Goal: Task Accomplishment & Management: Manage account settings

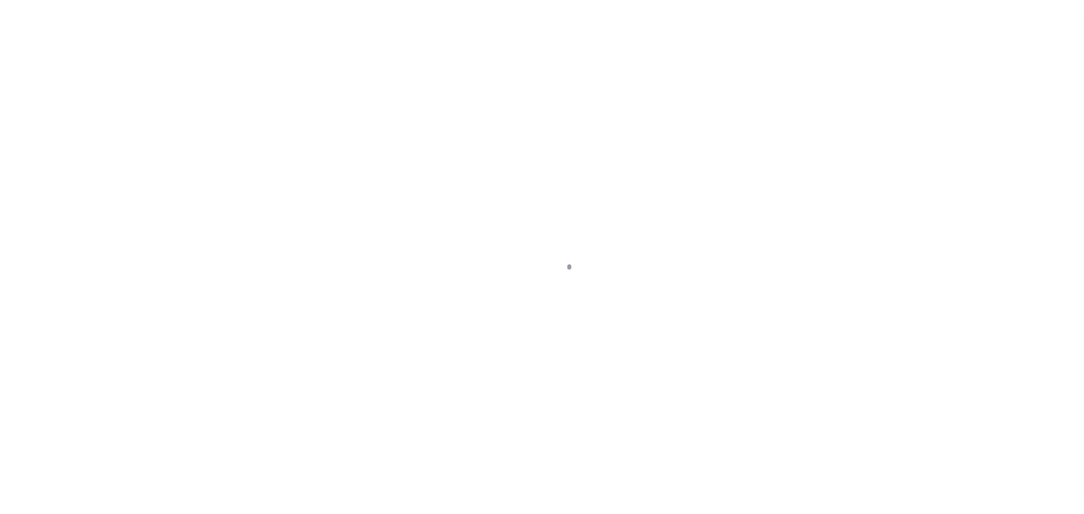
scroll to position [36, 0]
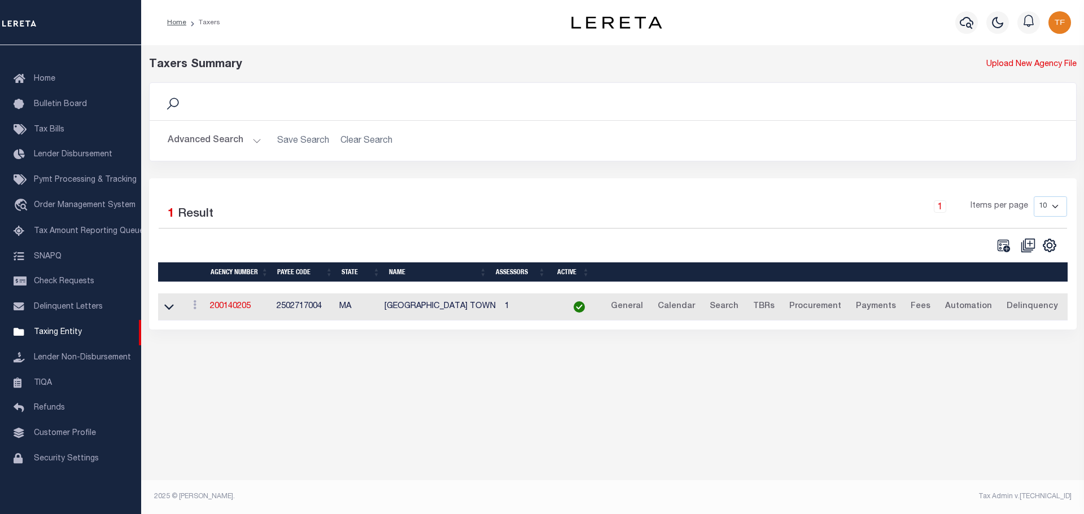
click at [254, 140] on button "Advanced Search" at bounding box center [215, 141] width 94 height 22
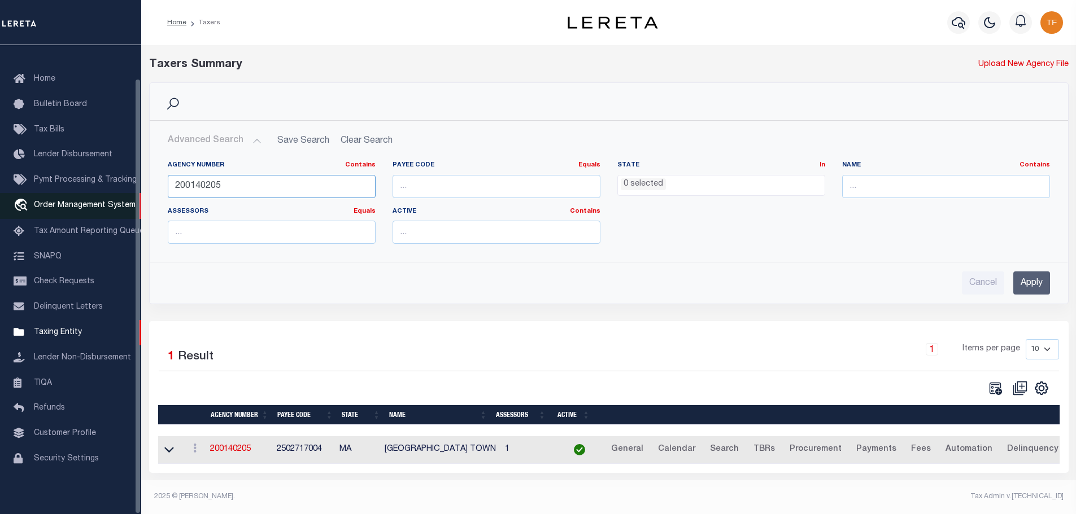
drag, startPoint x: 219, startPoint y: 186, endPoint x: 132, endPoint y: 190, distance: 87.1
click at [132, 190] on div "Home Taxers Profile" at bounding box center [538, 254] width 1076 height 508
type input "370561718"
click at [1032, 282] on input "Apply" at bounding box center [1031, 283] width 37 height 23
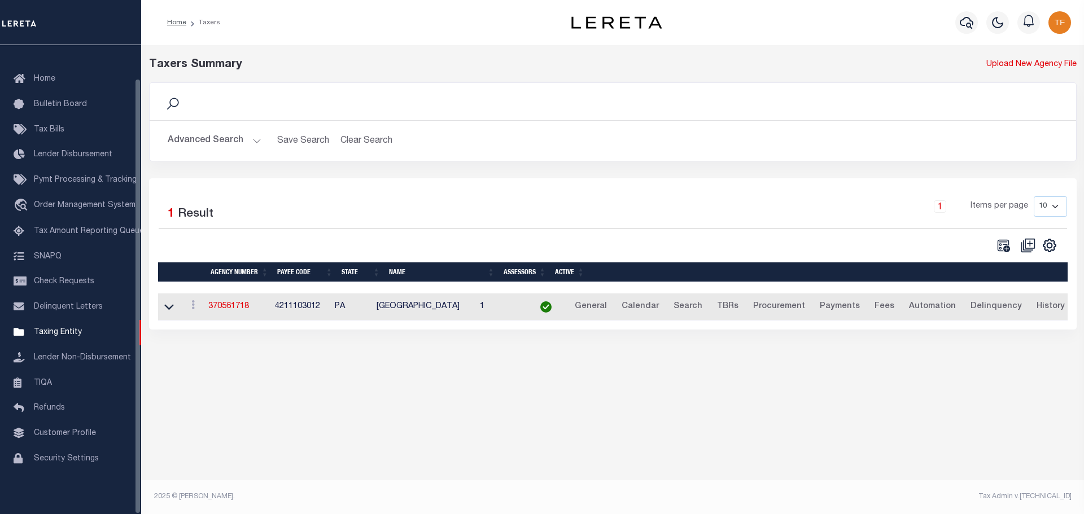
click at [226, 314] on td "370561718" at bounding box center [237, 308] width 67 height 28
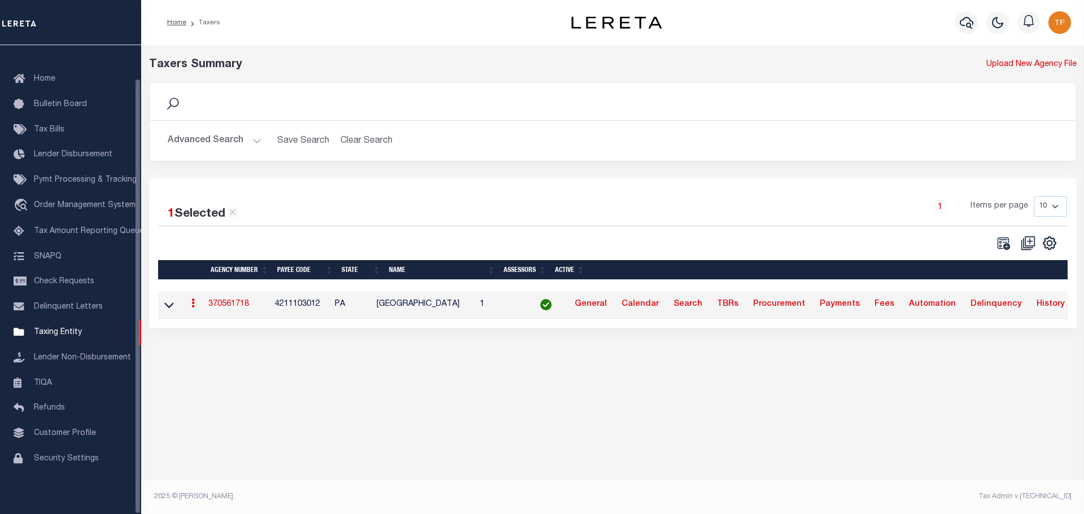
click at [224, 307] on link "370561718" at bounding box center [228, 304] width 41 height 8
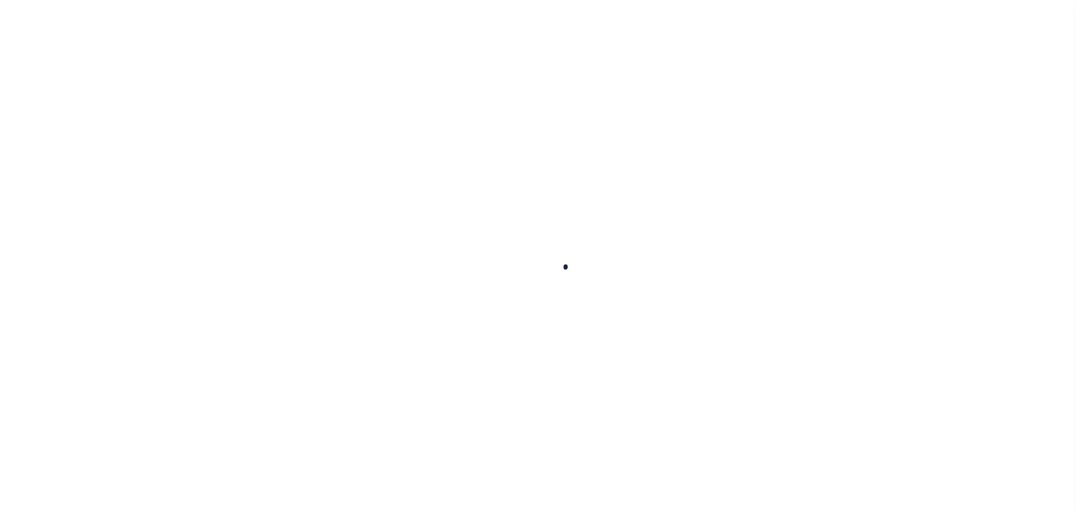
select select
checkbox input "false"
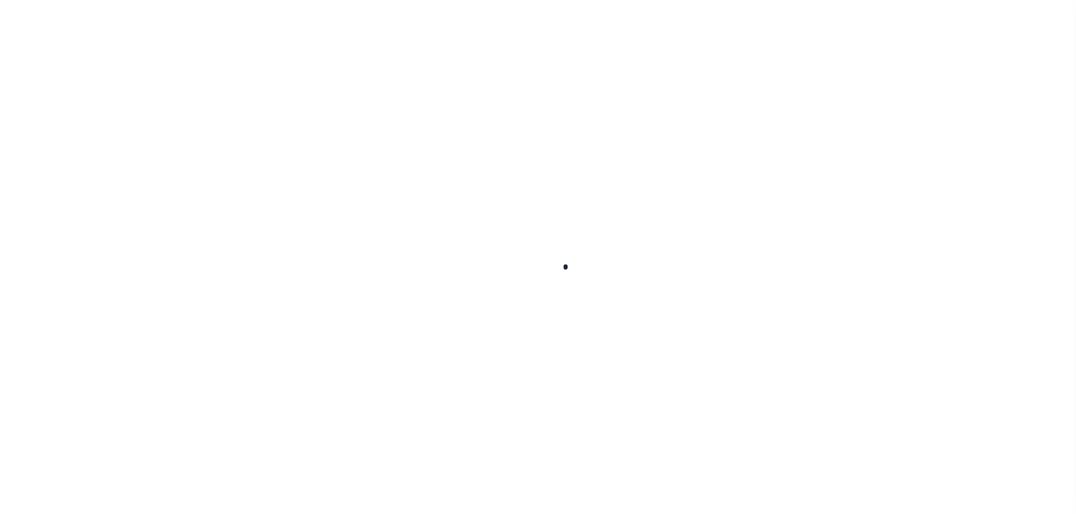
checkbox input "false"
type input "4211103012"
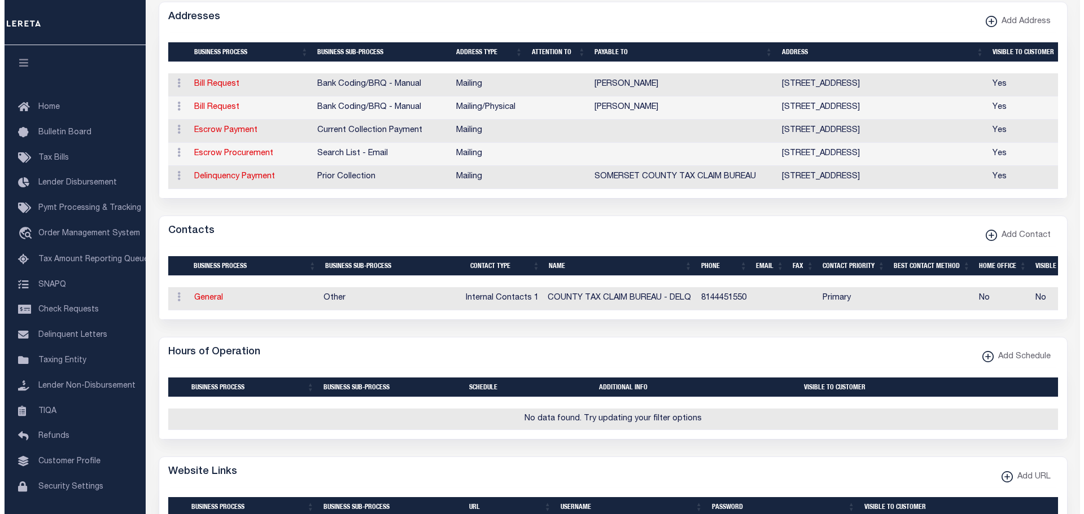
scroll to position [226, 0]
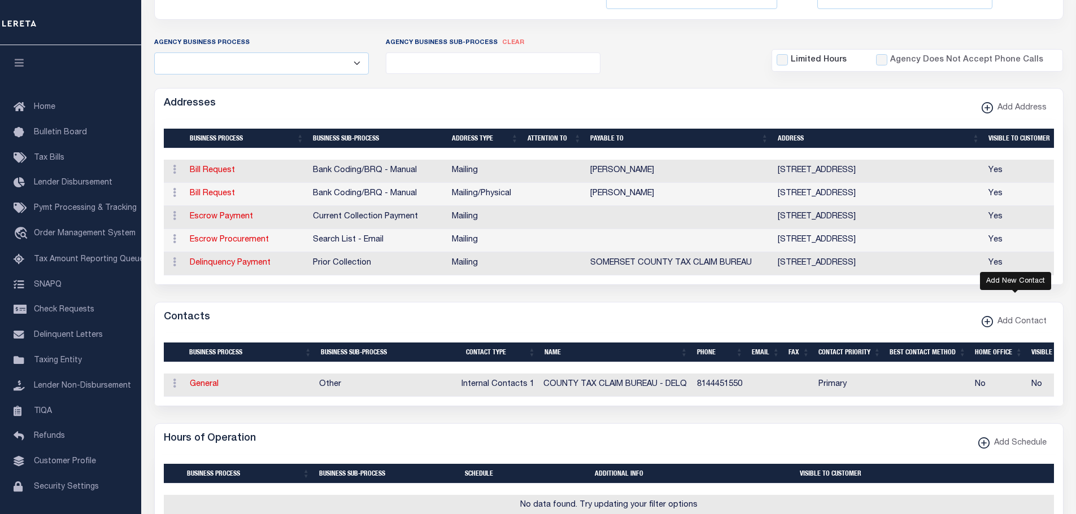
click at [988, 325] on icon "button" at bounding box center [987, 322] width 1 height 6
select select "1"
checkbox input "false"
checkbox input "true"
select select
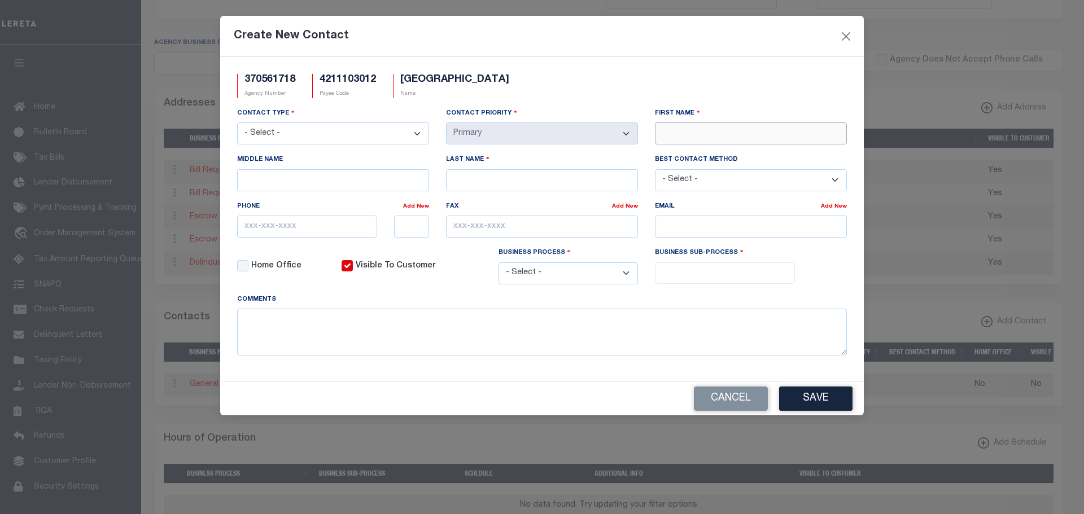
click at [706, 135] on input "First Name" at bounding box center [751, 134] width 192 height 22
type input "DELENE"
type input "J."
type input "PLUTA"
drag, startPoint x: 248, startPoint y: 224, endPoint x: 255, endPoint y: 234, distance: 12.2
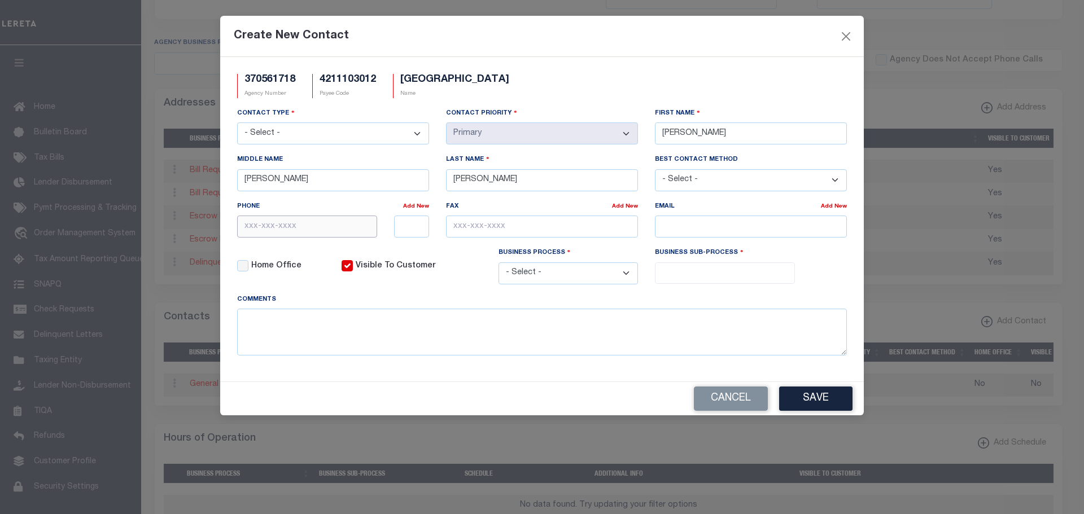
click at [248, 225] on input "text" at bounding box center [307, 227] width 140 height 22
paste input "[PHONE_NUMBER]"
type input "[PHONE_NUMBER]"
click at [821, 396] on button "Save" at bounding box center [815, 399] width 73 height 24
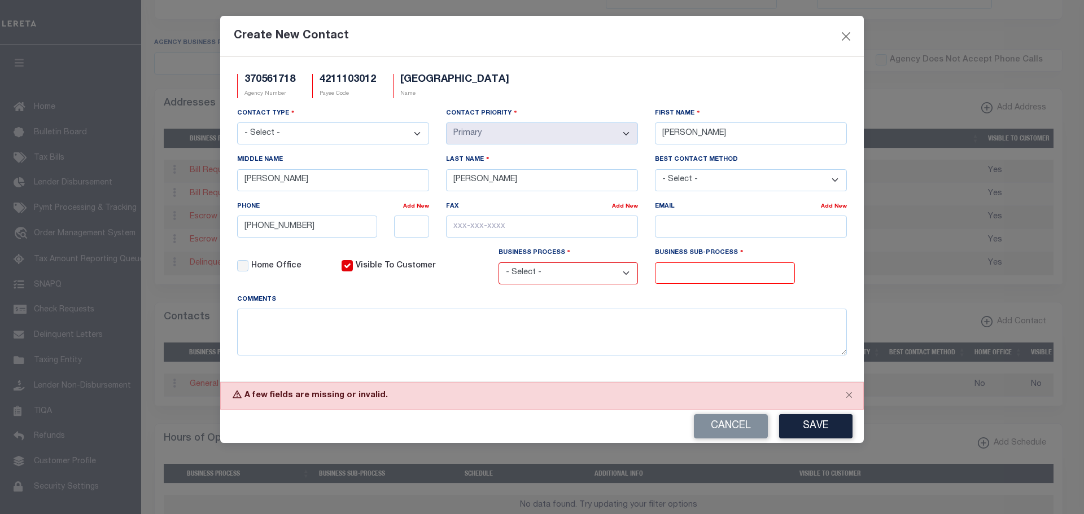
click at [417, 133] on select "- Select - Assessor Clerk Internal Contacts 1 Internal Contacts 2 Internal Cont…" at bounding box center [333, 134] width 192 height 22
select select "2"
click at [237, 123] on select "- Select - Assessor Clerk Internal Contacts 1 Internal Contacts 2 Internal Cont…" at bounding box center [333, 134] width 192 height 22
drag, startPoint x: 646, startPoint y: 277, endPoint x: 622, endPoint y: 273, distance: 24.0
click at [644, 276] on div "Business Process - Select - All Automation Bill Request Delinquency Payment Del…" at bounding box center [568, 270] width 157 height 46
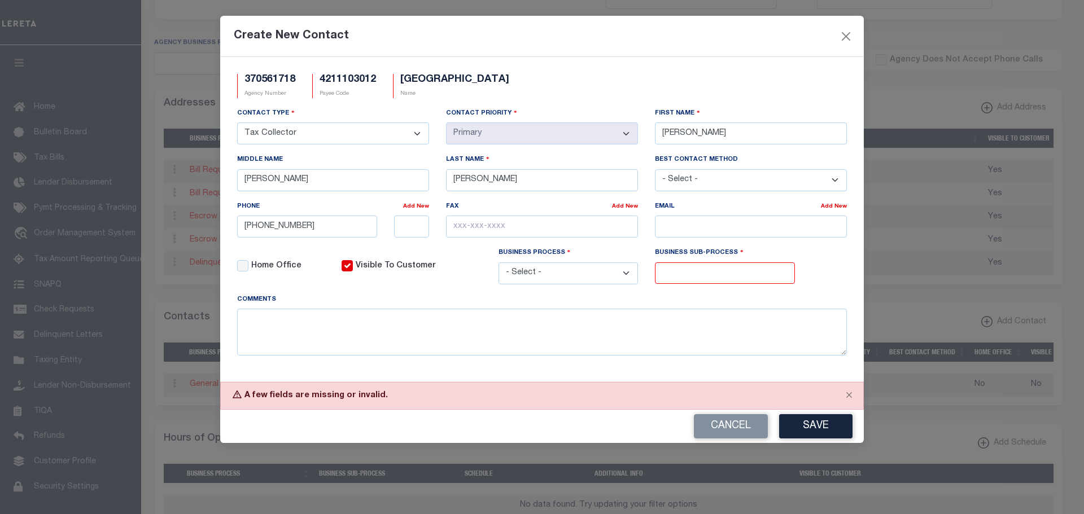
click at [622, 273] on select "- Select - All Automation Bill Request Delinquency Payment Delinquency Procurem…" at bounding box center [569, 274] width 140 height 22
select select "6"
click at [499, 264] on select "- Select - All Automation Bill Request Delinquency Payment Delinquency Procurem…" at bounding box center [569, 274] width 140 height 22
click at [680, 270] on input "search" at bounding box center [723, 272] width 131 height 12
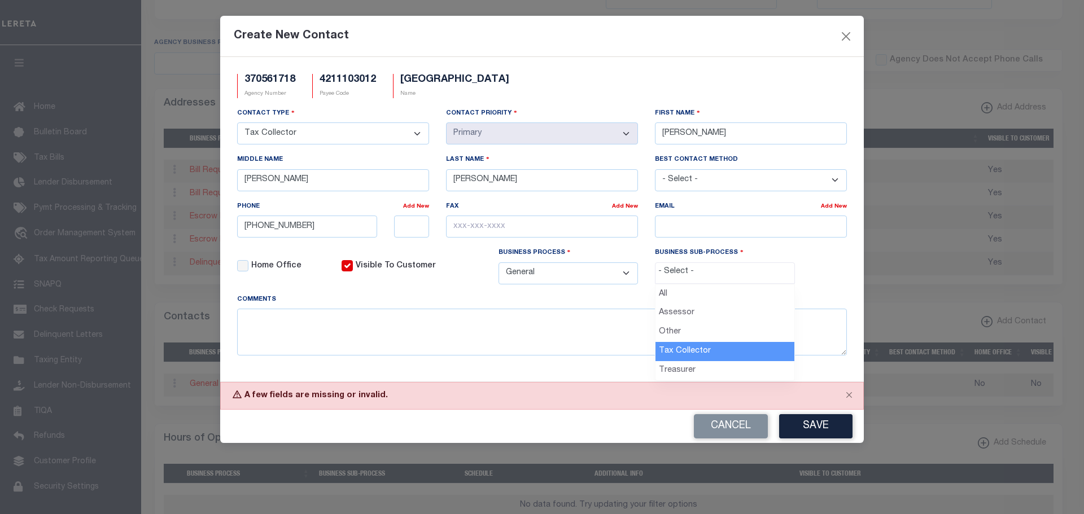
drag, startPoint x: 674, startPoint y: 347, endPoint x: 764, endPoint y: 412, distance: 110.5
select select "31"
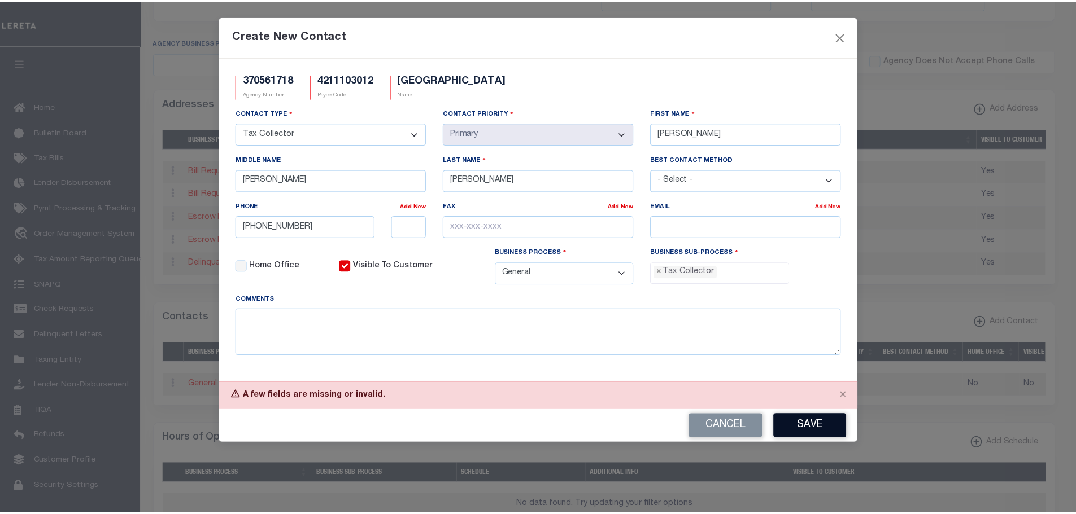
scroll to position [30, 0]
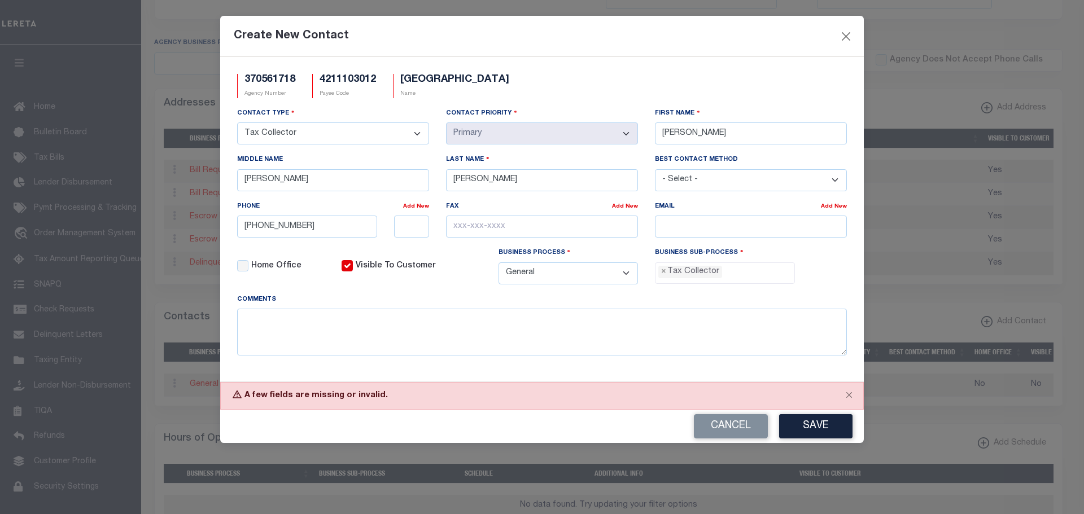
drag, startPoint x: 809, startPoint y: 429, endPoint x: 862, endPoint y: 444, distance: 55.1
click at [809, 430] on button "Save" at bounding box center [815, 427] width 73 height 24
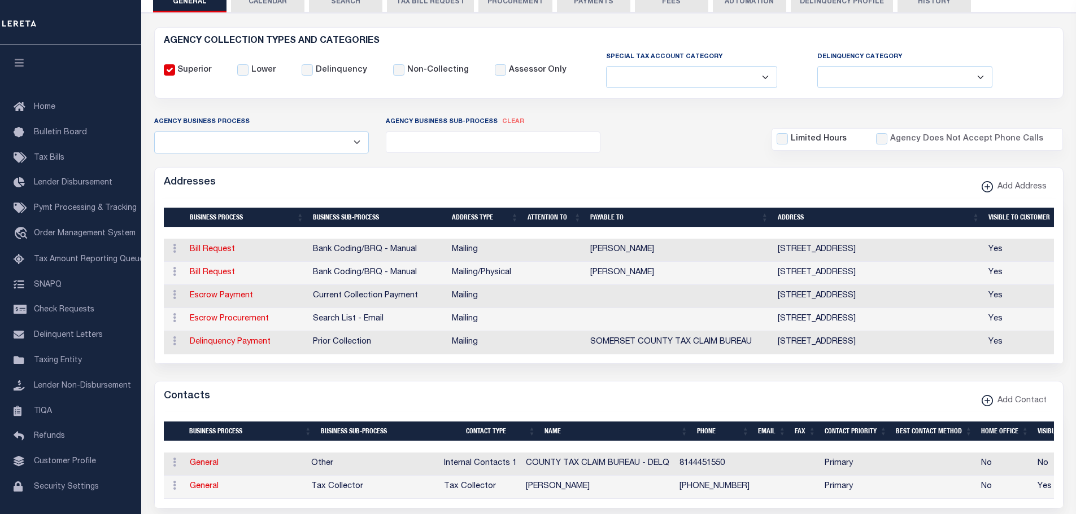
scroll to position [0, 0]
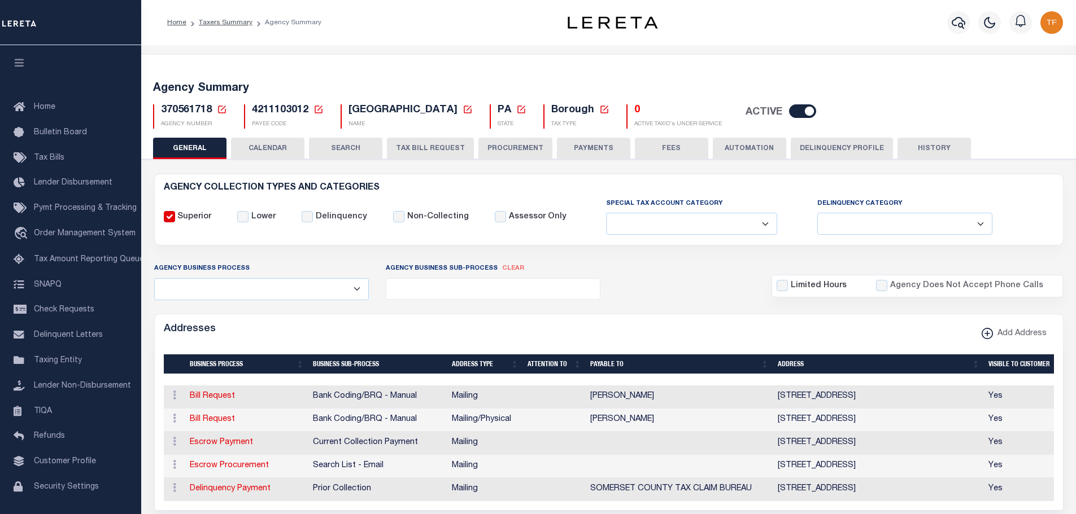
drag, startPoint x: 664, startPoint y: 150, endPoint x: 671, endPoint y: 158, distance: 10.8
click at [664, 149] on button "FEES" at bounding box center [671, 148] width 73 height 21
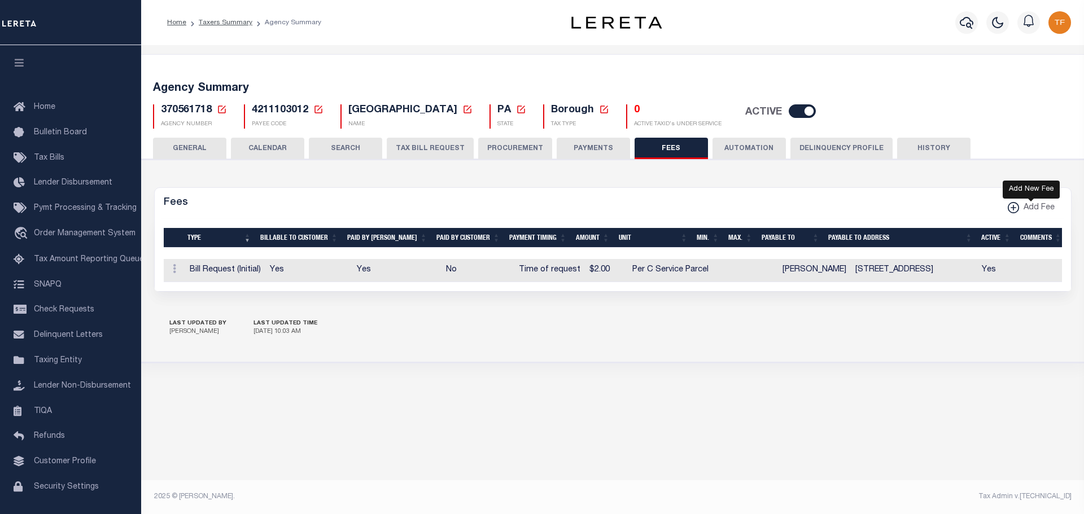
click at [1011, 206] on xmlns\ "button" at bounding box center [1013, 207] width 11 height 11
select select
checkbox input "false"
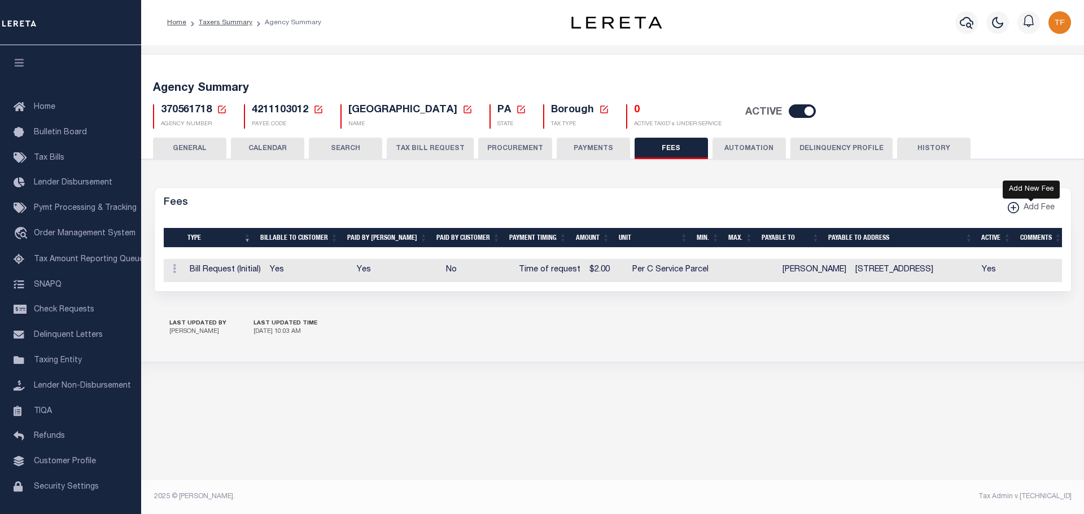
checkbox input "false"
checkbox input "true"
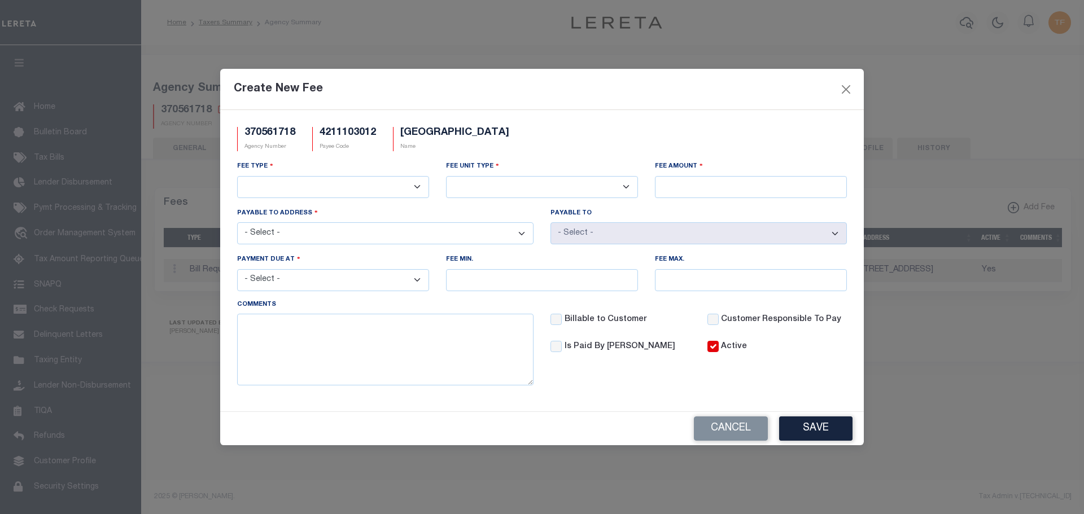
click at [347, 186] on select "3rd Party Web Extract Fee Current 3rd Party Web Extract Fee Prior Automation Fe…" at bounding box center [333, 187] width 192 height 22
select select "18"
click at [237, 176] on select "3rd Party Web Extract Fee Current 3rd Party Web Extract Fee Prior Automation Fe…" at bounding box center [333, 187] width 192 height 22
click at [684, 186] on input "Fee Amount" at bounding box center [751, 187] width 192 height 22
type input "$10.00"
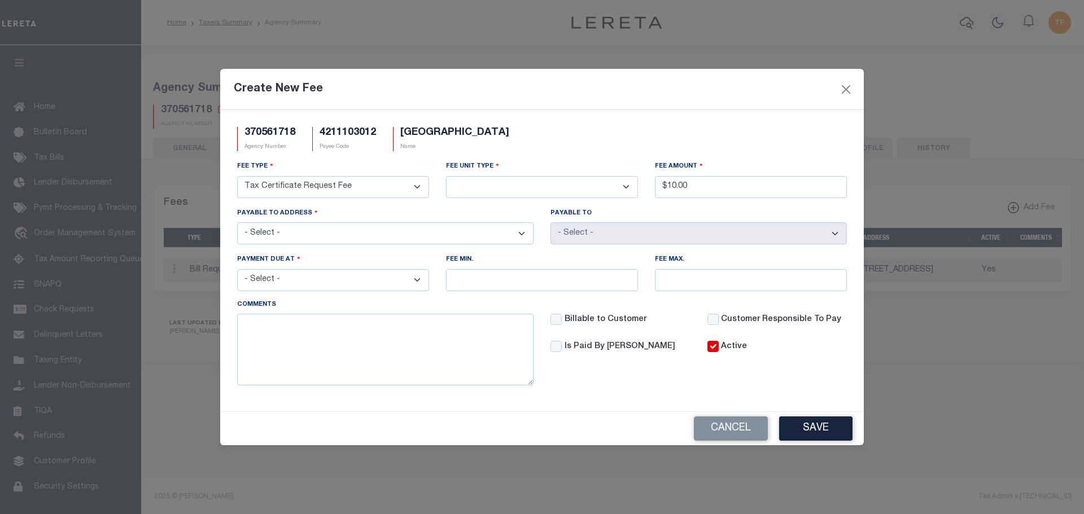
click at [625, 189] on select "Per Agency Per Agency Parcel Per B Service Parcel Per C Service Parcel Per File…" at bounding box center [542, 187] width 192 height 22
select select "10"
click at [446, 176] on select "Per Agency Per Agency Parcel Per B Service Parcel Per C Service Parcel Per File…" at bounding box center [542, 187] width 192 height 22
click at [379, 232] on select "- Select - PO BOX 193, HOOVERSVILLE, PA, 15936 PO BOX 193, HOOVERSVILLE, PA, 15…" at bounding box center [385, 233] width 296 height 22
select select "18764"
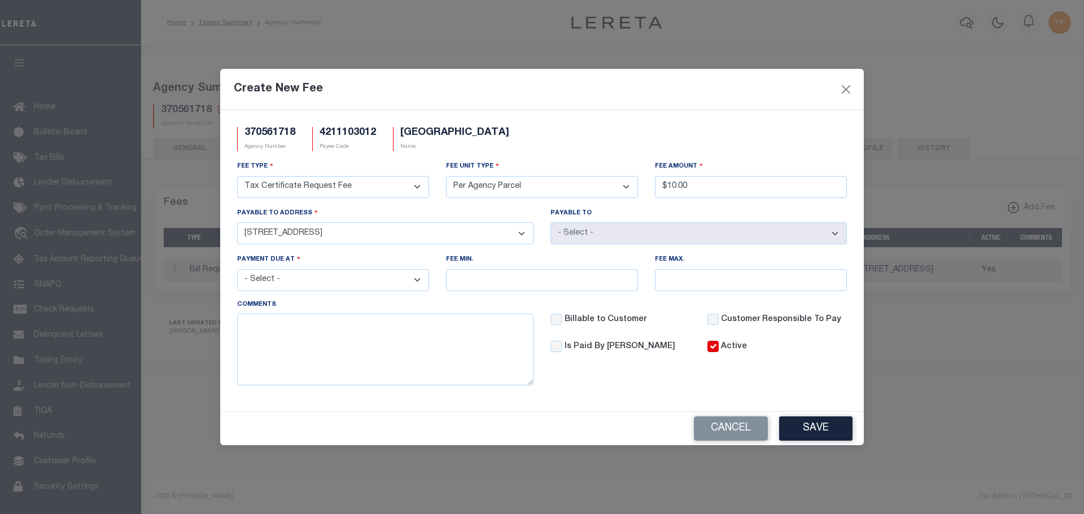
click at [237, 222] on select "- Select - PO BOX 193, HOOVERSVILLE, PA, 15936 PO BOX 193, HOOVERSVILLE, PA, 15…" at bounding box center [385, 233] width 296 height 22
drag, startPoint x: 418, startPoint y: 280, endPoint x: 404, endPoint y: 283, distance: 14.1
click at [417, 280] on select "- Select - File download Invoice (Prepay) Invoice (Trailing) Time of payment Ti…" at bounding box center [333, 280] width 192 height 22
select select "3"
click at [237, 270] on select "- Select - File download Invoice (Prepay) Invoice (Trailing) Time of payment Ti…" at bounding box center [333, 280] width 192 height 22
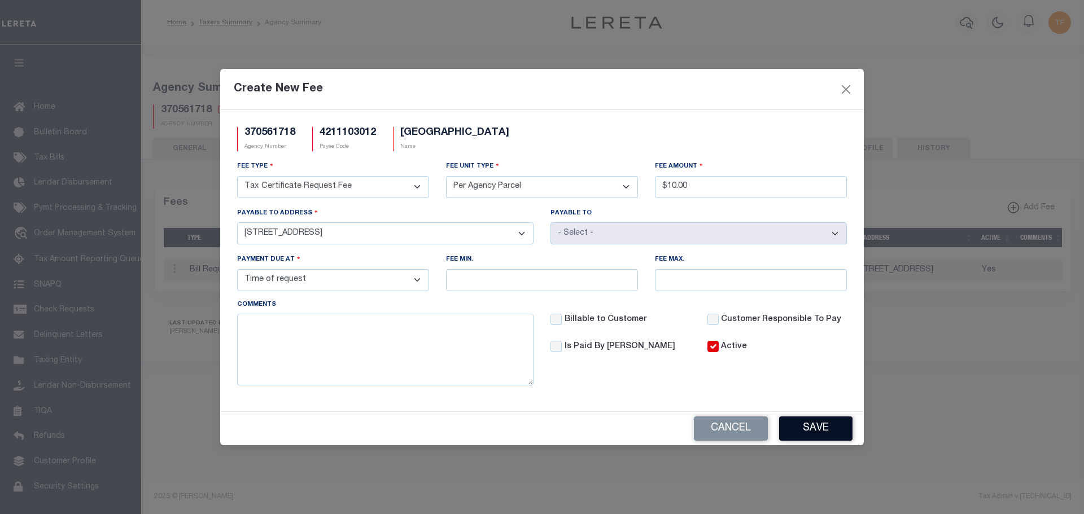
click at [829, 426] on button "Save" at bounding box center [815, 429] width 73 height 24
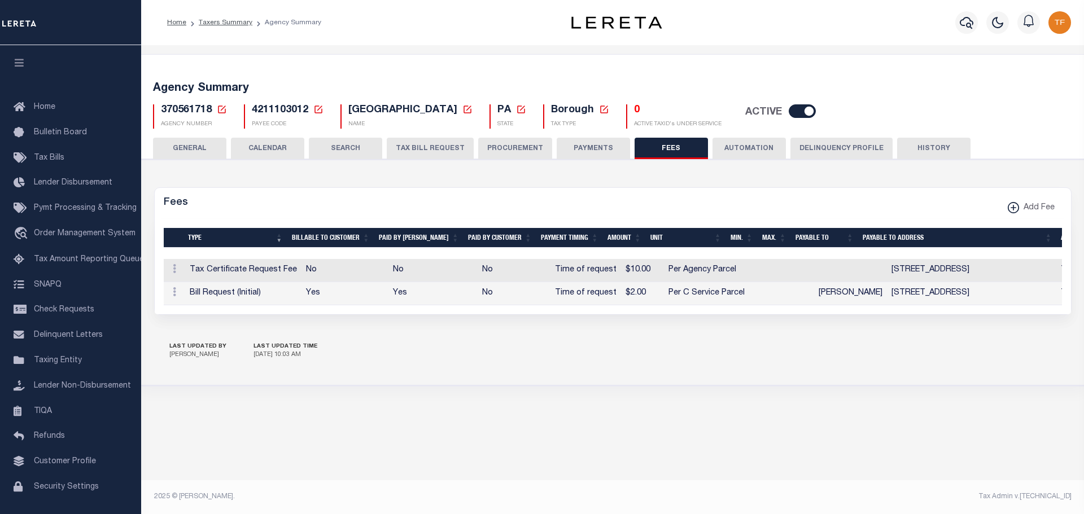
drag, startPoint x: 581, startPoint y: 148, endPoint x: 405, endPoint y: 392, distance: 300.6
click at [581, 147] on button "PAYMENTS" at bounding box center [593, 148] width 73 height 21
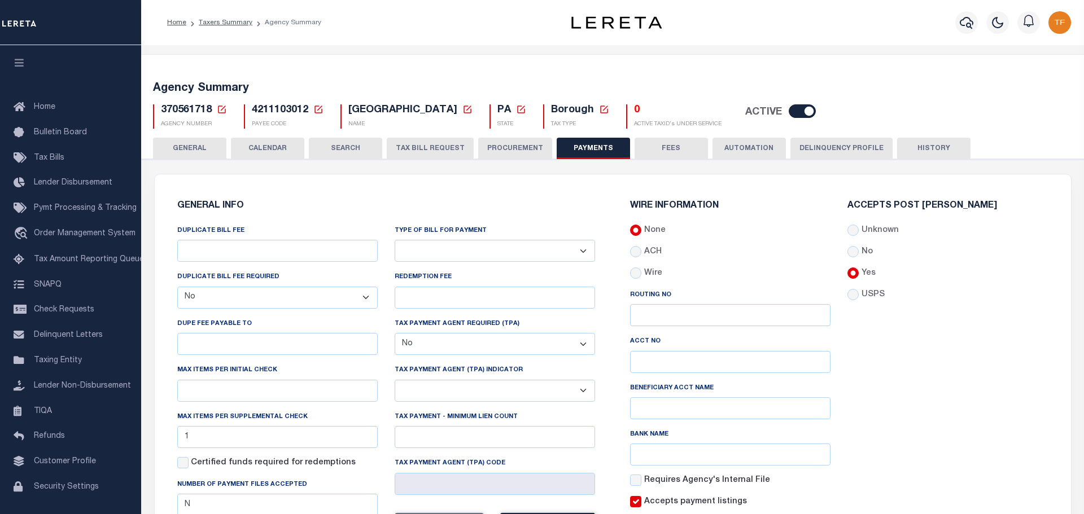
click at [250, 379] on div "Max items per Initial Check" at bounding box center [277, 382] width 200 height 37
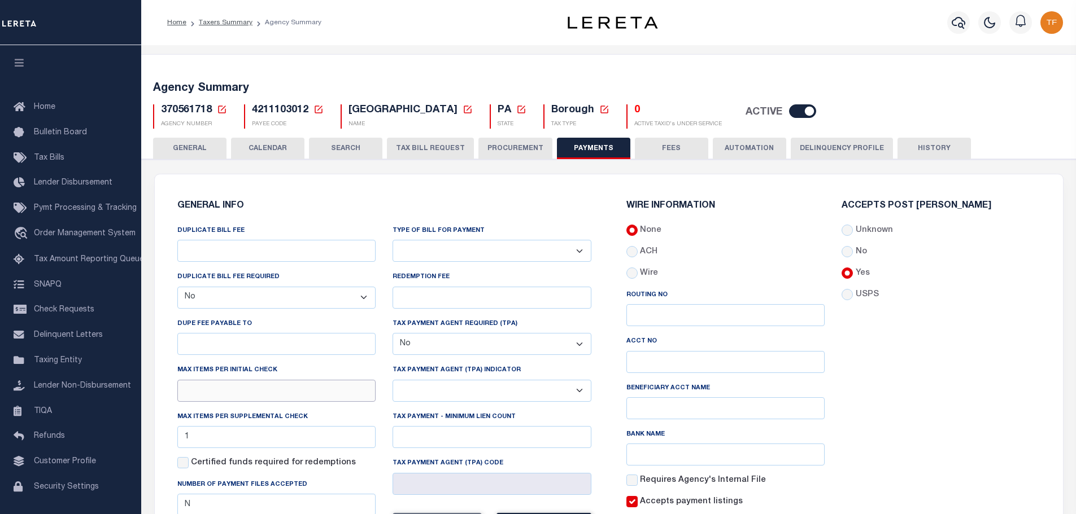
click at [215, 391] on input "text" at bounding box center [276, 391] width 199 height 22
type input "1"
drag, startPoint x: 290, startPoint y: 294, endPoint x: 263, endPoint y: 308, distance: 30.6
click at [290, 294] on select "Yes No" at bounding box center [276, 298] width 199 height 22
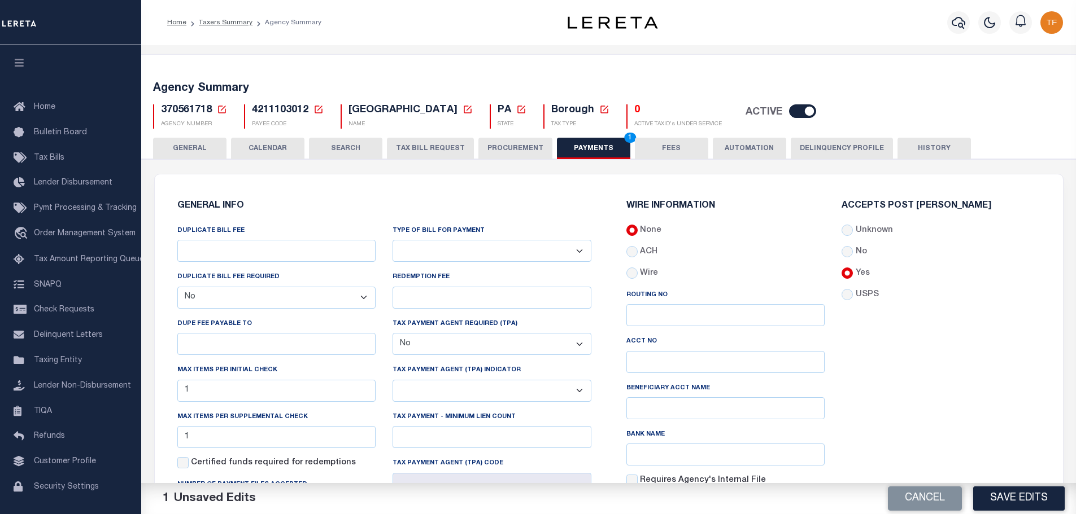
select select "true"
click at [177, 287] on select "Yes No" at bounding box center [276, 298] width 199 height 22
click at [229, 252] on input "DUPLICATE BILL FEE" at bounding box center [276, 251] width 199 height 22
type input "$2.00"
click at [204, 339] on input "DUPE FEE PAYABLE TO" at bounding box center [276, 344] width 199 height 22
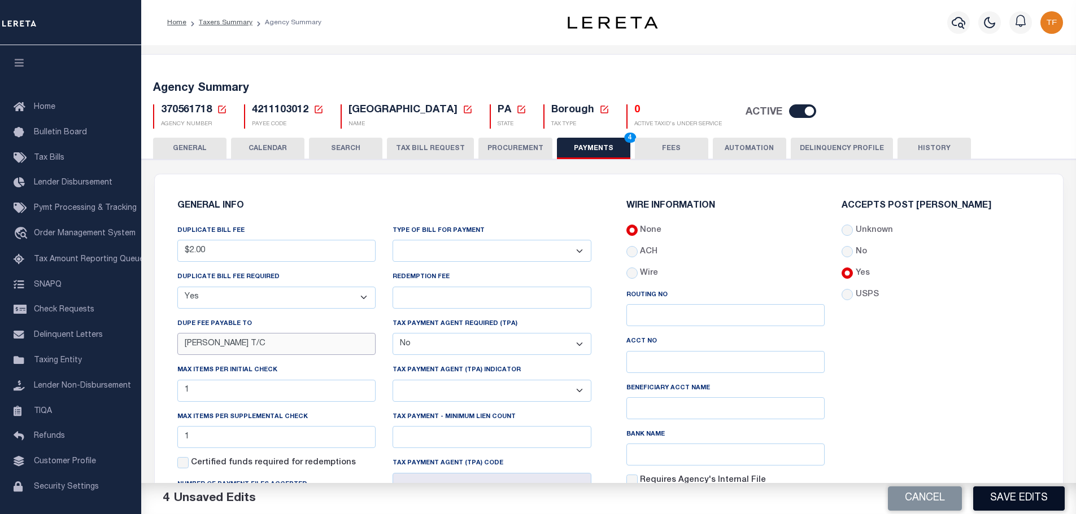
type input "DELENE PLUTA T/C"
click at [978, 503] on button "Save Edits" at bounding box center [1018, 499] width 91 height 24
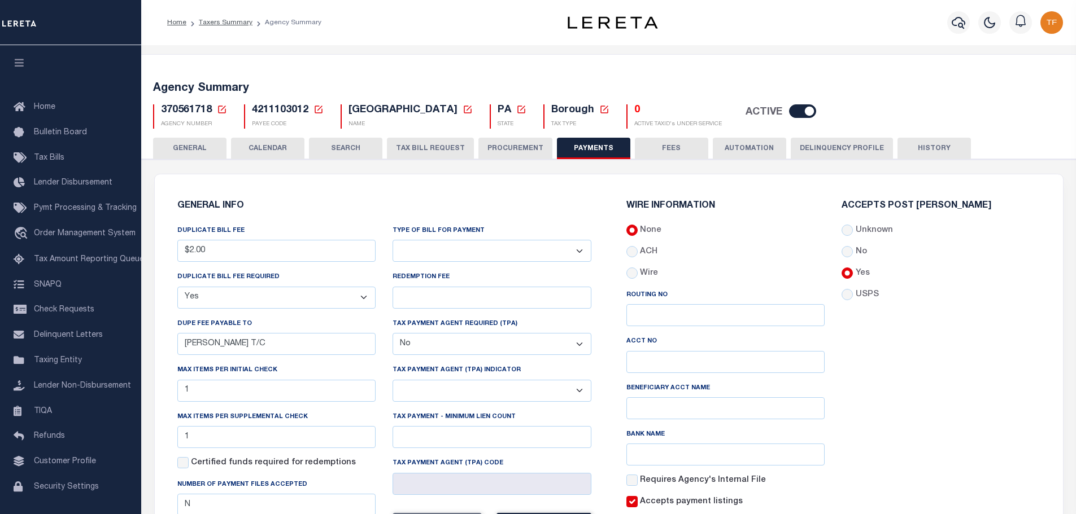
drag, startPoint x: 219, startPoint y: 105, endPoint x: 225, endPoint y: 111, distance: 8.0
click at [219, 105] on icon at bounding box center [222, 109] width 10 height 10
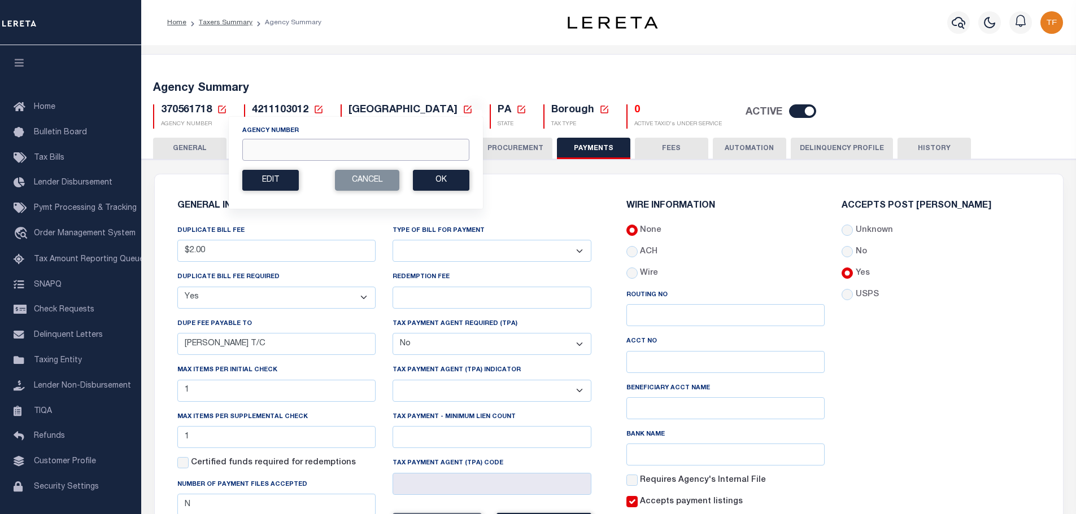
click at [290, 145] on input "Agency Number" at bounding box center [355, 150] width 227 height 22
type input "370560628"
click at [450, 180] on button "Ok" at bounding box center [441, 180] width 56 height 21
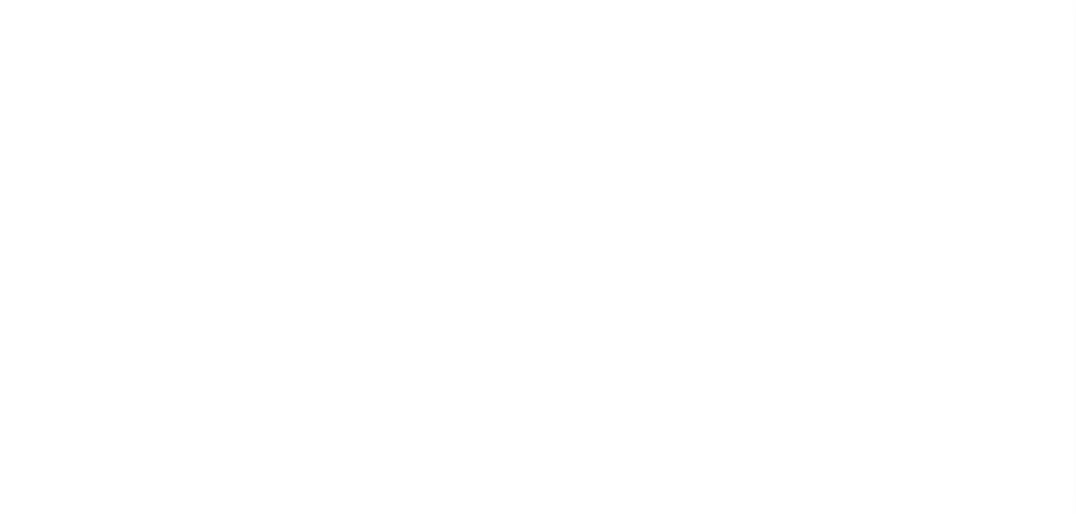
select select
select select "true"
select select "false"
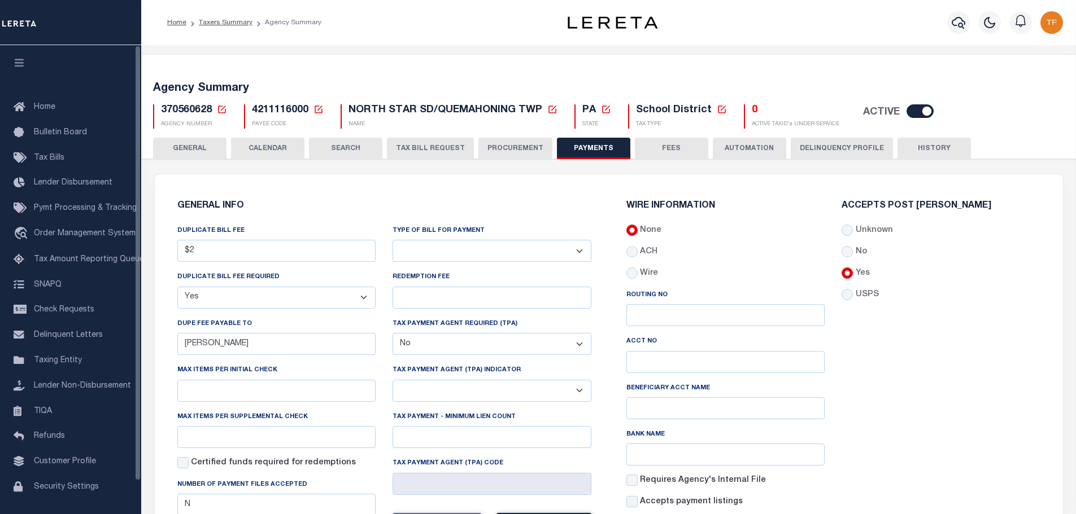
click at [177, 150] on button "GENERAL" at bounding box center [189, 148] width 73 height 21
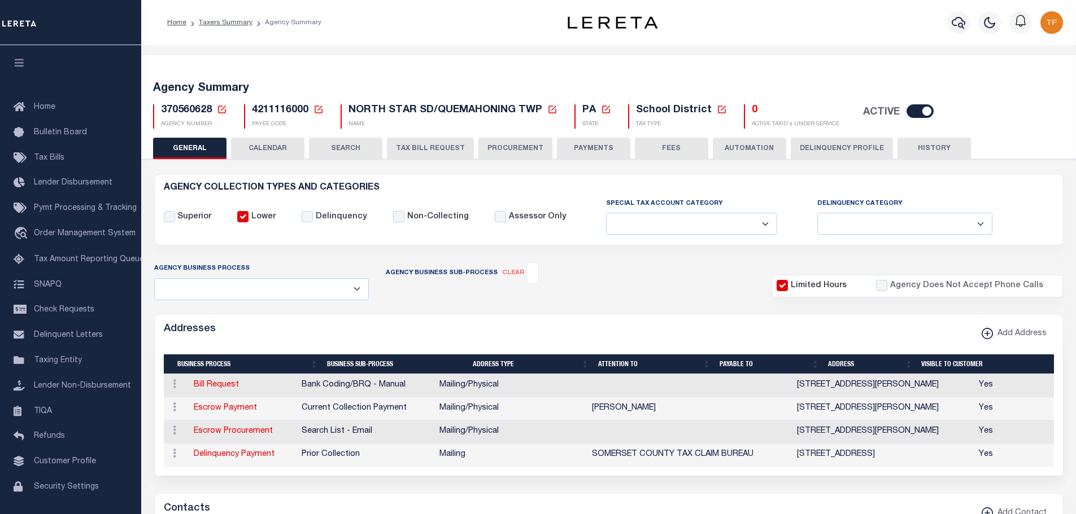
click at [221, 106] on icon at bounding box center [222, 110] width 8 height 8
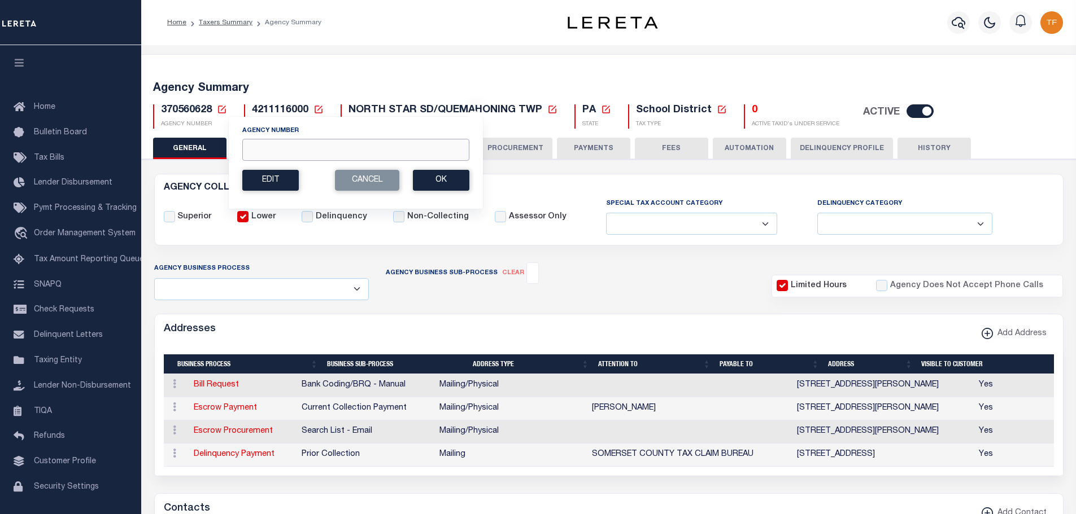
drag, startPoint x: 255, startPoint y: 151, endPoint x: 224, endPoint y: 149, distance: 31.1
click at [255, 151] on input "Agency Number" at bounding box center [355, 150] width 227 height 22
type input "370561718"
click at [442, 176] on button "Ok" at bounding box center [441, 180] width 56 height 21
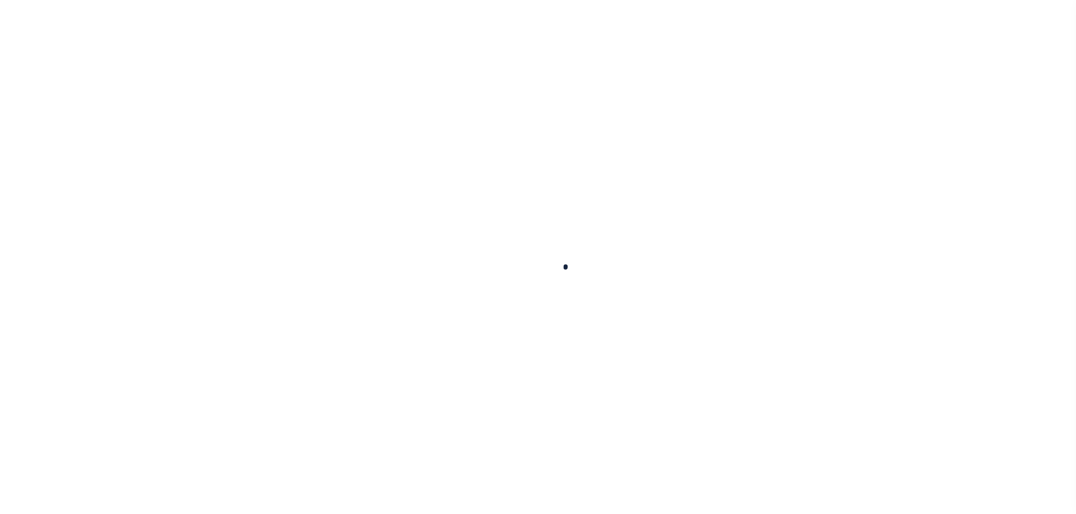
select select
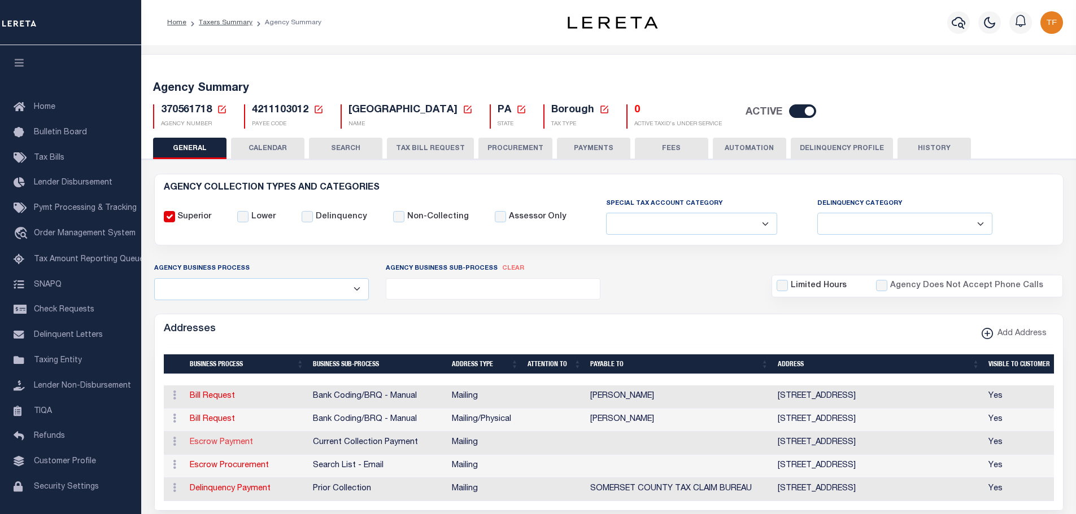
click at [228, 442] on link "Escrow Payment" at bounding box center [221, 443] width 63 height 8
select select "1"
checkbox input "false"
select select
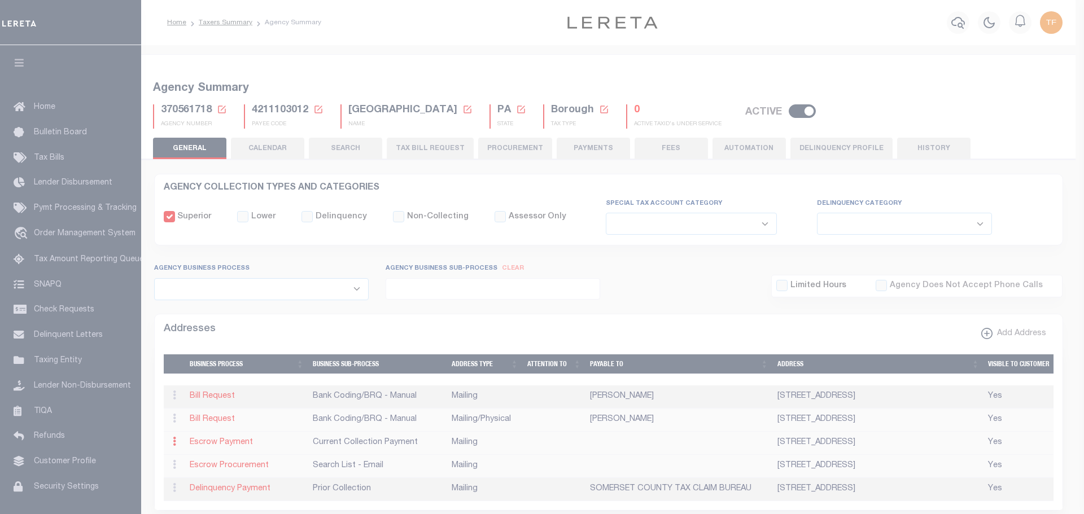
type input "PO BOX 193"
type input "HOOVERSVILLE"
select select "PA"
type input "15936"
checkbox input "true"
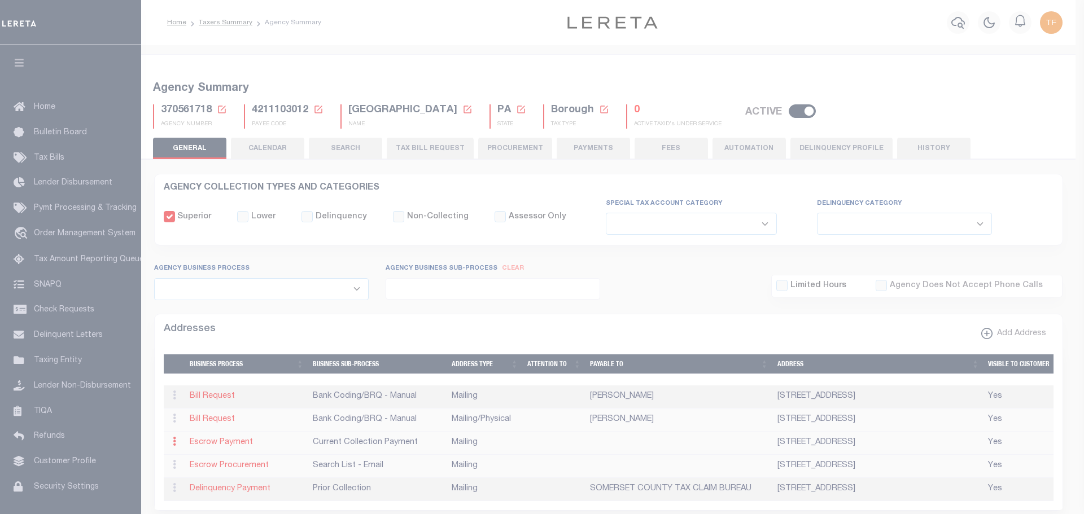
select select "3"
select select "11"
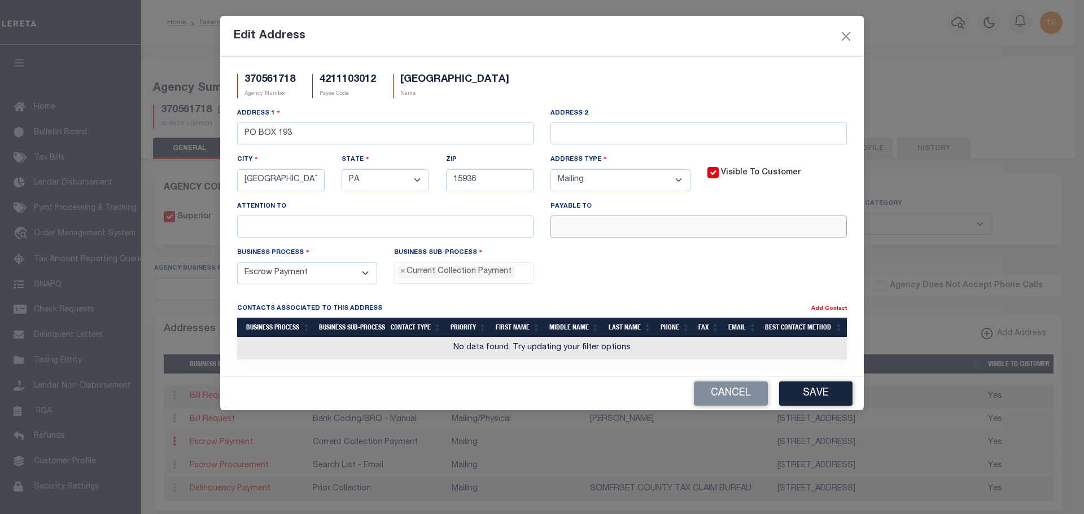
click at [665, 231] on input "text" at bounding box center [699, 227] width 296 height 22
paste input "[PERSON_NAME]"
type input "DELENE PLUTA T/C"
drag, startPoint x: 804, startPoint y: 394, endPoint x: 830, endPoint y: 401, distance: 26.5
click at [805, 395] on button "Save" at bounding box center [815, 394] width 73 height 24
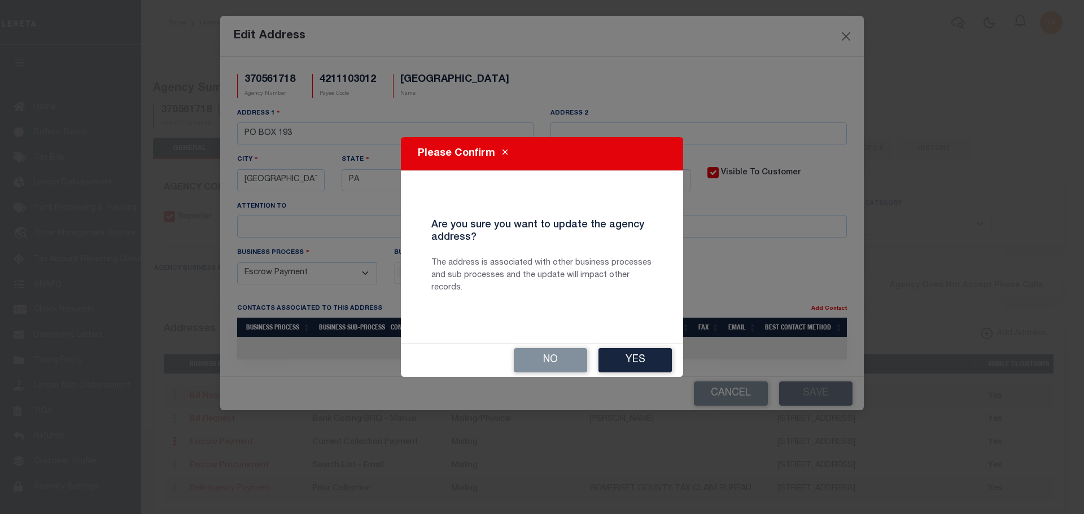
click at [627, 364] on button "Yes" at bounding box center [635, 360] width 73 height 24
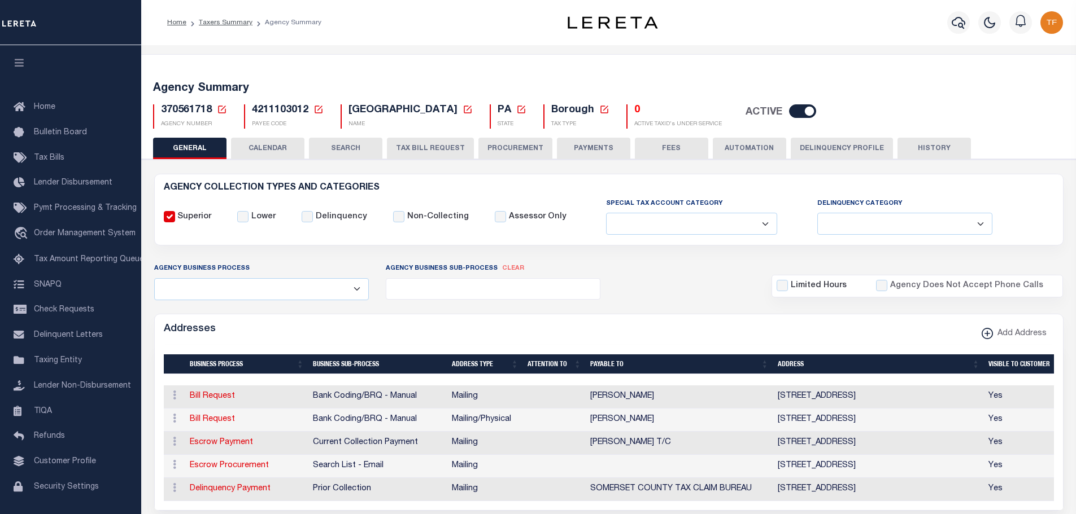
click at [224, 108] on icon at bounding box center [222, 109] width 10 height 10
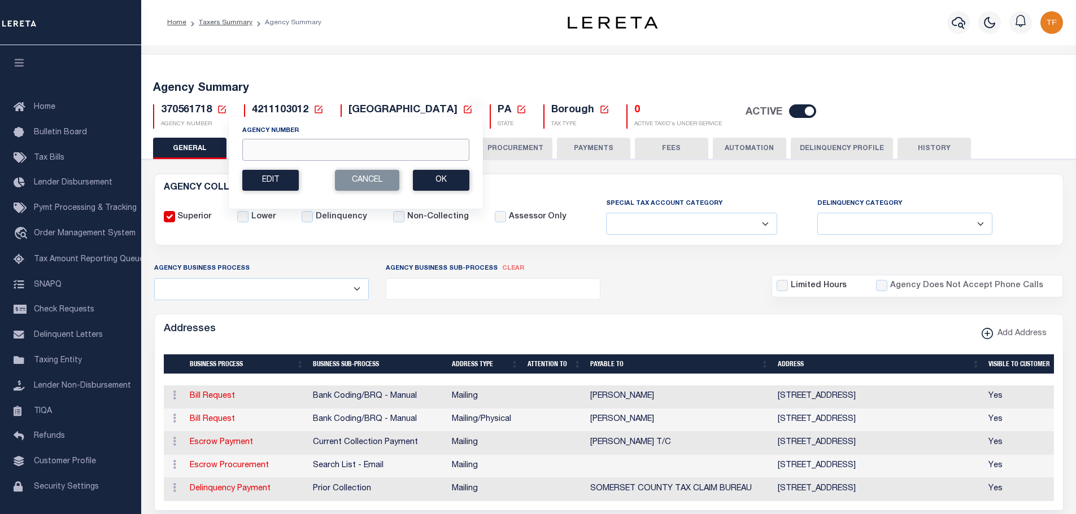
click at [253, 150] on input "Agency Number" at bounding box center [355, 150] width 227 height 22
type input "370560628"
click at [442, 176] on button "Ok" at bounding box center [441, 180] width 56 height 21
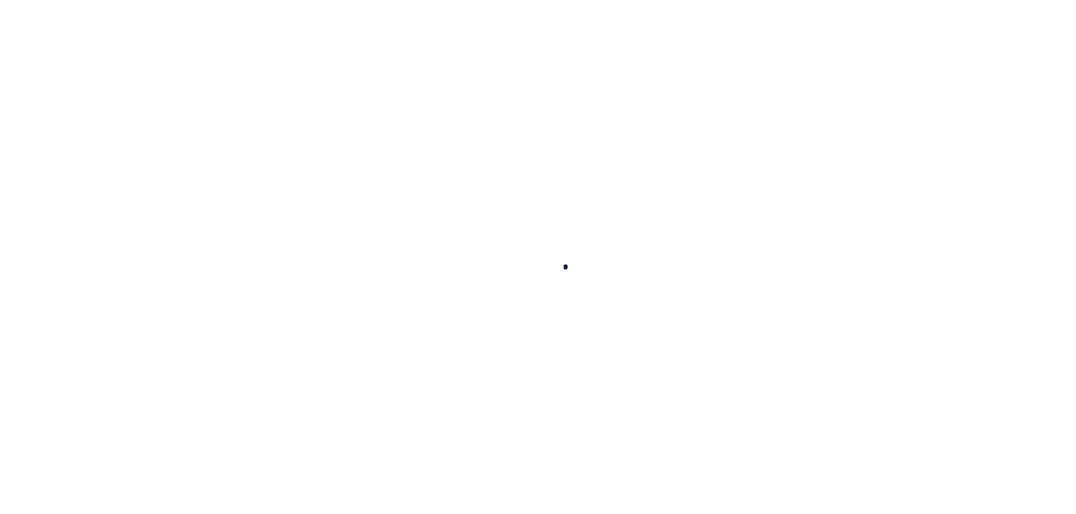
select select
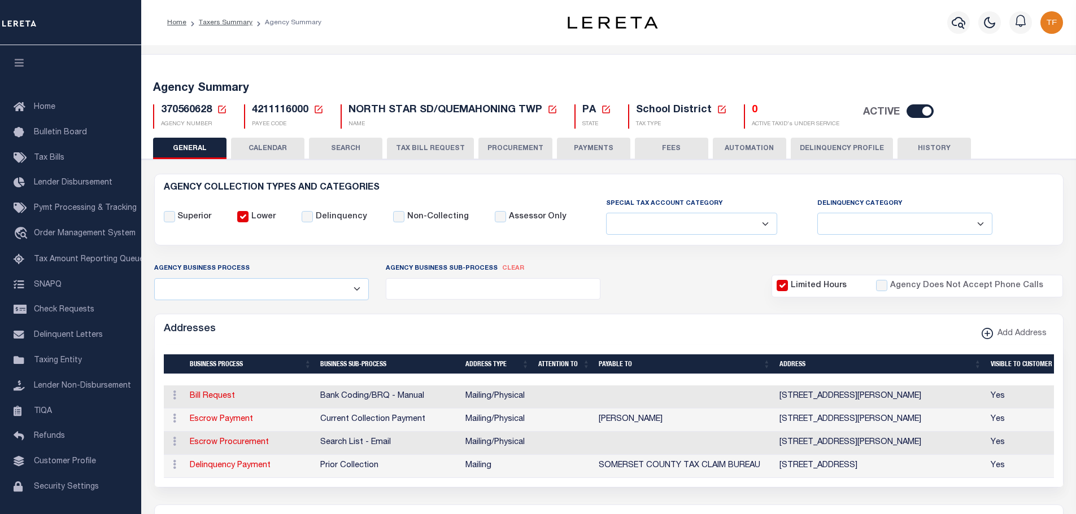
click at [665, 146] on button "FEES" at bounding box center [671, 148] width 73 height 21
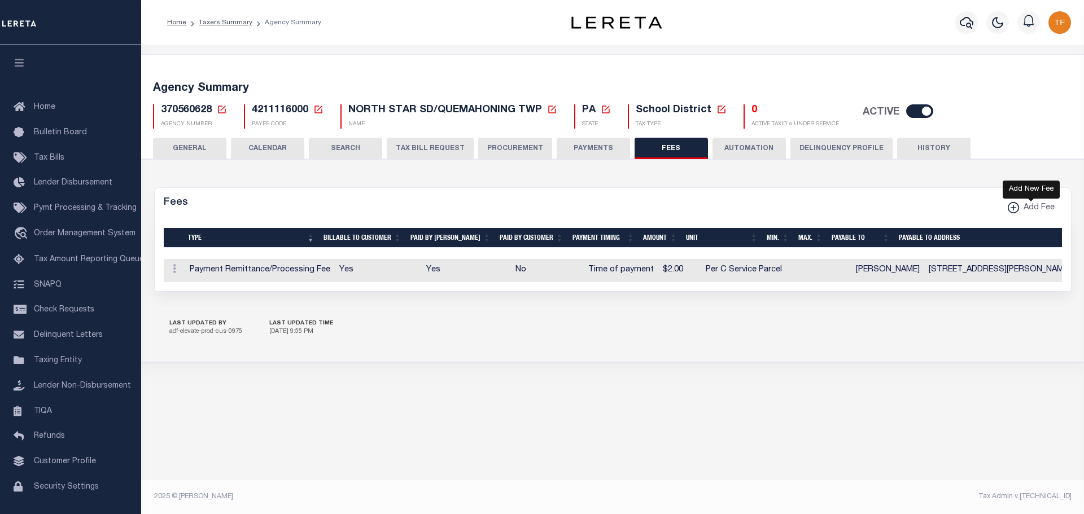
click at [1015, 207] on icon "button" at bounding box center [1014, 207] width 6 height 1
select select
checkbox input "false"
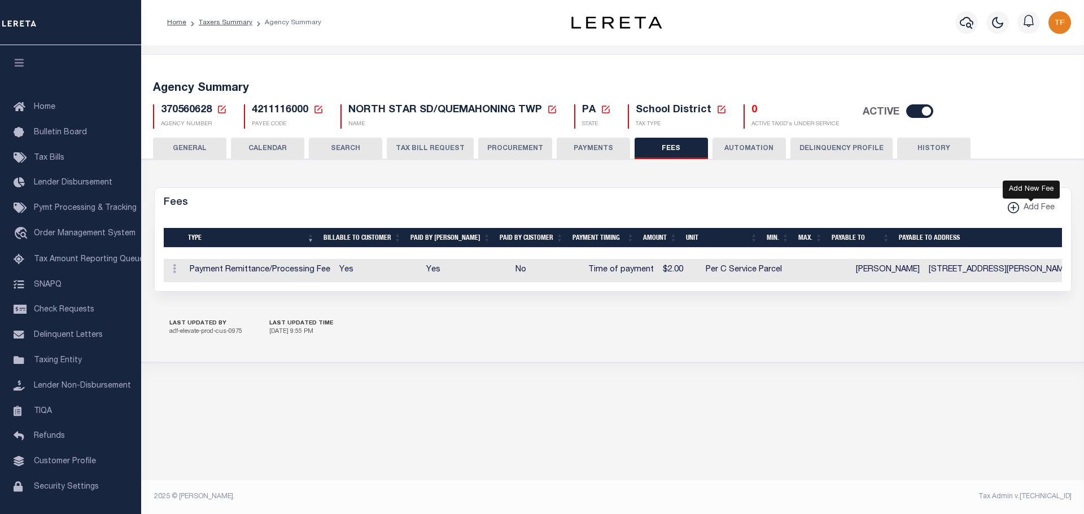
checkbox input "false"
checkbox input "true"
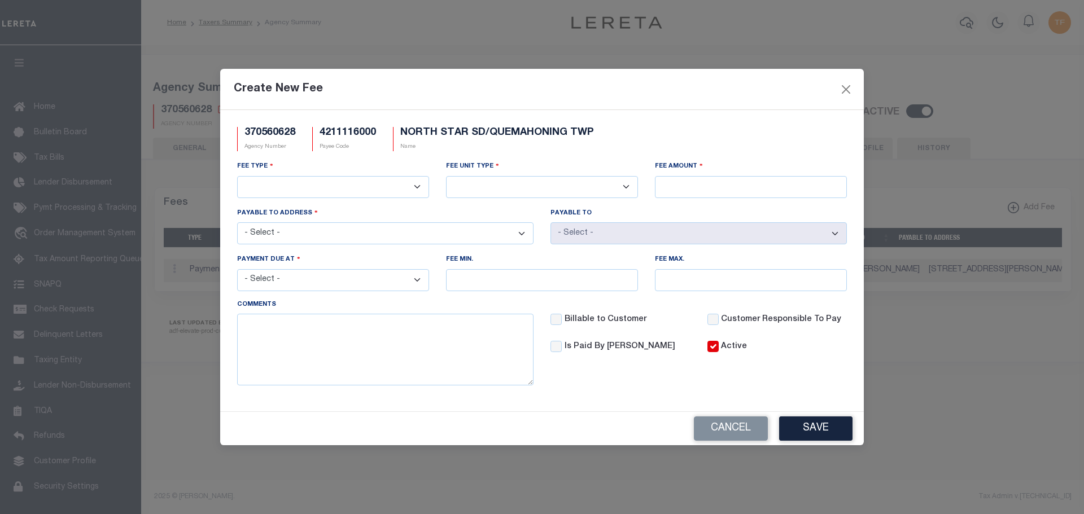
click at [343, 184] on select "3rd Party Web Extract Fee Current 3rd Party Web Extract Fee Prior Automation Fe…" at bounding box center [333, 187] width 192 height 22
select select "18"
click at [237, 176] on select "3rd Party Web Extract Fee Current 3rd Party Web Extract Fee Prior Automation Fe…" at bounding box center [333, 187] width 192 height 22
click at [536, 187] on select "Per Agency Per Agency Parcel Per B Service Parcel Per C Service Parcel Per File…" at bounding box center [542, 187] width 192 height 22
select select "10"
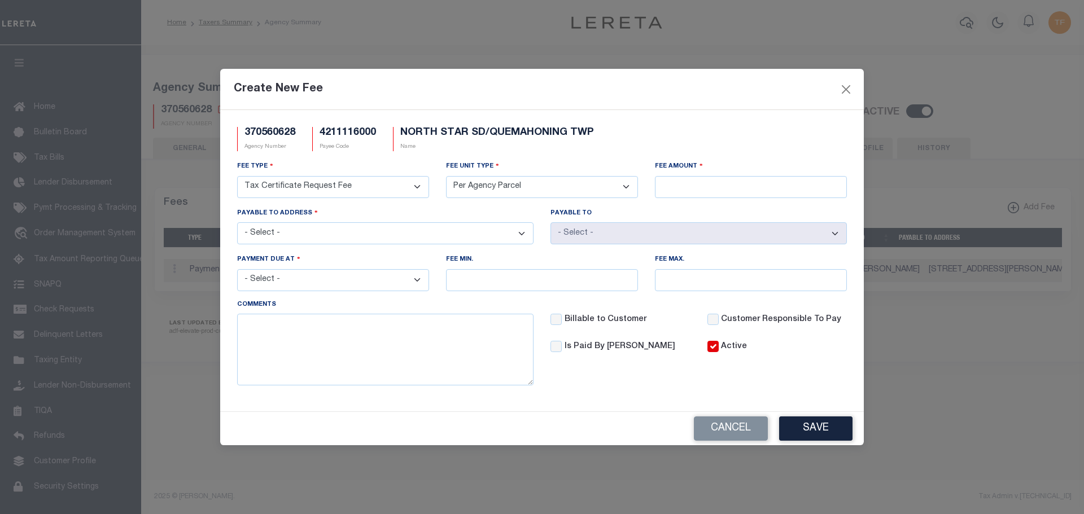
click at [446, 176] on select "Per Agency Per Agency Parcel Per B Service Parcel Per C Service Parcel Per File…" at bounding box center [542, 187] width 192 height 22
click at [692, 182] on input "Fee Amount" at bounding box center [751, 187] width 192 height 22
type input "$10.00"
click at [437, 235] on select "- Select - 424 FORBES RD STE 2, STOYSTOWN, PA, 15563 300 N CENTER AVE STE 370, …" at bounding box center [385, 233] width 296 height 22
select select "18764"
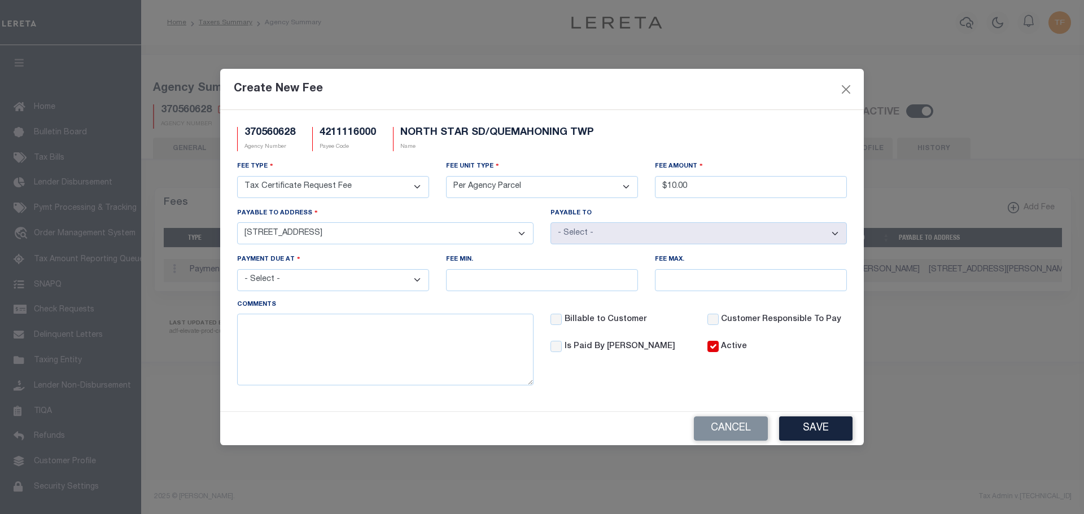
click at [237, 222] on select "- Select - 424 FORBES RD STE 2, STOYSTOWN, PA, 15563 300 N CENTER AVE STE 370, …" at bounding box center [385, 233] width 296 height 22
click at [364, 279] on select "- Select - File download Invoice (Prepay) Invoice (Trailing) Time of payment Ti…" at bounding box center [333, 280] width 192 height 22
select select "3"
click at [237, 270] on select "- Select - File download Invoice (Prepay) Invoice (Trailing) Time of payment Ti…" at bounding box center [333, 280] width 192 height 22
click at [831, 431] on button "Save" at bounding box center [815, 429] width 73 height 24
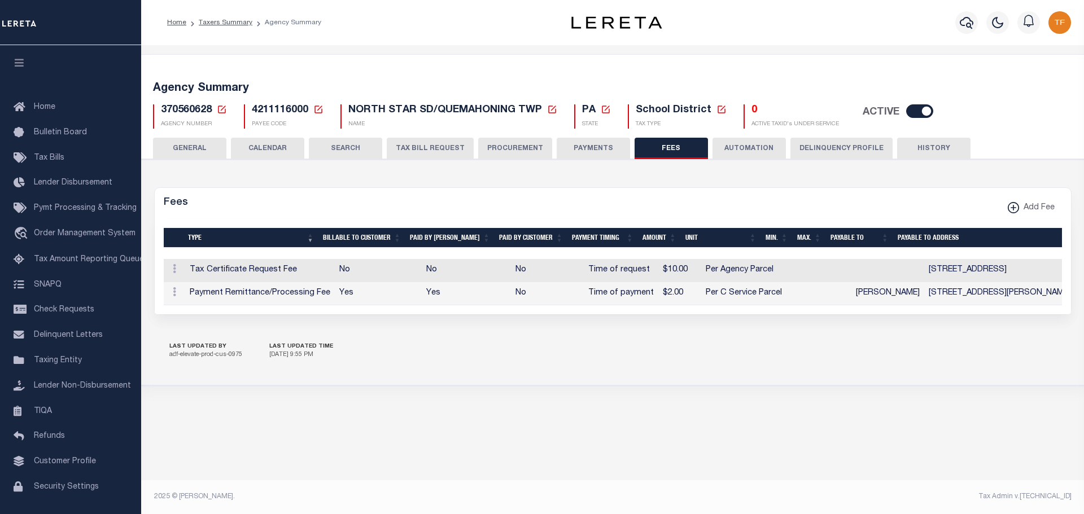
click at [222, 110] on icon at bounding box center [222, 109] width 10 height 10
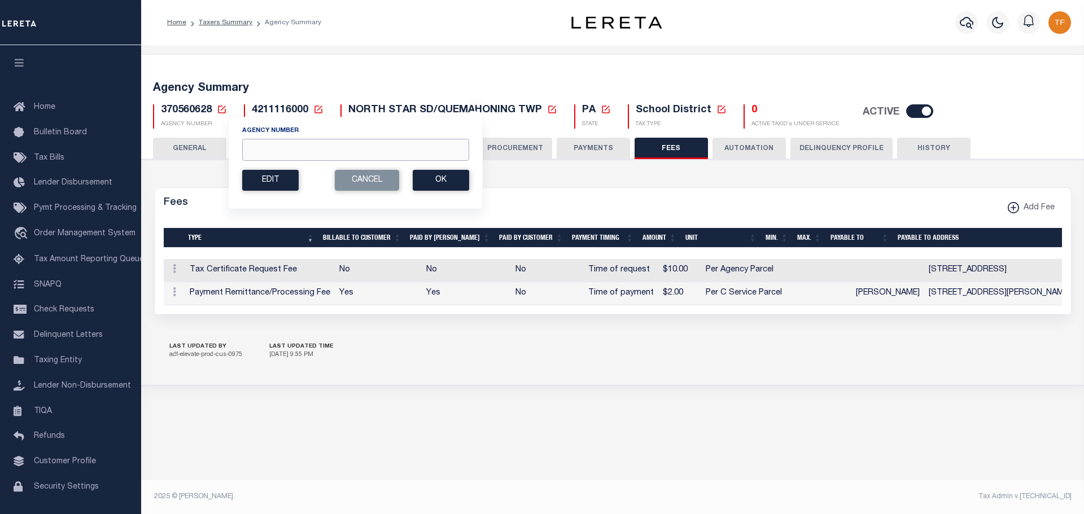
click at [259, 147] on input "Agency Number" at bounding box center [355, 150] width 227 height 22
type input "370560646"
click at [455, 173] on button "Ok" at bounding box center [441, 180] width 56 height 21
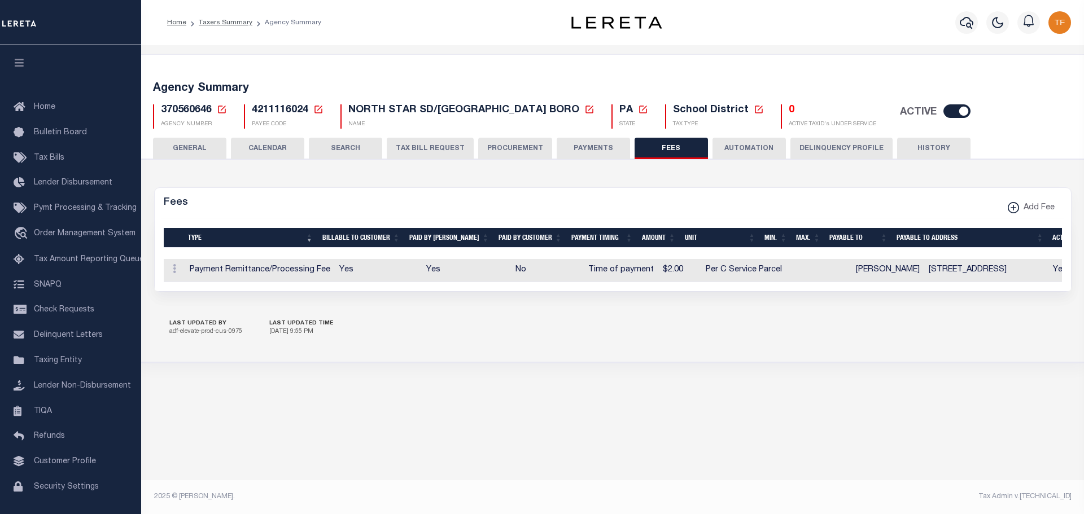
drag, startPoint x: 221, startPoint y: 110, endPoint x: 224, endPoint y: 116, distance: 6.6
click at [221, 111] on icon at bounding box center [222, 109] width 10 height 10
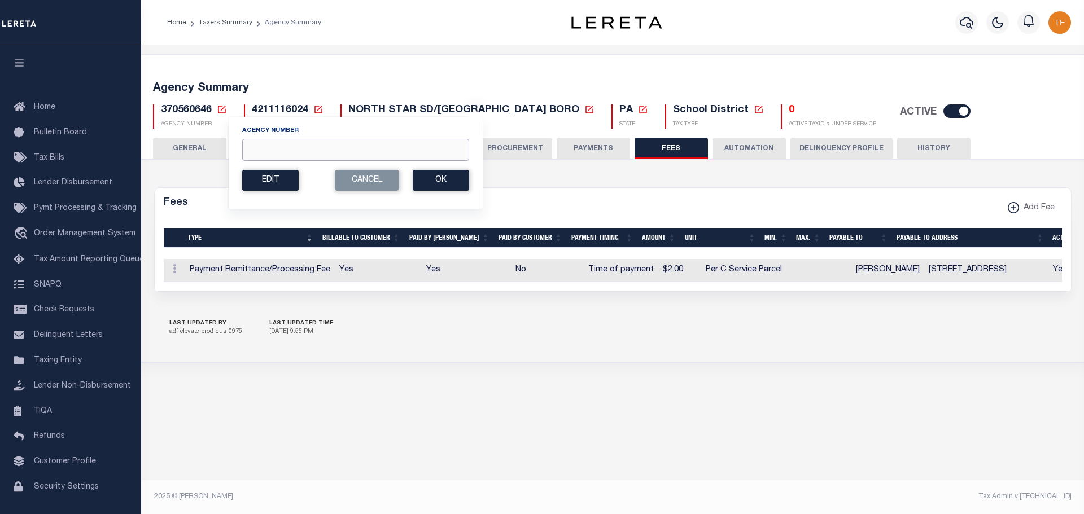
drag, startPoint x: 265, startPoint y: 151, endPoint x: 268, endPoint y: 138, distance: 13.8
click at [265, 151] on input "Agency Number" at bounding box center [355, 150] width 227 height 22
type input "370561718"
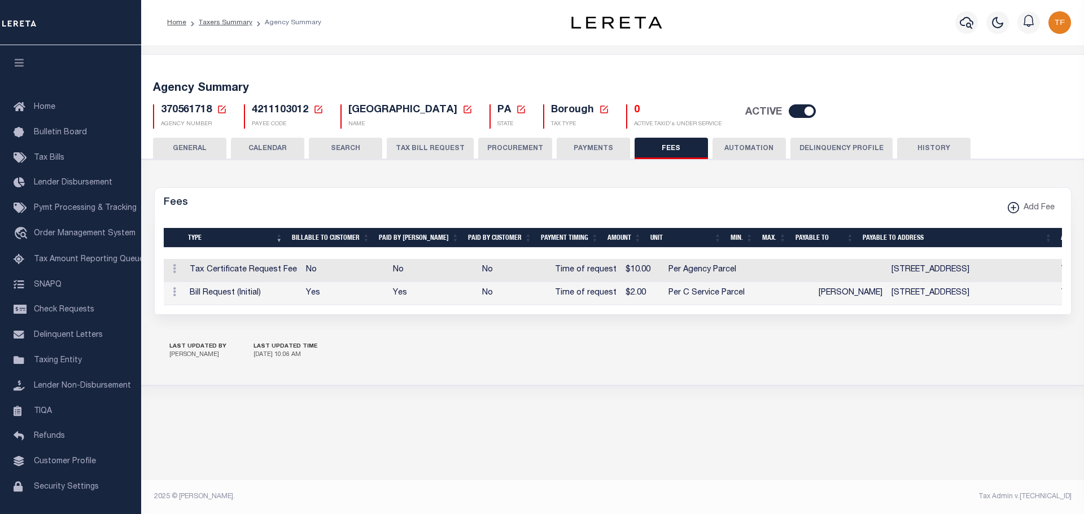
click at [575, 149] on button "PAYMENTS" at bounding box center [593, 148] width 73 height 21
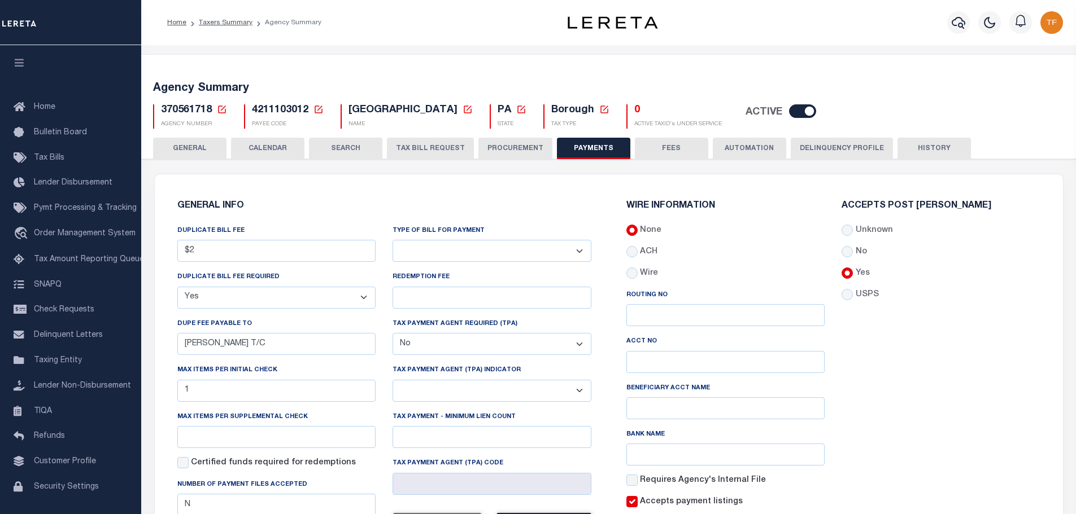
click at [583, 251] on select "Bar-Coded Tax Statement Print Tax Bills from Web. No DBF Required. Memo Bill Or…" at bounding box center [491, 251] width 199 height 22
click at [392, 241] on select "Bar-Coded Tax Statement Print Tax Bills from Web. No DBF Required. Memo Bill Or…" at bounding box center [491, 251] width 199 height 22
click at [609, 243] on div "WIRE INFORMATION None ACH Routing No Acct No Bank Name" at bounding box center [833, 392] width 449 height 408
click at [577, 253] on select "Bar-Coded Tax Statement Print Tax Bills from Web. No DBF Required. Memo Bill Or…" at bounding box center [491, 251] width 199 height 22
click at [578, 251] on select "Bar-Coded Tax Statement Print Tax Bills from Web. No DBF Required. Memo Bill Or…" at bounding box center [491, 251] width 199 height 22
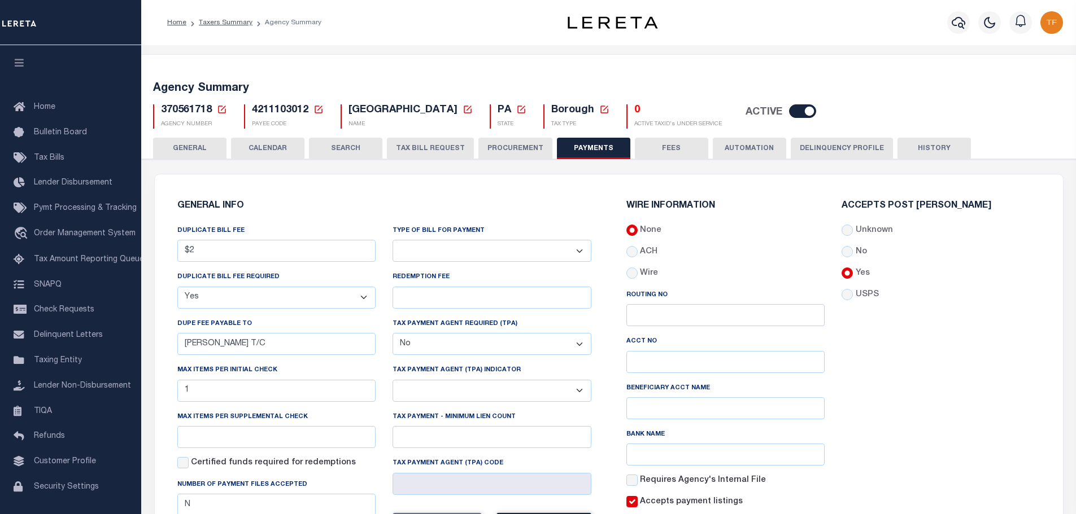
click at [579, 250] on select "Bar-Coded Tax Statement Print Tax Bills from Web. No DBF Required. Memo Bill Or…" at bounding box center [491, 251] width 199 height 22
select select "35"
click at [392, 241] on select "Bar-Coded Tax Statement Print Tax Bills from Web. No DBF Required. Memo Bill Or…" at bounding box center [491, 251] width 199 height 22
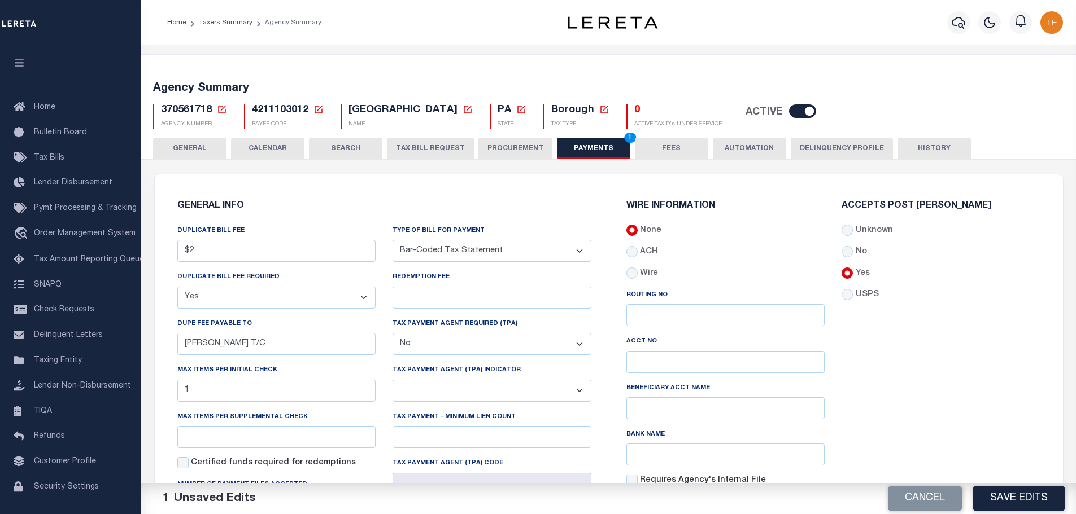
drag, startPoint x: 204, startPoint y: 382, endPoint x: 168, endPoint y: 385, distance: 36.3
click at [169, 385] on div "DUPLICATE BILL FEE $2 DUPLICATE BILL FEE REQUIRED Yes No DUPE FEE PAYABLE TO DE…" at bounding box center [277, 403] width 216 height 357
drag, startPoint x: 210, startPoint y: 396, endPoint x: 182, endPoint y: 350, distance: 53.9
click at [172, 392] on div "DUPLICATE BILL FEE $2 DUPLICATE BILL FEE REQUIRED Yes No DUPE FEE PAYABLE TO DE…" at bounding box center [277, 403] width 216 height 357
click at [983, 501] on button "Save Edits" at bounding box center [1018, 499] width 91 height 24
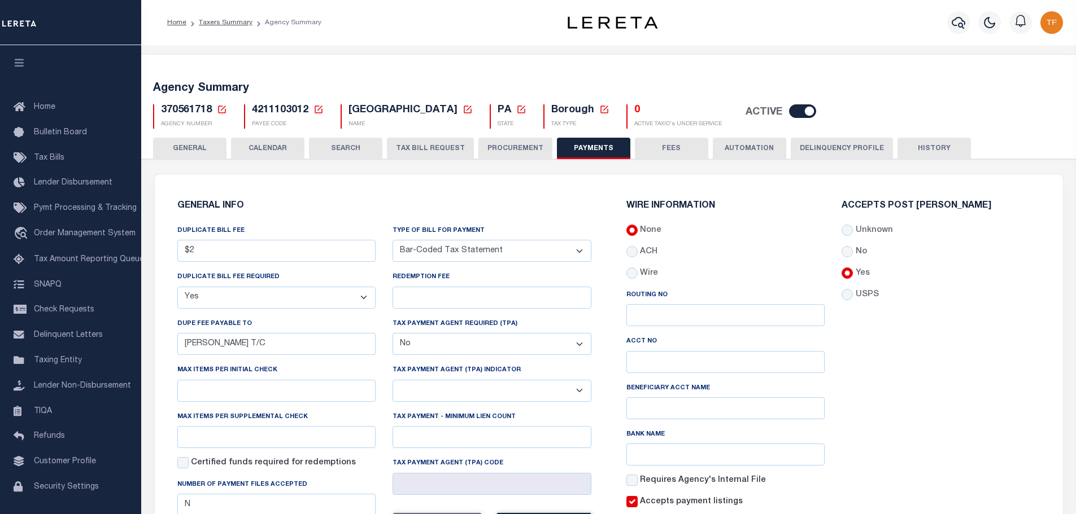
click at [224, 103] on div "370561718 Agency Number Edit Cancel Ok" at bounding box center [609, 111] width 928 height 33
click at [223, 106] on icon at bounding box center [222, 109] width 10 height 10
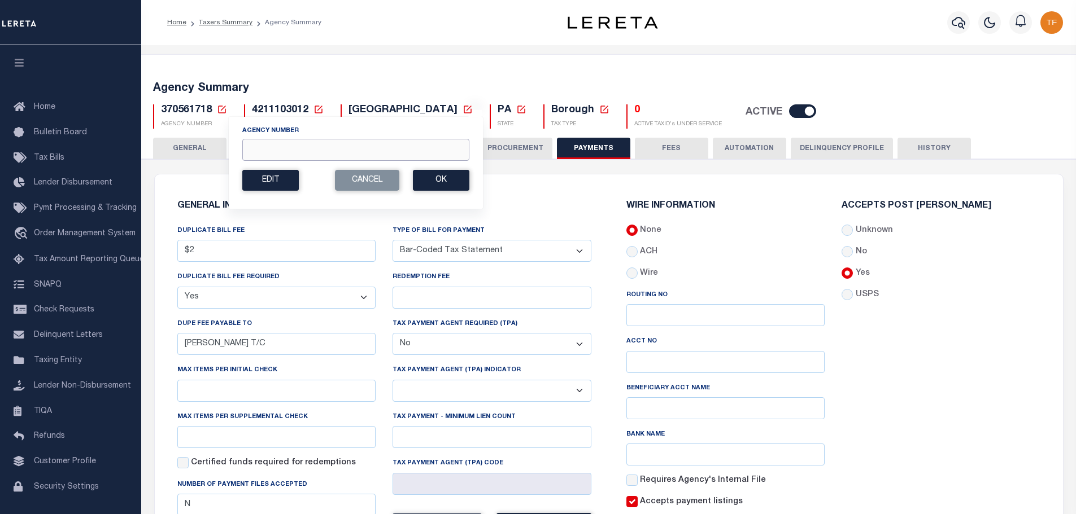
drag, startPoint x: 251, startPoint y: 154, endPoint x: 237, endPoint y: 142, distance: 17.6
click at [251, 154] on input "Agency Number" at bounding box center [355, 150] width 227 height 22
type input "370560216"
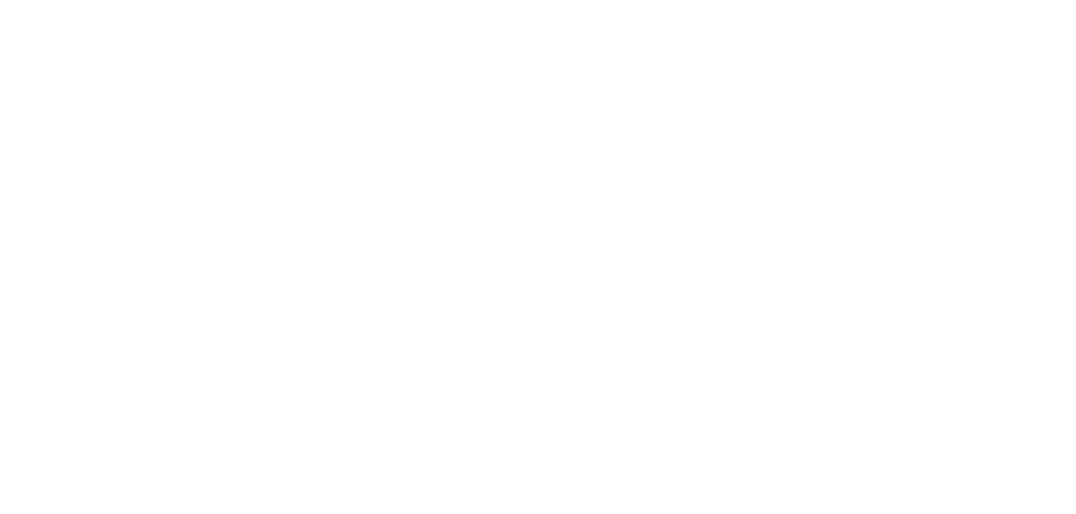
select select "true"
select select "false"
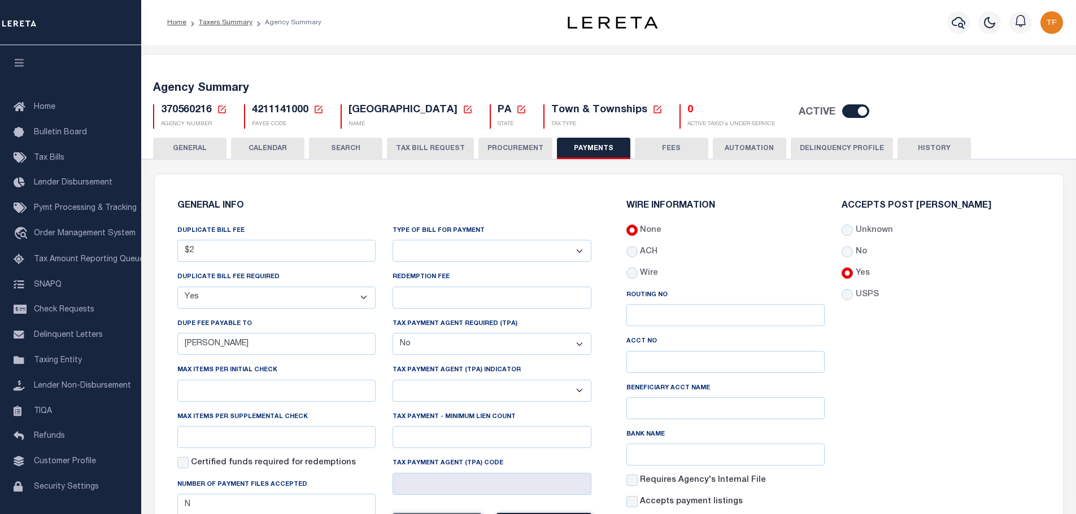
click at [182, 141] on button "GENERAL" at bounding box center [189, 148] width 73 height 21
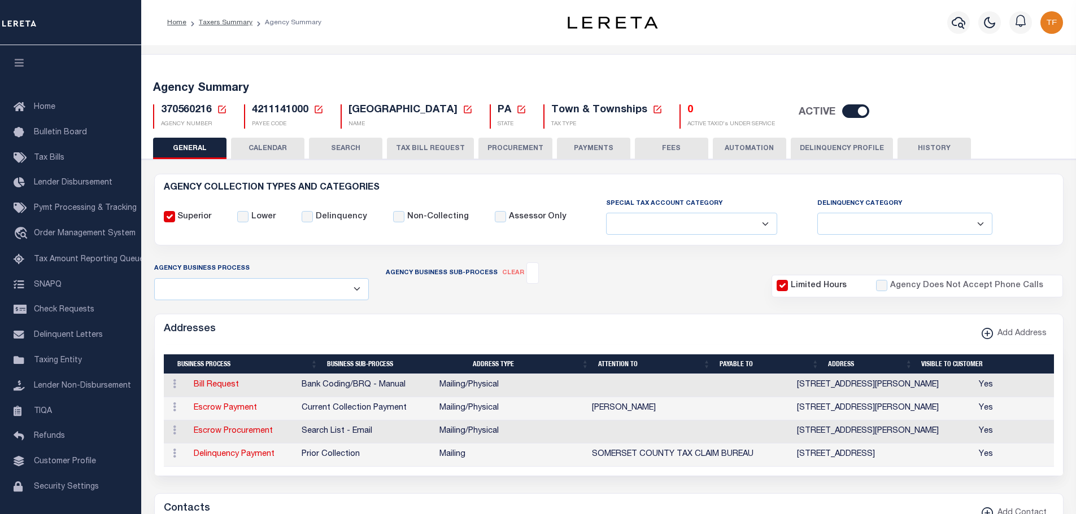
click at [667, 146] on button "FEES" at bounding box center [671, 148] width 73 height 21
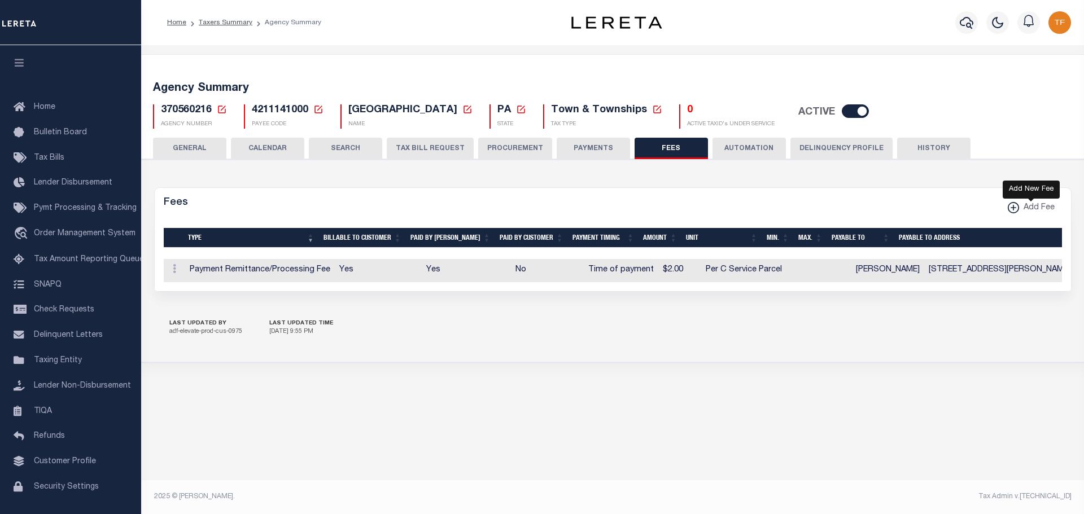
click at [1013, 207] on icon "button" at bounding box center [1014, 207] width 6 height 1
select select
checkbox input "false"
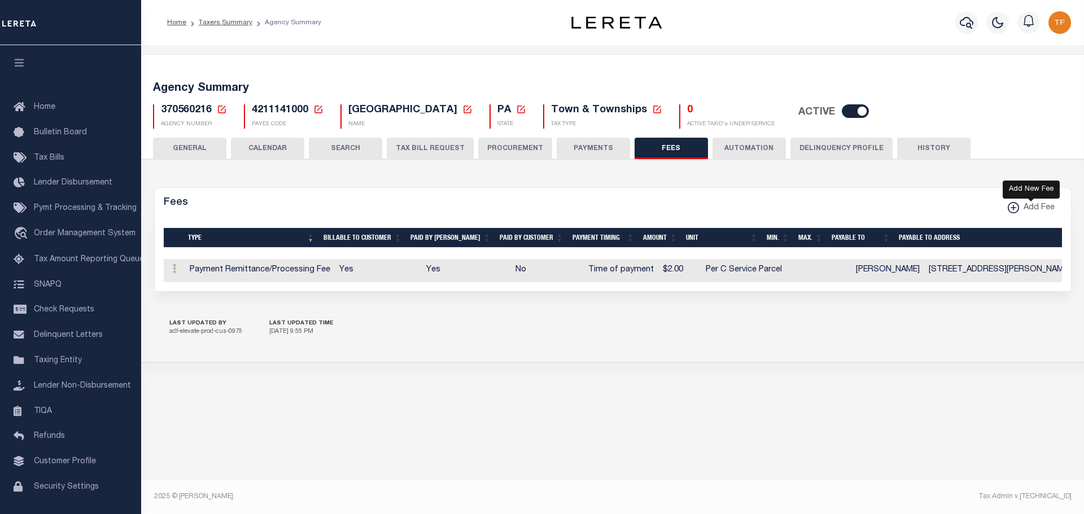
checkbox input "false"
checkbox input "true"
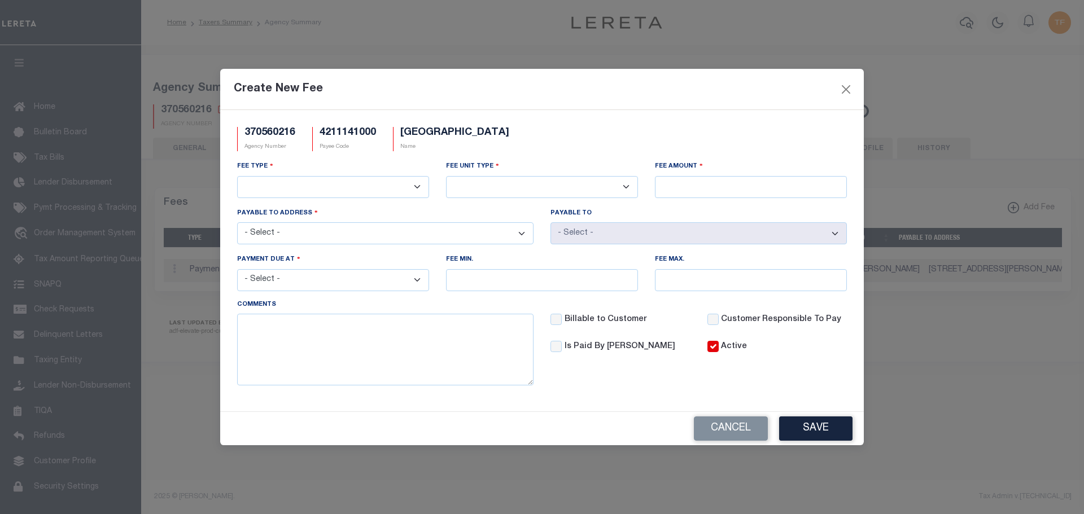
click at [413, 184] on select "3rd Party Web Extract Fee Current 3rd Party Web Extract Fee Prior Automation Fe…" at bounding box center [333, 187] width 192 height 22
select select "18"
click at [237, 176] on select "3rd Party Web Extract Fee Current 3rd Party Web Extract Fee Prior Automation Fe…" at bounding box center [333, 187] width 192 height 22
click at [507, 188] on select "Per Agency Per Agency Parcel Per B Service Parcel Per C Service Parcel Per File…" at bounding box center [542, 187] width 192 height 22
select select "10"
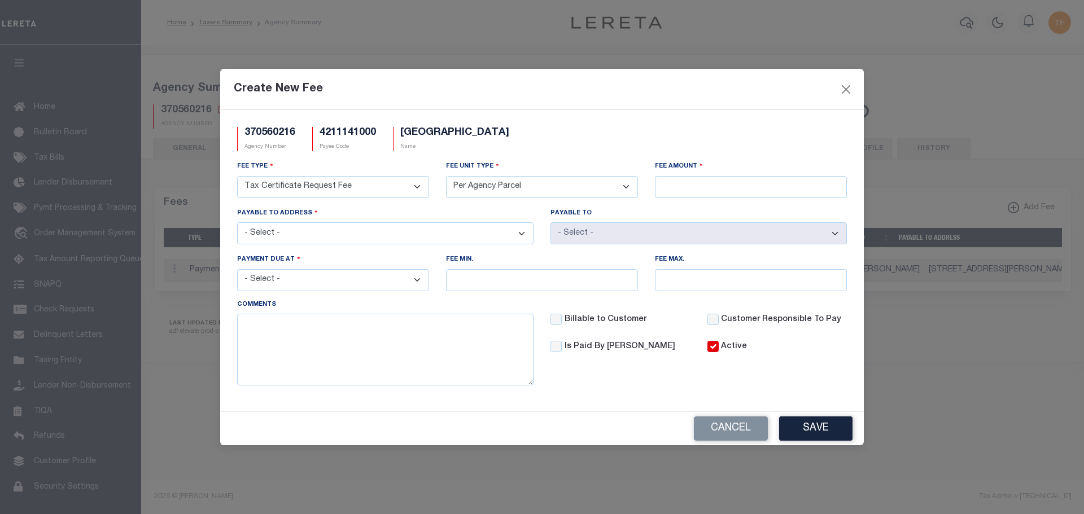
click at [446, 176] on select "Per Agency Per Agency Parcel Per B Service Parcel Per C Service Parcel Per File…" at bounding box center [542, 187] width 192 height 22
drag, startPoint x: 670, startPoint y: 187, endPoint x: 680, endPoint y: 177, distance: 14.8
click at [672, 187] on input "Fee Amount" at bounding box center [751, 187] width 192 height 22
type input "$10.00"
click at [391, 230] on select "- Select - 424 FORBES RD STE 2, STOYSTOWN, PA, 15563 300 N CENTER AVE STE 370, …" at bounding box center [385, 233] width 296 height 22
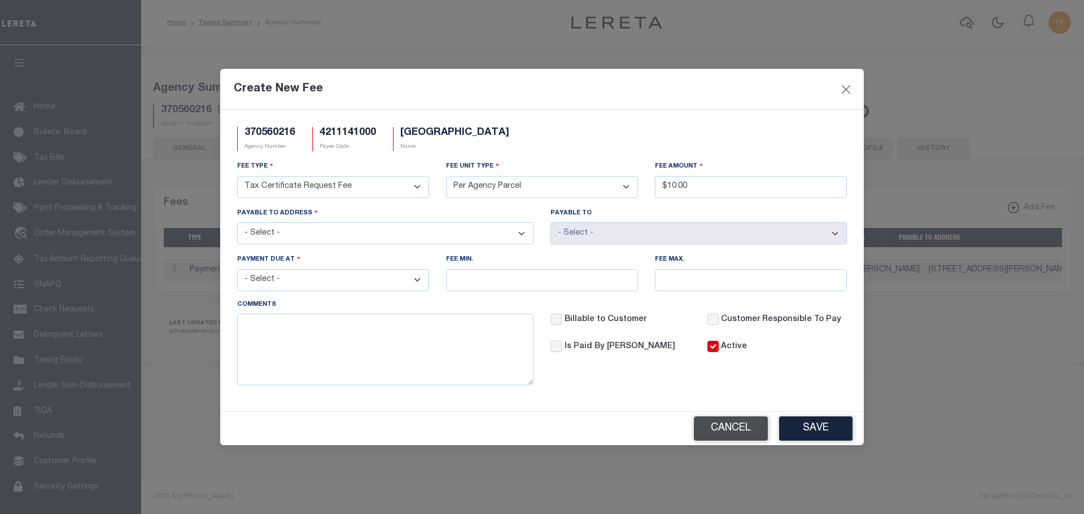
click at [740, 426] on button "Cancel" at bounding box center [731, 429] width 74 height 24
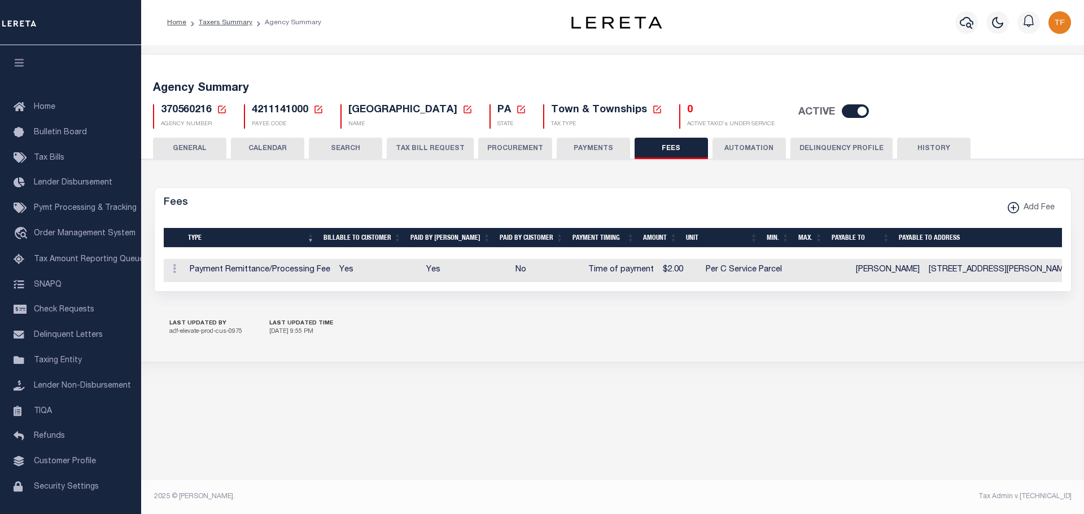
click at [843, 147] on button "Delinquency Profile" at bounding box center [842, 148] width 102 height 21
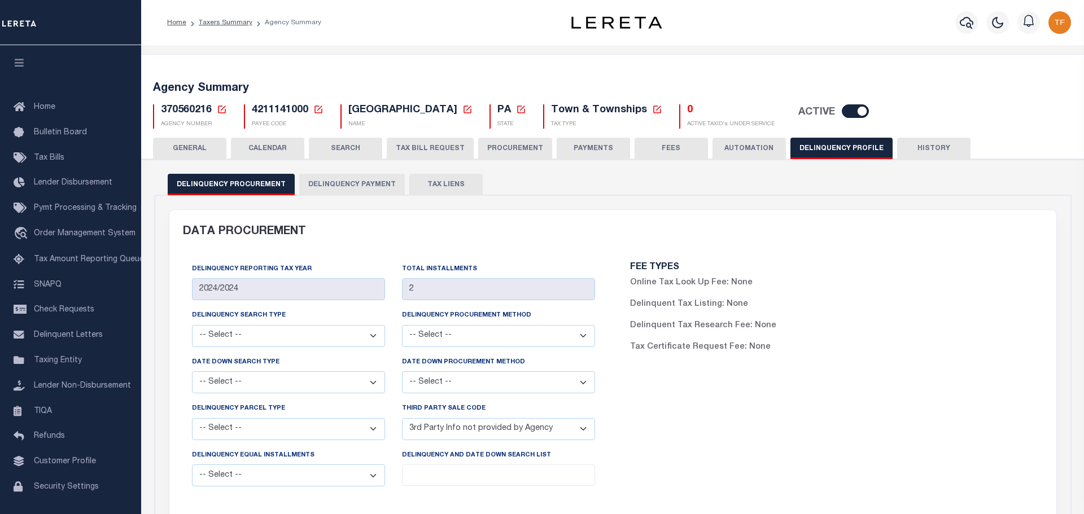
click at [337, 182] on button "Delinquency Payment" at bounding box center [352, 184] width 106 height 21
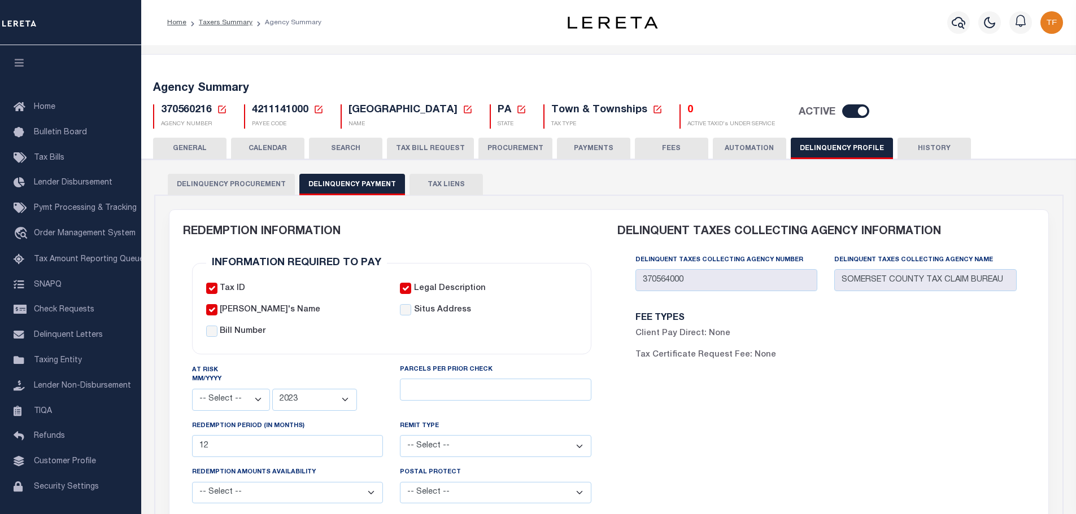
click at [221, 109] on icon at bounding box center [222, 109] width 10 height 10
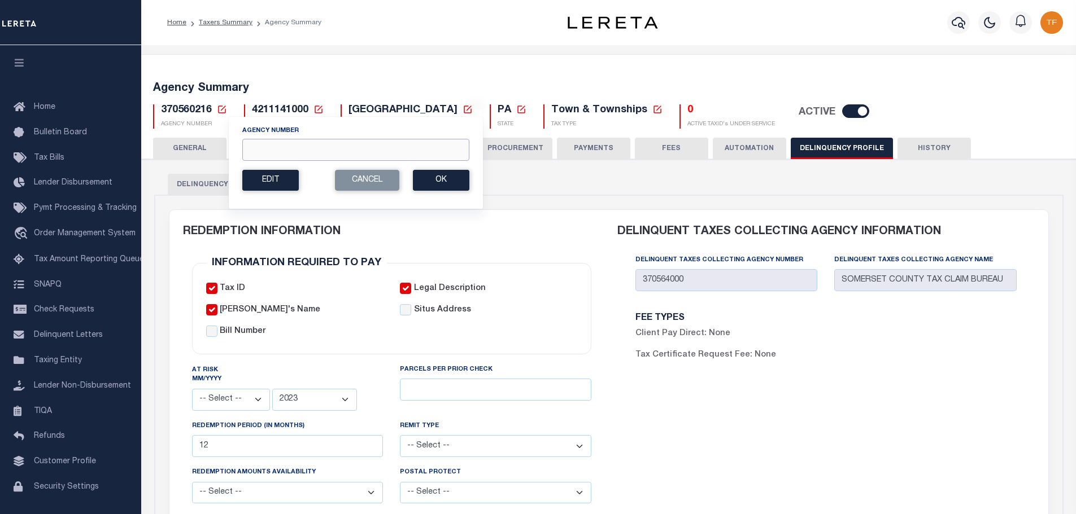
click at [263, 144] on input "Agency Number" at bounding box center [355, 150] width 227 height 22
type input "370564000"
click at [463, 181] on button "Ok" at bounding box center [441, 180] width 56 height 21
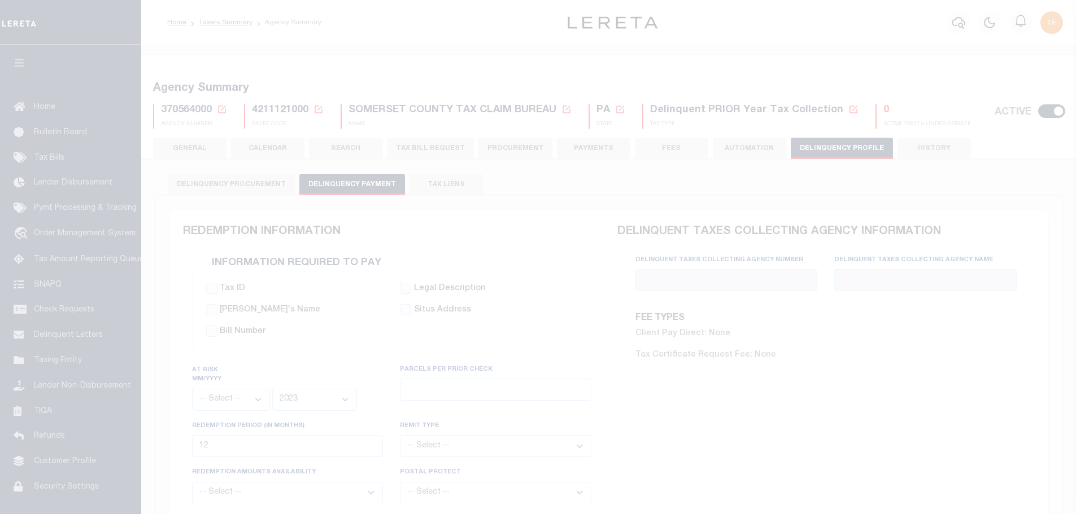
select select "1"
select select
select select "2023"
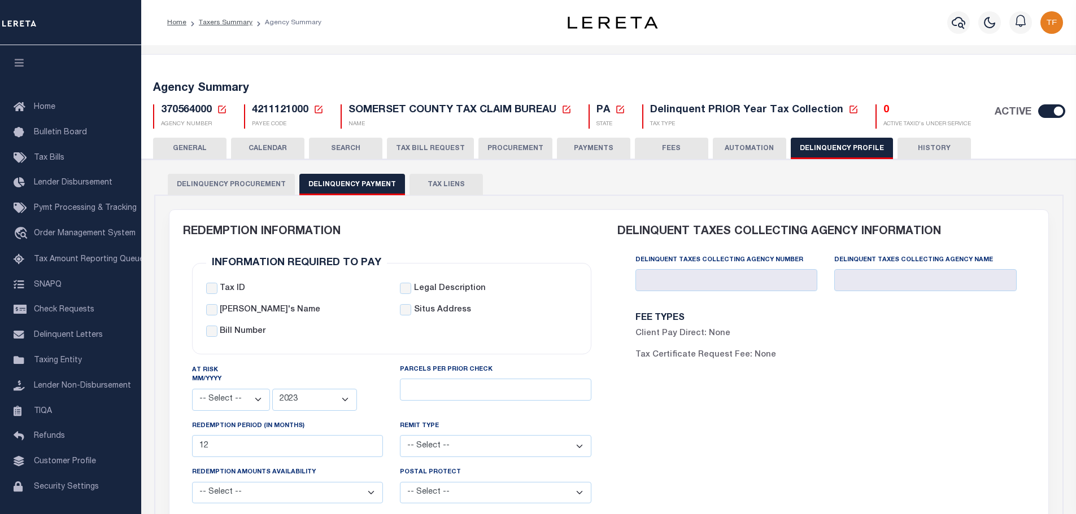
drag, startPoint x: 196, startPoint y: 145, endPoint x: 685, endPoint y: 415, distance: 558.3
click at [195, 147] on button "GENERAL" at bounding box center [189, 148] width 73 height 21
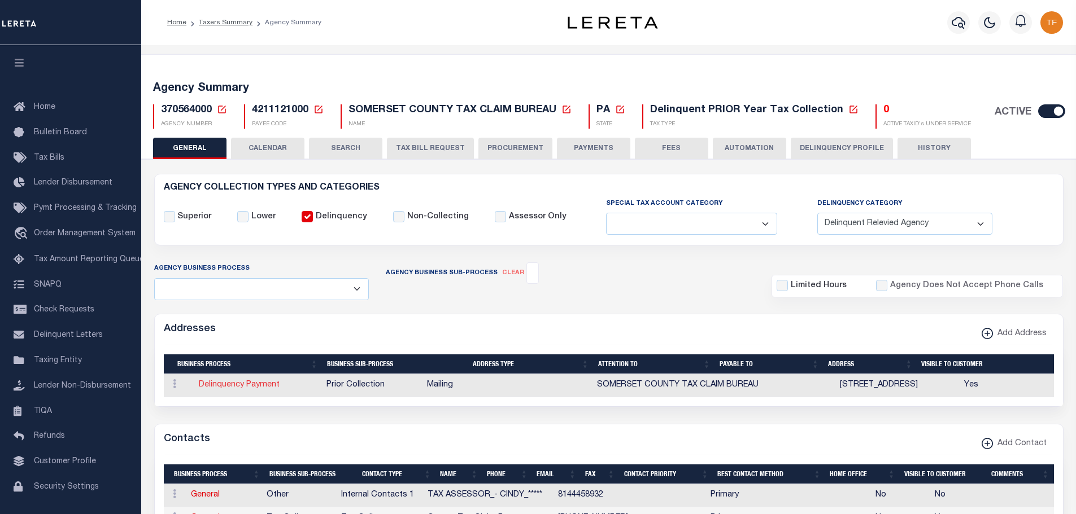
click at [268, 385] on link "Delinquency Payment" at bounding box center [239, 385] width 81 height 8
select select "1"
checkbox input "false"
select select
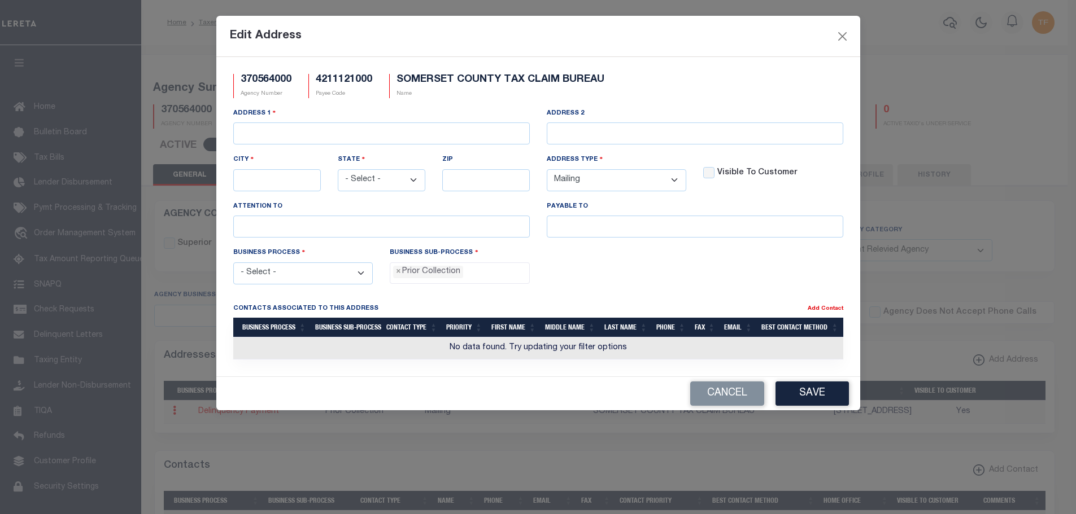
type input "300 N CENTER AVE STE 370"
type input "SOMERSET"
select select "PA"
type input "15501"
checkbox input "true"
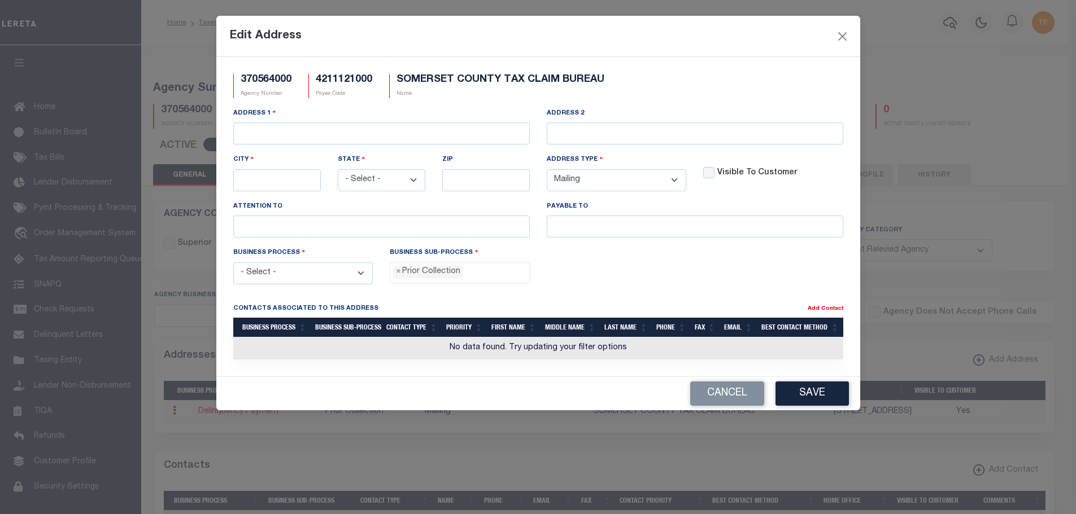
type input "SOMERSET COUNTY TAX CLAIM BUREAU"
select select "5"
select select "27"
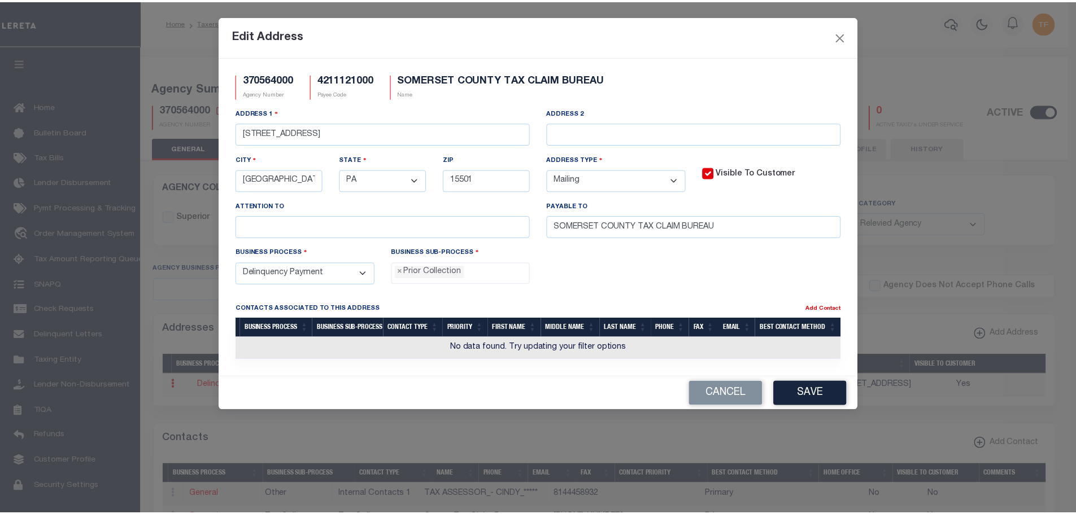
scroll to position [20, 0]
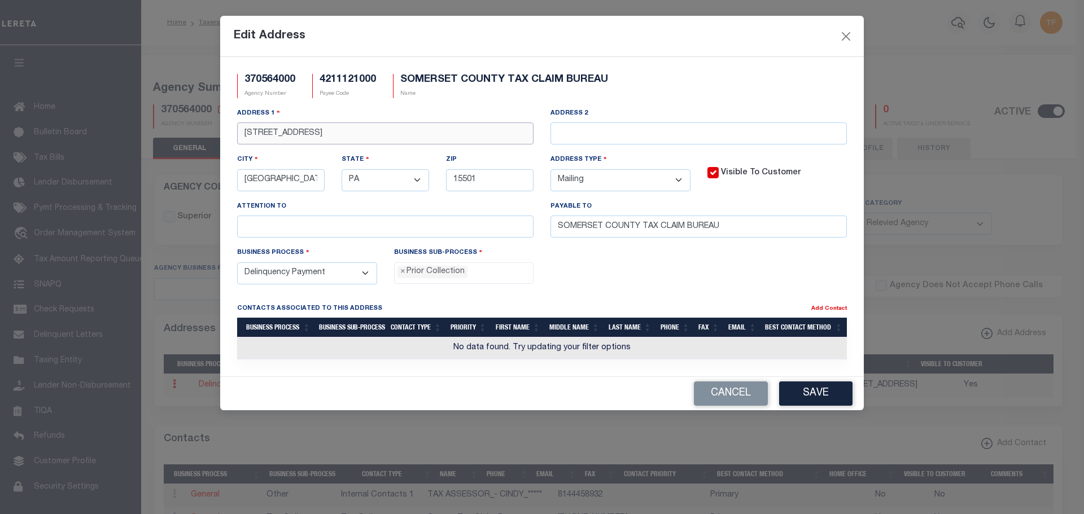
drag, startPoint x: 258, startPoint y: 133, endPoint x: 212, endPoint y: 126, distance: 45.7
click at [202, 123] on div "Edit Address 370564000 Agency Number 4211121000 Payee Code SOMERSET COUNTY TAX …" at bounding box center [542, 257] width 1084 height 514
drag, startPoint x: 339, startPoint y: 133, endPoint x: 374, endPoint y: 134, distance: 35.0
click at [374, 136] on input "134 N CENTER AVE STE 370" at bounding box center [385, 134] width 296 height 22
type input "134 N CENTER AVE STE 100"
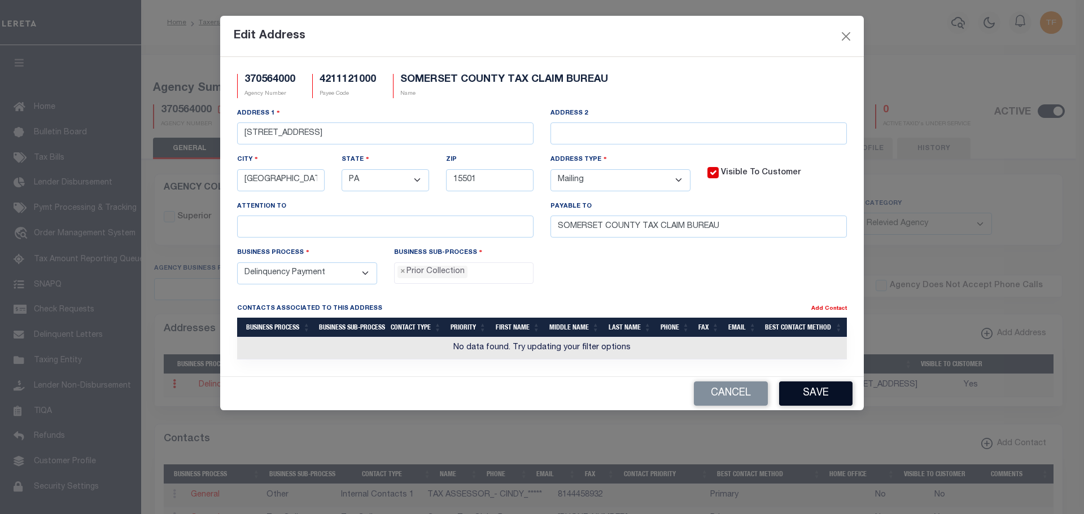
click at [807, 403] on button "Save" at bounding box center [815, 394] width 73 height 24
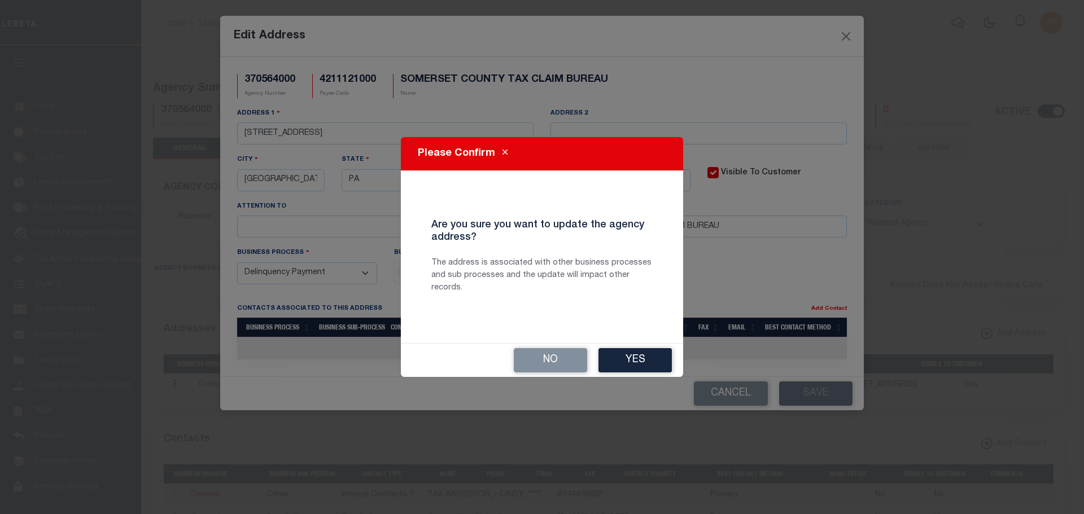
drag, startPoint x: 645, startPoint y: 360, endPoint x: 801, endPoint y: 407, distance: 162.6
click at [645, 361] on button "Yes" at bounding box center [635, 360] width 73 height 24
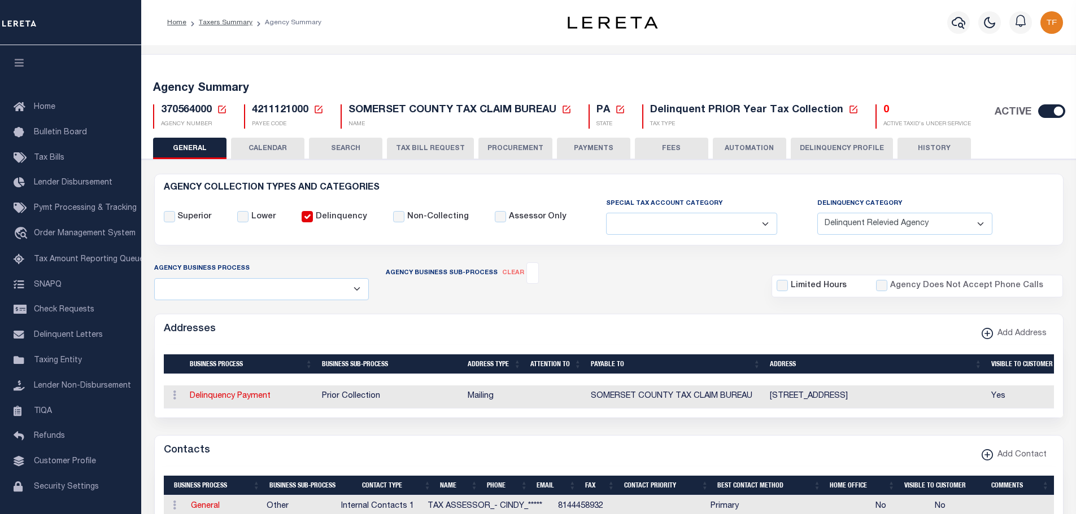
drag, startPoint x: 222, startPoint y: 103, endPoint x: 225, endPoint y: 108, distance: 5.8
click at [222, 104] on div "370564000 Agency Number Edit Cancel Ok" at bounding box center [609, 111] width 928 height 33
click at [222, 108] on icon at bounding box center [222, 109] width 10 height 10
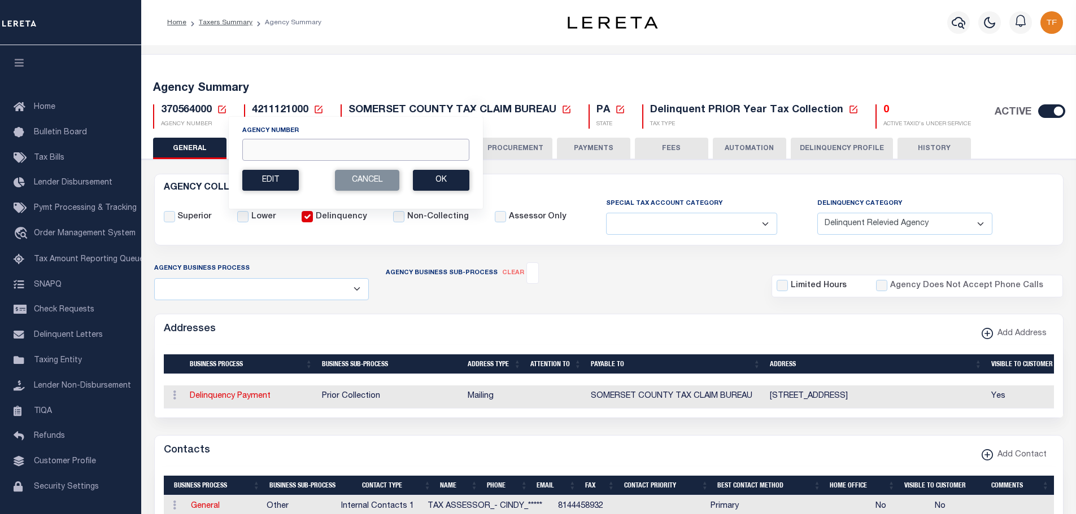
drag, startPoint x: 258, startPoint y: 146, endPoint x: 246, endPoint y: 149, distance: 12.2
click at [258, 146] on input "Agency Number" at bounding box center [355, 150] width 227 height 22
type input "370560216"
click at [447, 183] on button "Ok" at bounding box center [441, 180] width 56 height 21
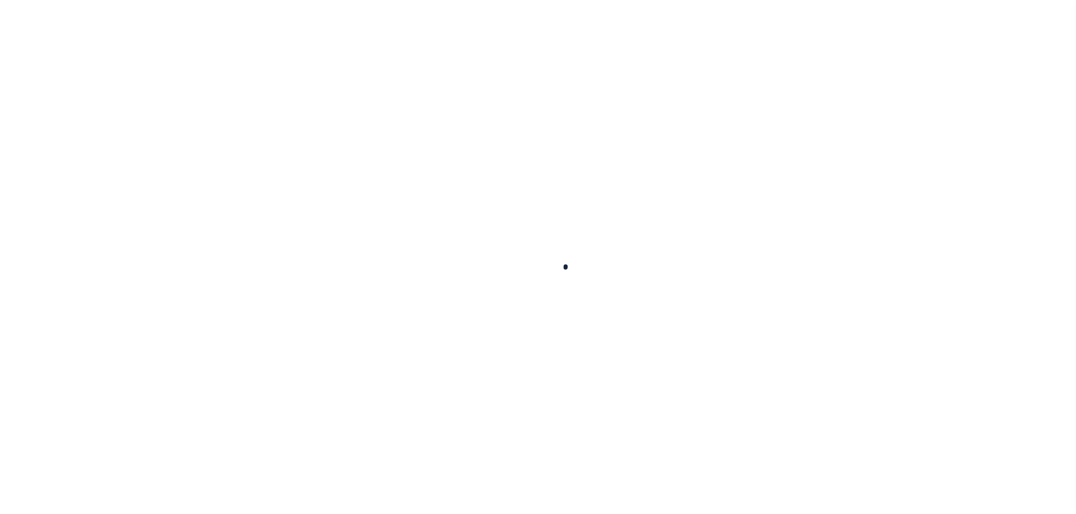
select select
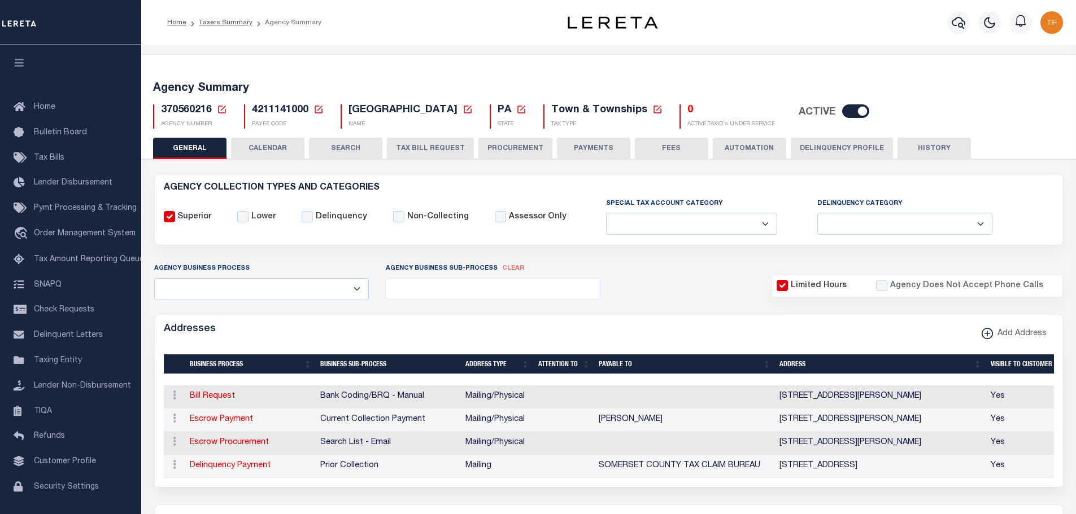
click at [674, 146] on button "FEES" at bounding box center [671, 148] width 73 height 21
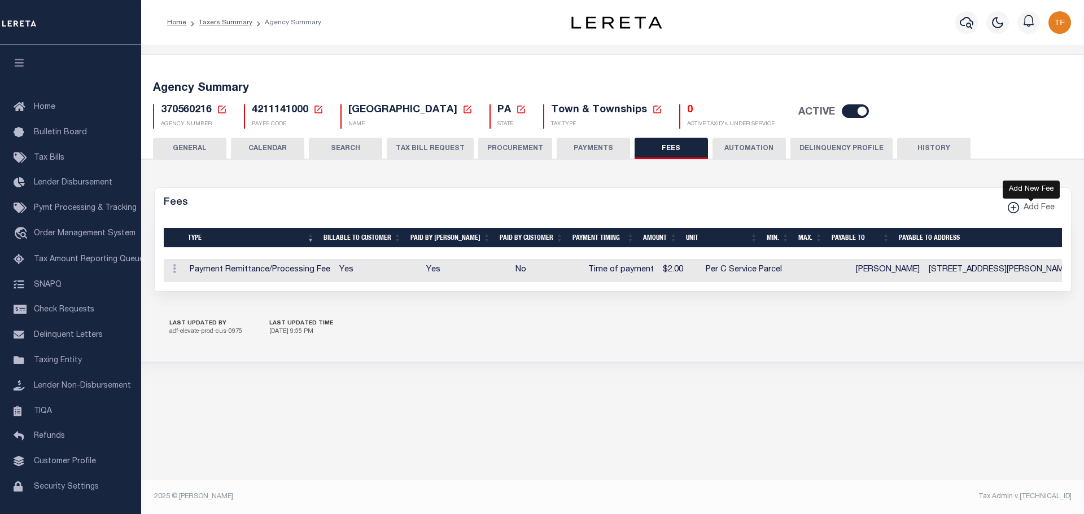
click at [1013, 208] on xmlns\ "button" at bounding box center [1013, 207] width 11 height 11
select select
checkbox input "false"
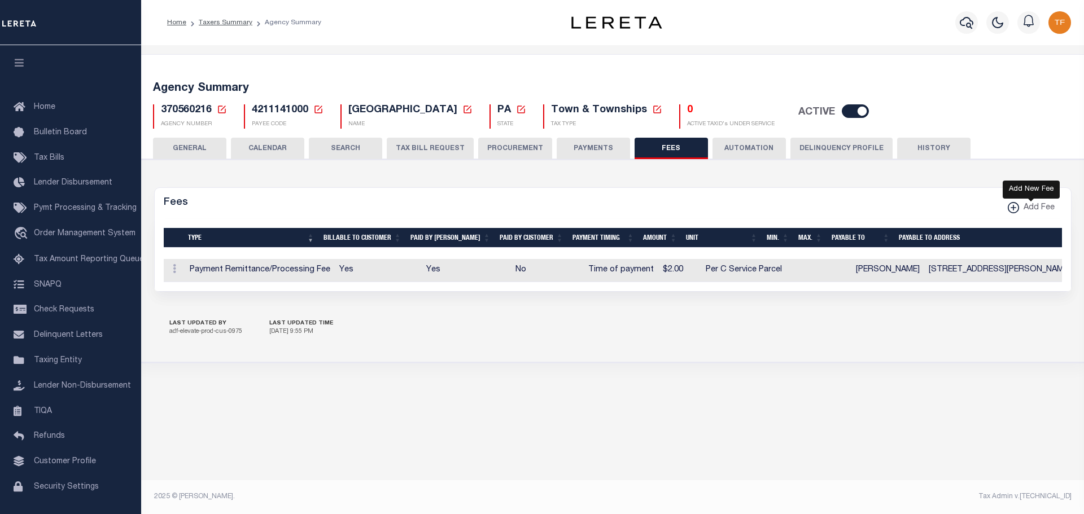
checkbox input "false"
checkbox input "true"
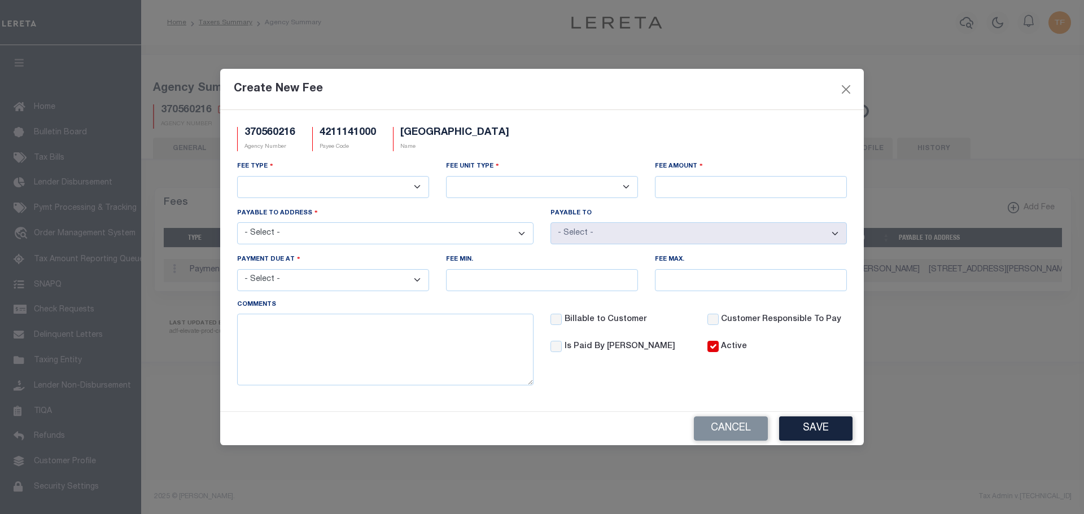
click at [289, 184] on select "3rd Party Web Extract Fee Current 3rd Party Web Extract Fee Prior Automation Fe…" at bounding box center [333, 187] width 192 height 22
select select "18"
click at [237, 176] on select "3rd Party Web Extract Fee Current 3rd Party Web Extract Fee Prior Automation Fe…" at bounding box center [333, 187] width 192 height 22
click at [486, 174] on div "Fee Unit Type Per Agency Per Agency Parcel Per B Service Parcel Per C Service P…" at bounding box center [542, 178] width 192 height 37
click at [486, 190] on select "Per Agency Per Agency Parcel Per B Service Parcel Per C Service Parcel Per File…" at bounding box center [542, 187] width 192 height 22
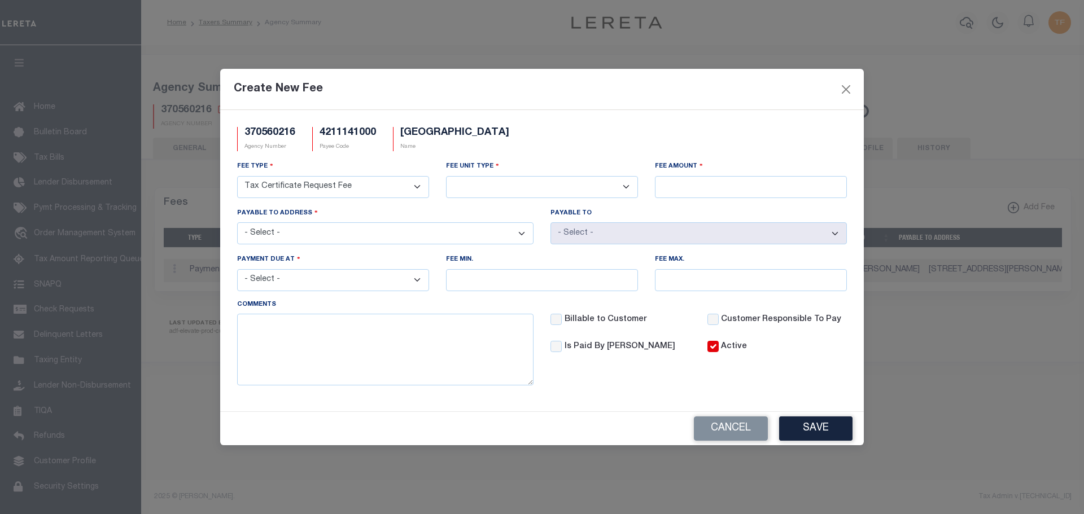
select select "10"
click at [446, 176] on select "Per Agency Per Agency Parcel Per B Service Parcel Per C Service Parcel Per File…" at bounding box center [542, 187] width 192 height 22
click at [664, 182] on input "Fee Amount" at bounding box center [751, 187] width 192 height 22
type input "$10.00"
click at [500, 230] on select "- Select - [STREET_ADDRESS][PERSON_NAME] [STREET_ADDRESS]" at bounding box center [385, 233] width 296 height 22
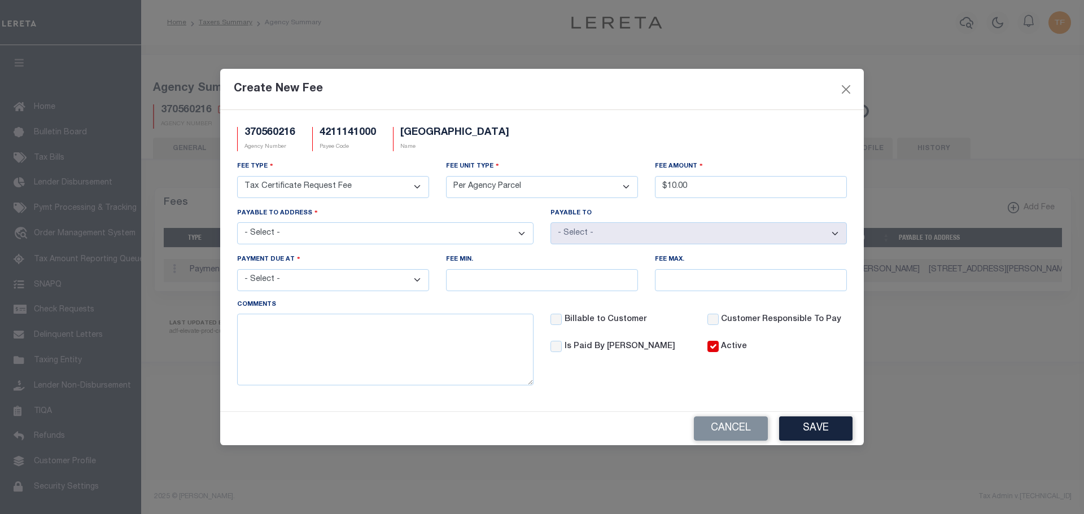
select select "18764"
click at [237, 222] on select "- Select - [STREET_ADDRESS][PERSON_NAME] [STREET_ADDRESS]" at bounding box center [385, 233] width 296 height 22
click at [418, 285] on select "- Select - File download Invoice (Prepay) Invoice (Trailing) Time of payment Ti…" at bounding box center [333, 280] width 192 height 22
select select "3"
click at [237, 270] on select "- Select - File download Invoice (Prepay) Invoice (Trailing) Time of payment Ti…" at bounding box center [333, 280] width 192 height 22
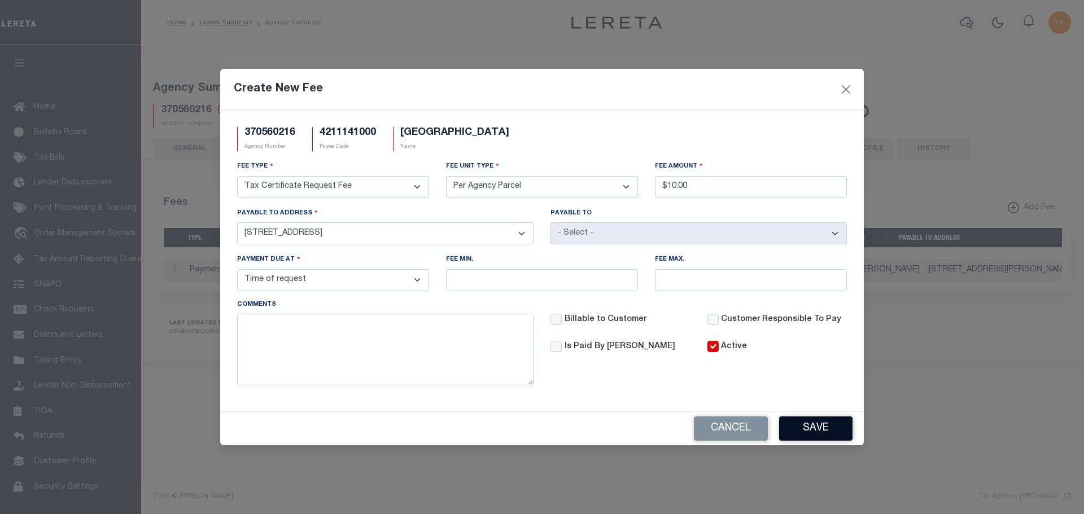
click at [814, 430] on button "Save" at bounding box center [815, 429] width 73 height 24
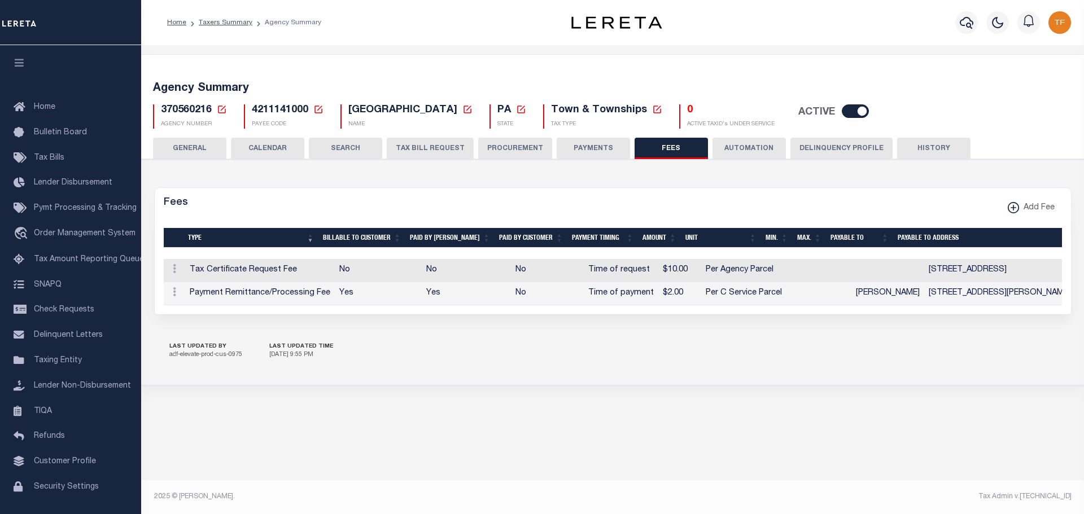
click at [596, 147] on button "PAYMENTS" at bounding box center [593, 148] width 73 height 21
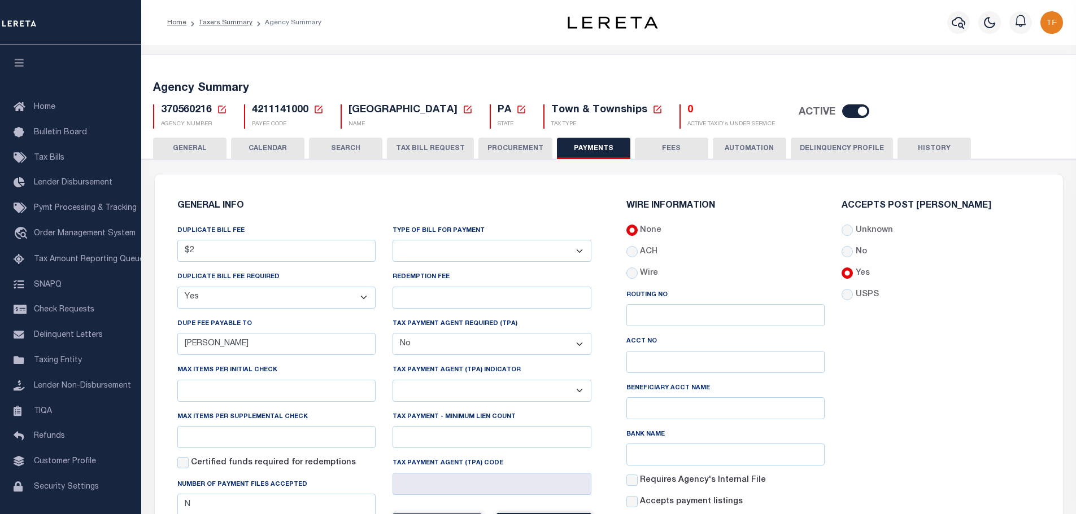
click at [225, 106] on icon at bounding box center [222, 110] width 8 height 8
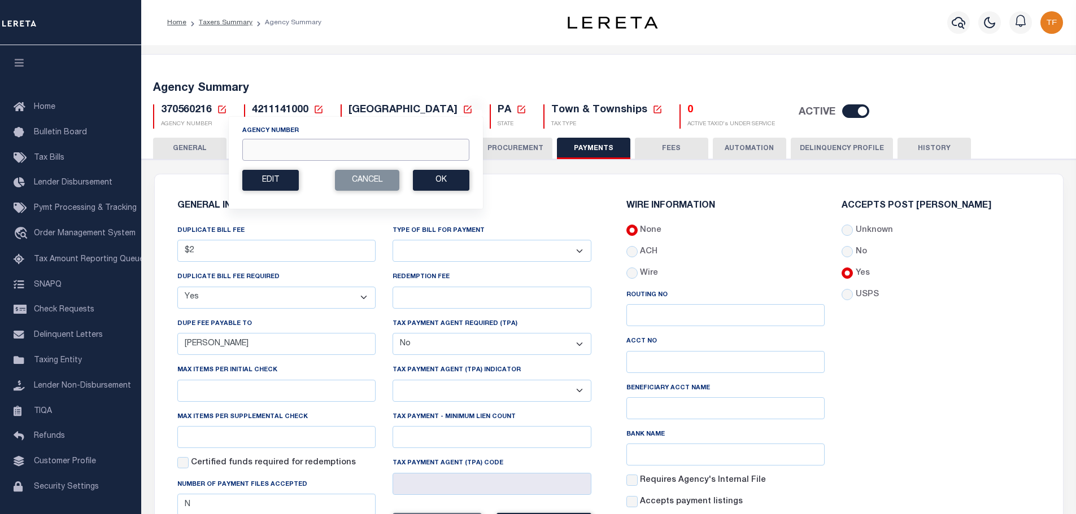
drag, startPoint x: 262, startPoint y: 147, endPoint x: 194, endPoint y: 159, distance: 69.4
click at [261, 147] on input "Agency Number" at bounding box center [355, 150] width 227 height 22
type input "370560218"
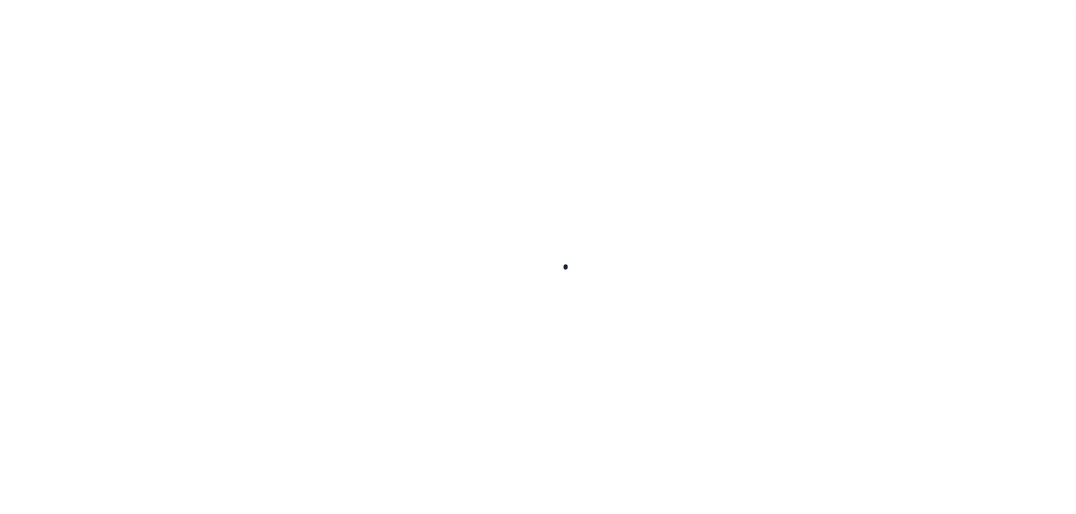
checkbox input "false"
type input "N"
select select "false"
type input "B - Escrow reporting includes - “Delinquent Prior Year(s) Exist”, “Delinquent C…"
radio input "true"
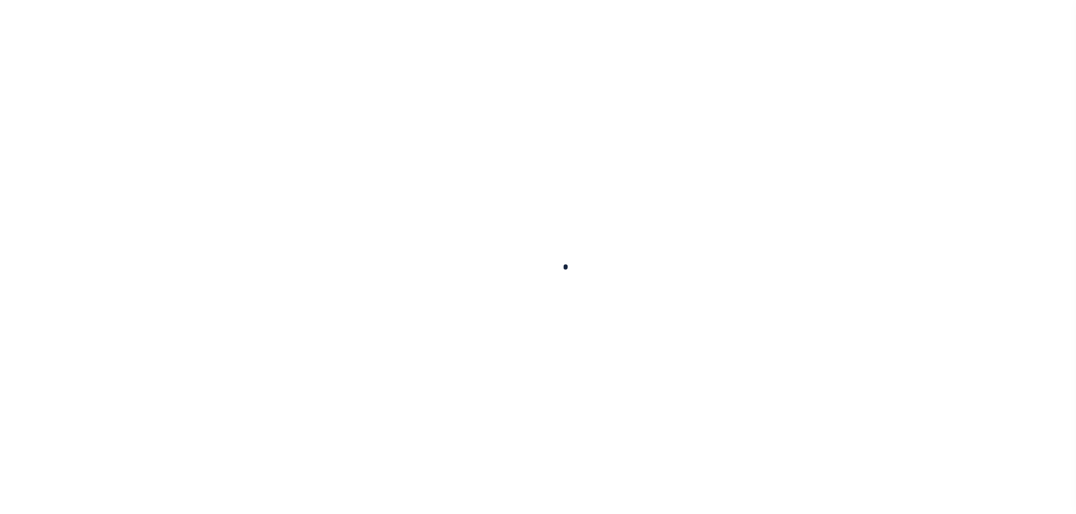
checkbox input "false"
radio input "true"
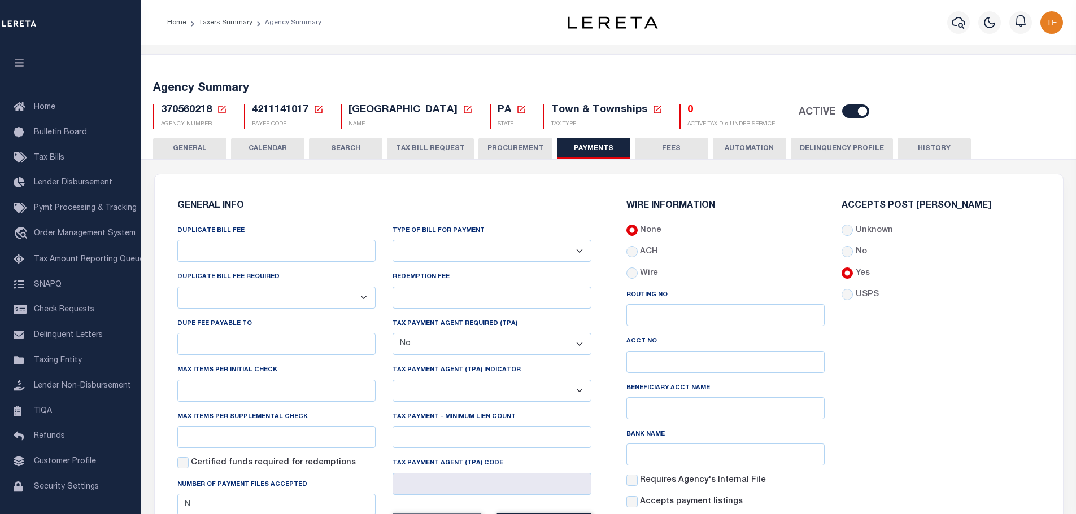
drag, startPoint x: 222, startPoint y: 108, endPoint x: 226, endPoint y: 113, distance: 6.4
click at [222, 109] on icon at bounding box center [222, 110] width 8 height 8
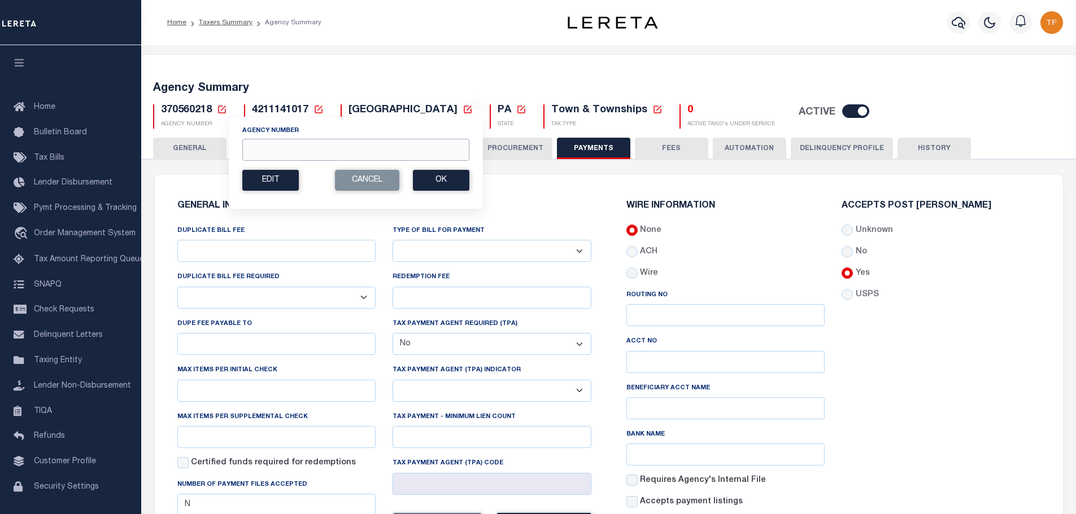
click at [290, 149] on input "Agency Number" at bounding box center [355, 150] width 227 height 22
type input "370560628"
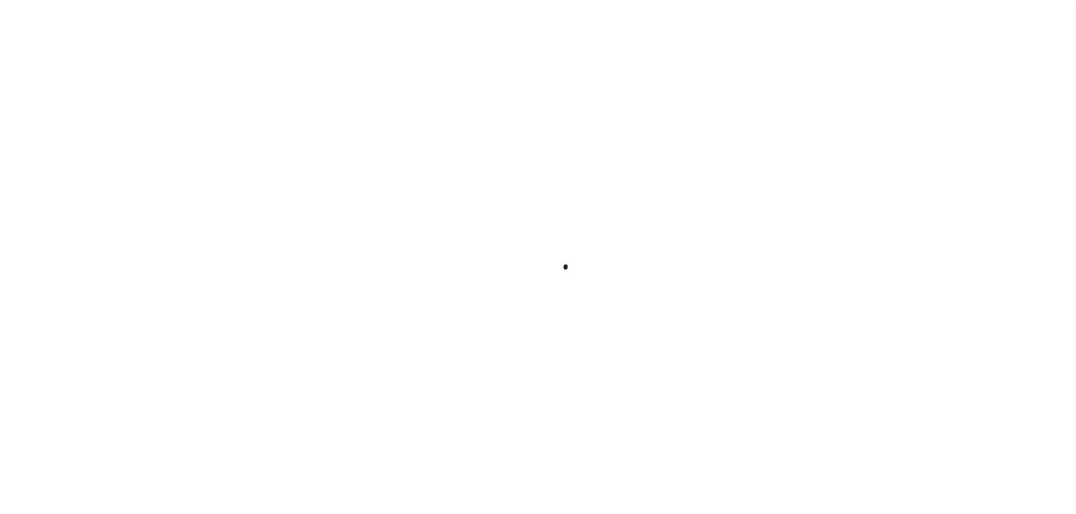
select select "true"
select select "false"
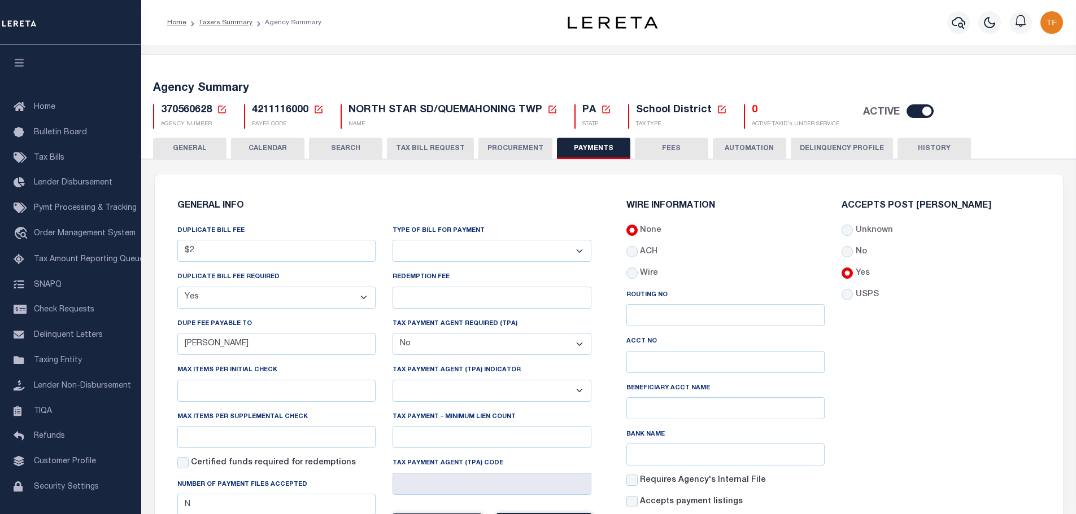
click at [667, 146] on button "FEES" at bounding box center [671, 148] width 73 height 21
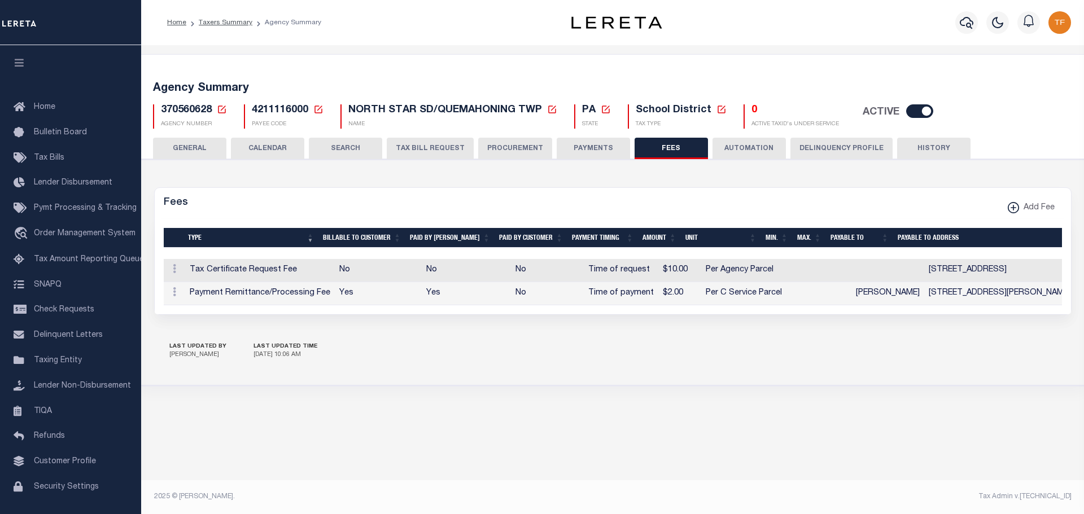
click at [221, 109] on icon at bounding box center [222, 109] width 10 height 10
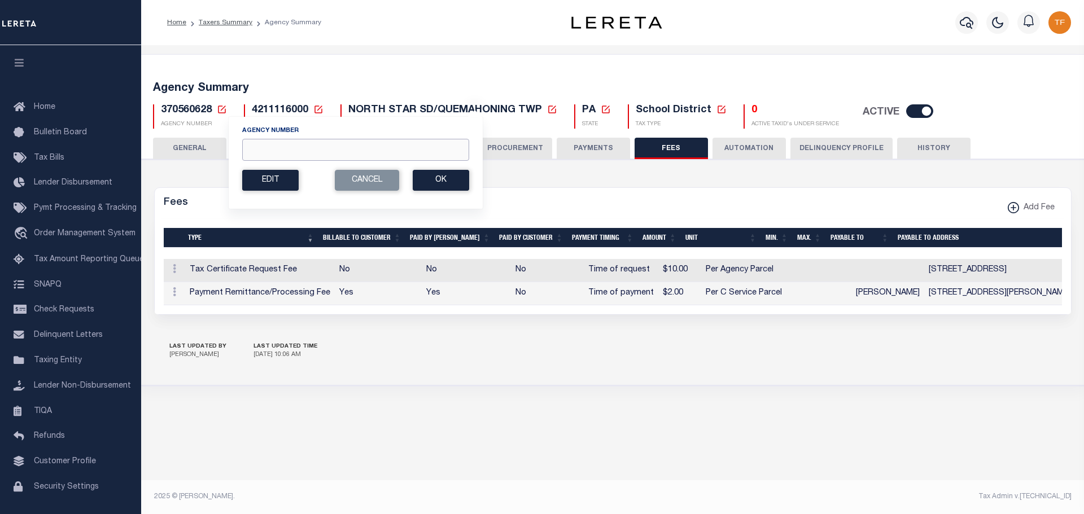
drag, startPoint x: 280, startPoint y: 154, endPoint x: 258, endPoint y: 145, distance: 23.6
click at [280, 153] on input "Agency Number" at bounding box center [355, 150] width 227 height 22
type input "180050207"
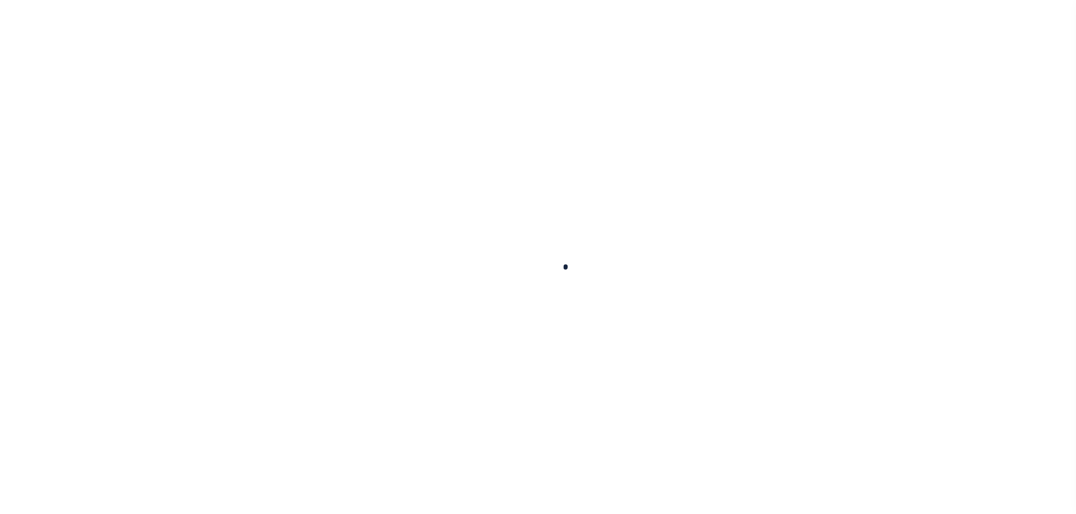
select select
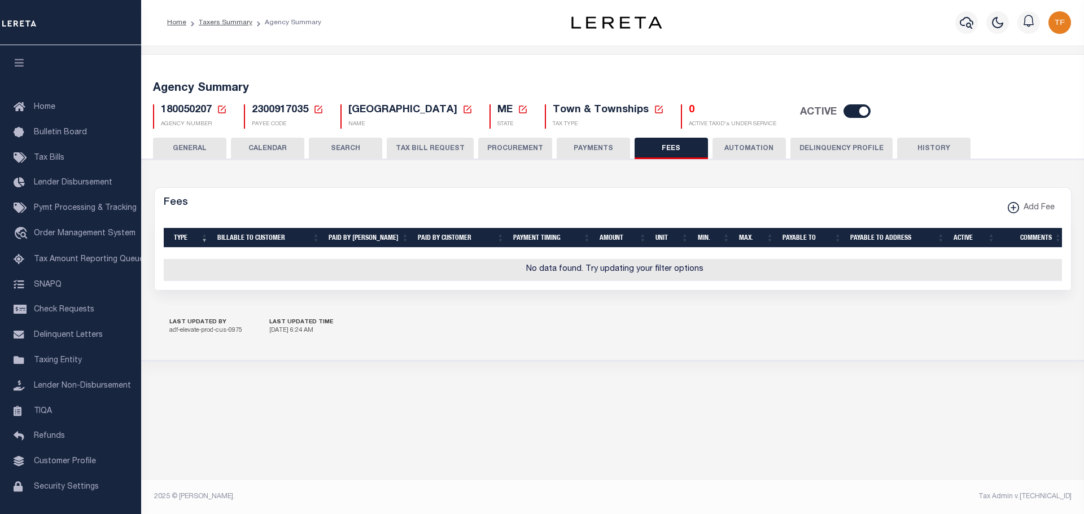
click at [205, 141] on button "GENERAL" at bounding box center [189, 148] width 73 height 21
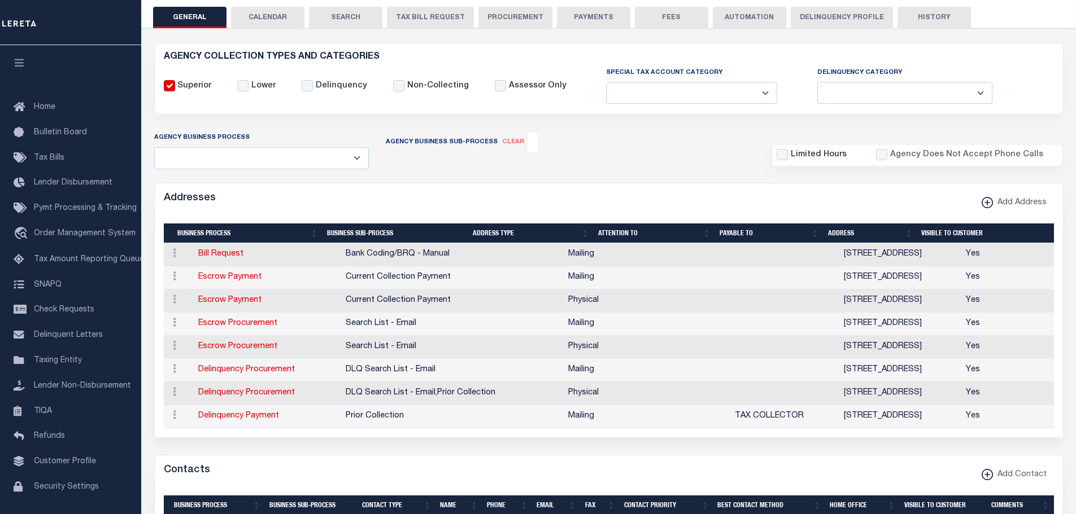
scroll to position [226, 0]
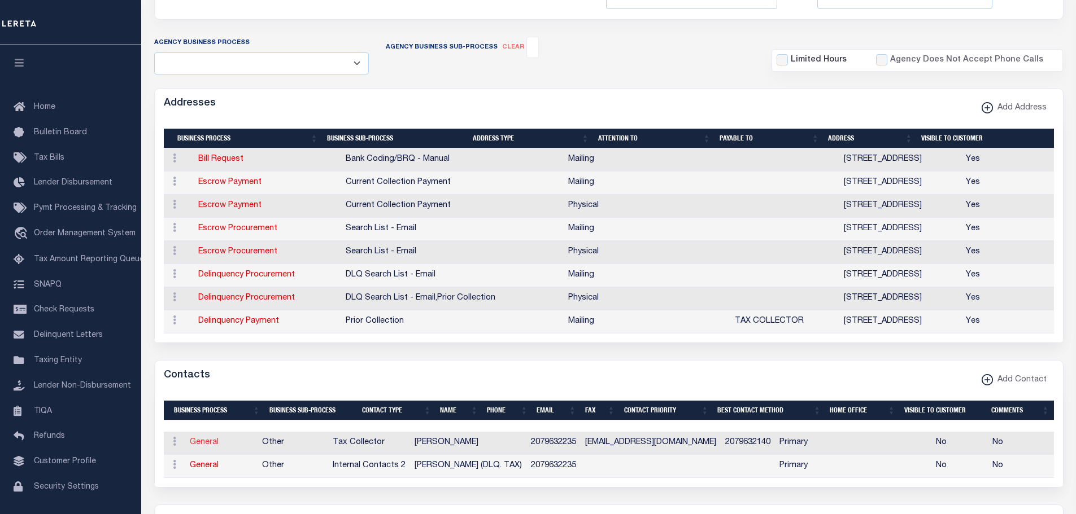
drag, startPoint x: 200, startPoint y: 442, endPoint x: 288, endPoint y: 430, distance: 88.3
click at [200, 442] on link "General" at bounding box center [204, 443] width 29 height 8
checkbox input "false"
select select
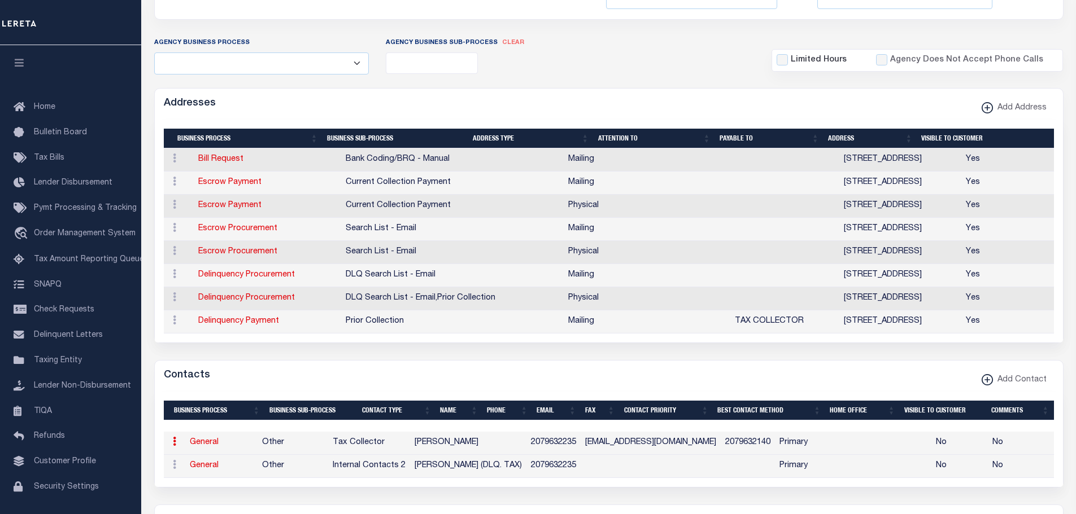
select select "2"
select select "1"
type input "CATHY"
type input "J."
type input "CARRUTHERS"
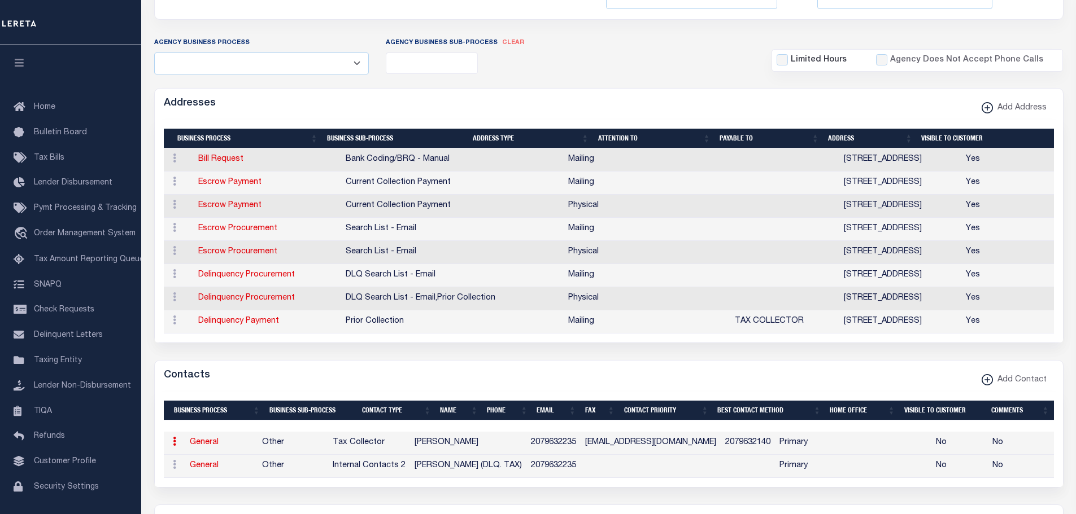
type input "2079632235"
type input "2079632140"
type input "WINTERHARBORTOWN@MYFAIRPOINT.NET"
select select "6"
select select "39"
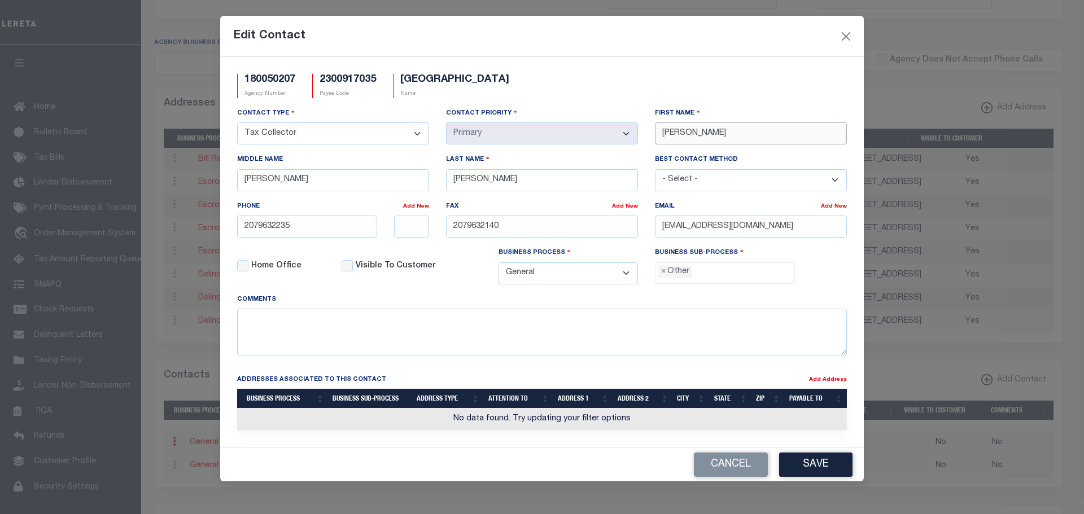
drag, startPoint x: 695, startPoint y: 130, endPoint x: 642, endPoint y: 129, distance: 53.1
click at [642, 129] on div "Contact Type - Select - Assessor Clerk Internal Contacts 1 Internal Contacts 2 …" at bounding box center [542, 200] width 627 height 186
type input "SARA"
type input "LISCOMB"
drag, startPoint x: 838, startPoint y: 227, endPoint x: 652, endPoint y: 235, distance: 186.0
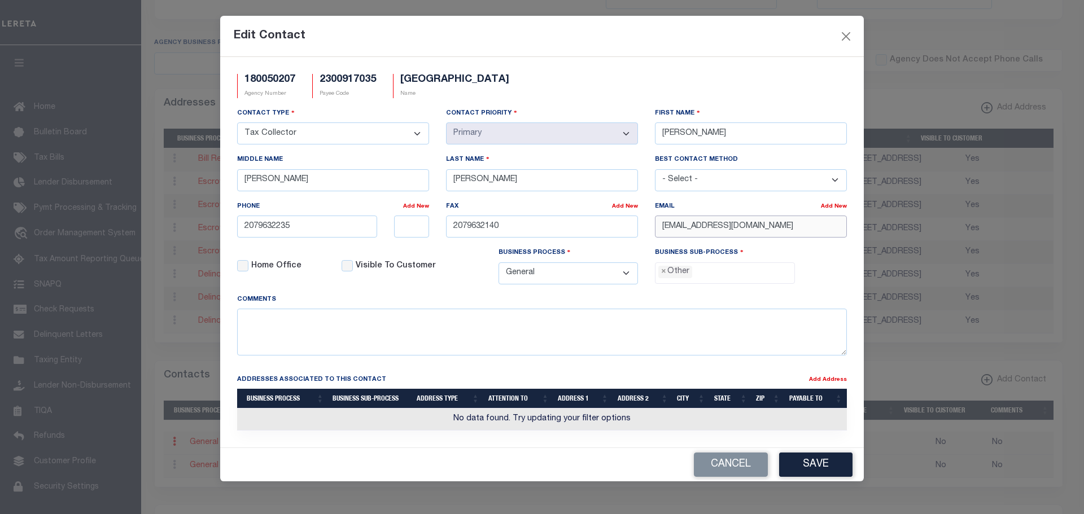
click at [631, 226] on div "Contact Type - Select - Assessor Clerk Internal Contacts 1 Internal Contacts 2 …" at bounding box center [542, 200] width 627 height 186
paste input "TOWNMANAGER@WINTERHARBORME.ORG"
type input "TOWNMANAGER@WINTERHARBORME.ORG"
drag, startPoint x: 839, startPoint y: 464, endPoint x: 846, endPoint y: 470, distance: 10.0
click at [839, 464] on button "Save" at bounding box center [815, 465] width 73 height 24
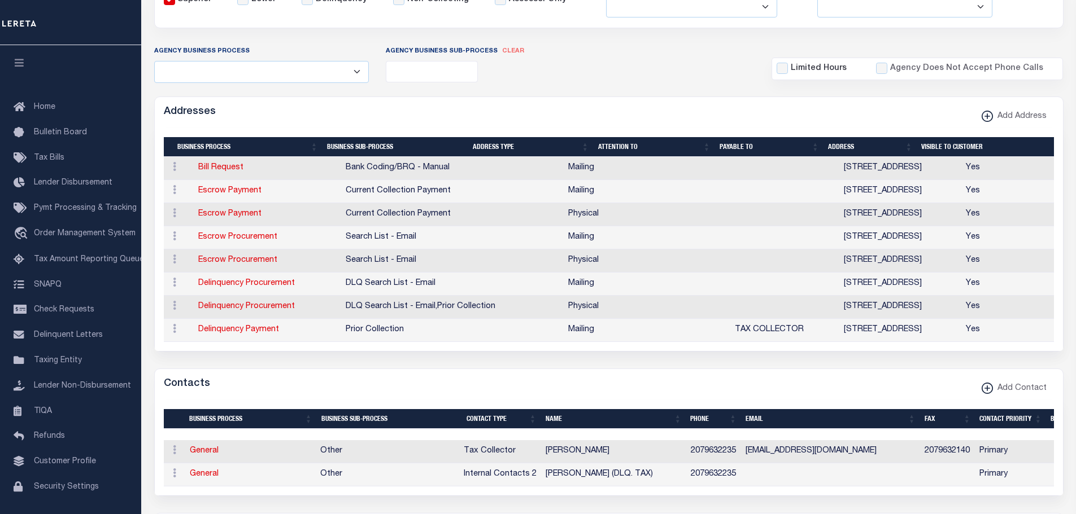
scroll to position [0, 0]
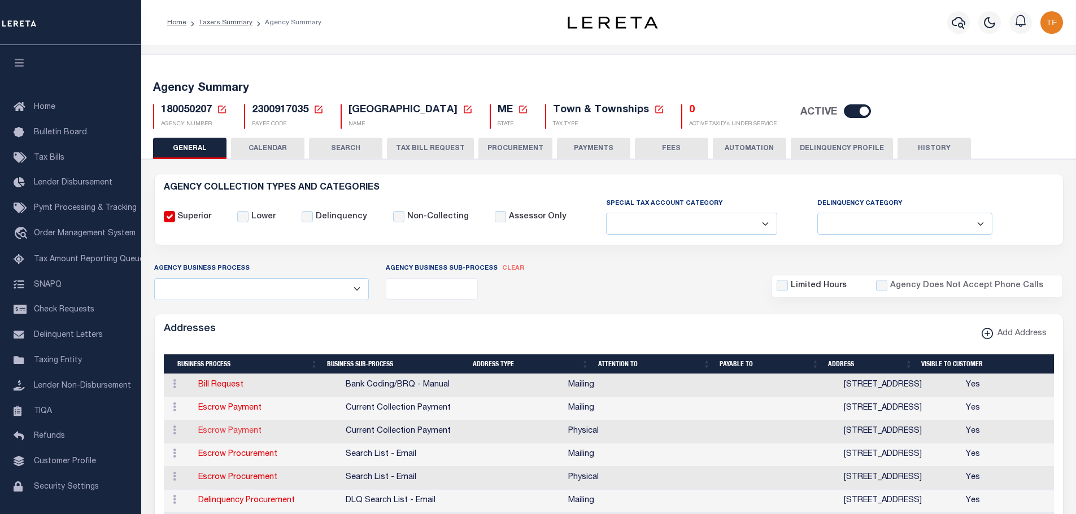
click at [224, 433] on link "Escrow Payment" at bounding box center [229, 431] width 63 height 8
select select "1"
checkbox input "false"
select select
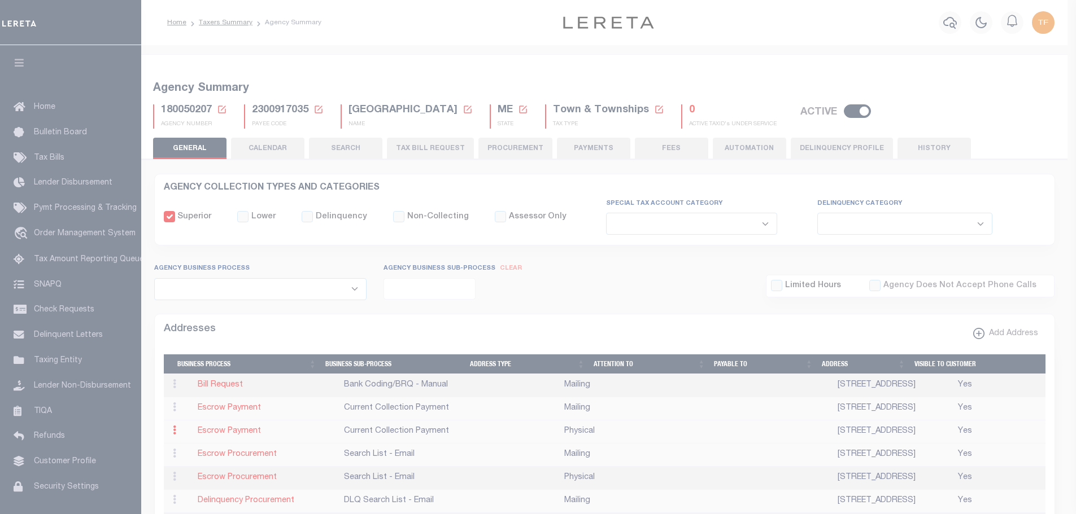
type input "20 SCHOOL STREET"
type input "WINTER HARBOR"
select select "ME"
type input "04693-0098"
select select "2"
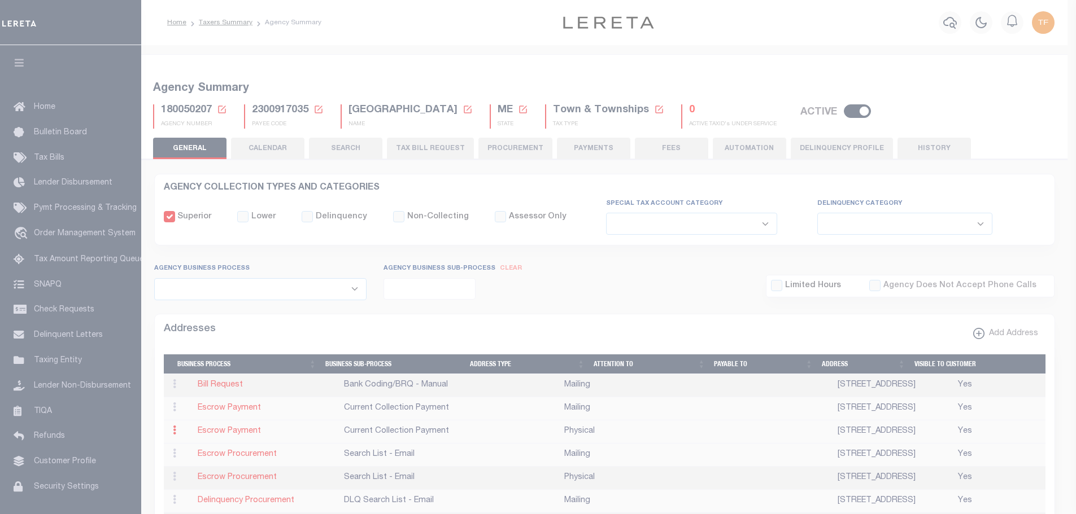
checkbox input "true"
select select "3"
select select "11"
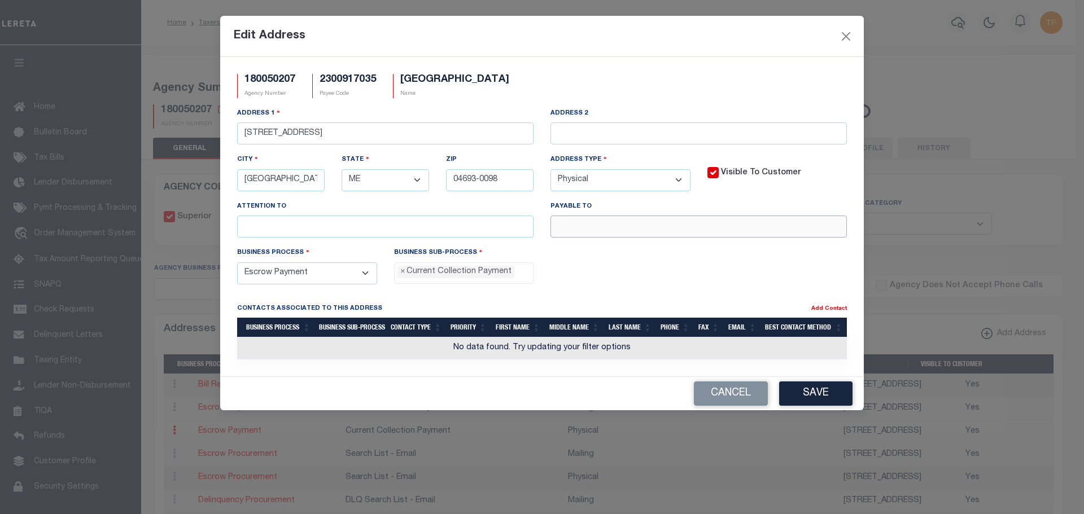
click at [566, 224] on input "text" at bounding box center [699, 227] width 296 height 22
paste input "WINTER HARBOR TOWN"
type input "WINTER HARBOR TOWN T/C"
drag, startPoint x: 805, startPoint y: 398, endPoint x: 815, endPoint y: 395, distance: 11.1
click at [805, 398] on button "Save" at bounding box center [815, 394] width 73 height 24
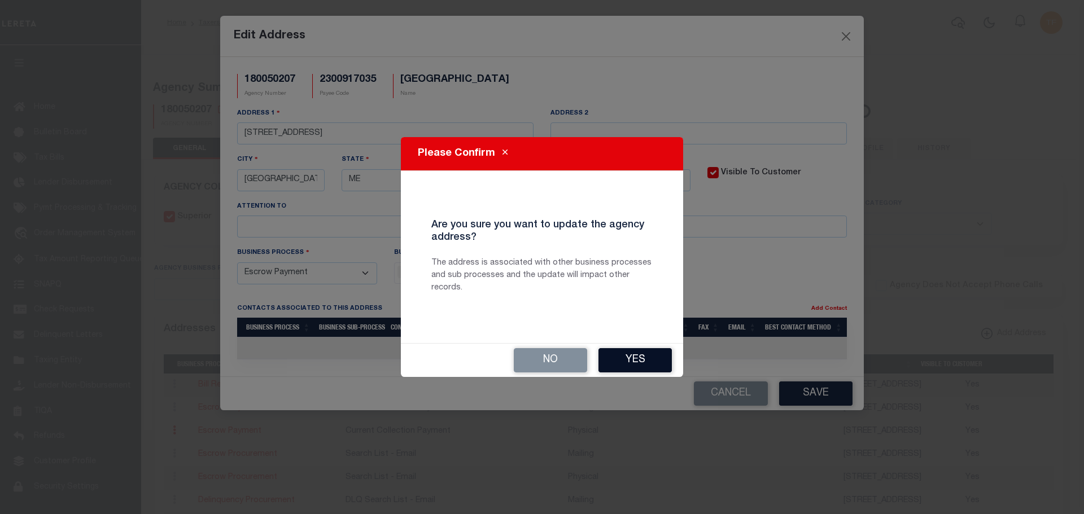
click at [627, 360] on button "Yes" at bounding box center [635, 360] width 73 height 24
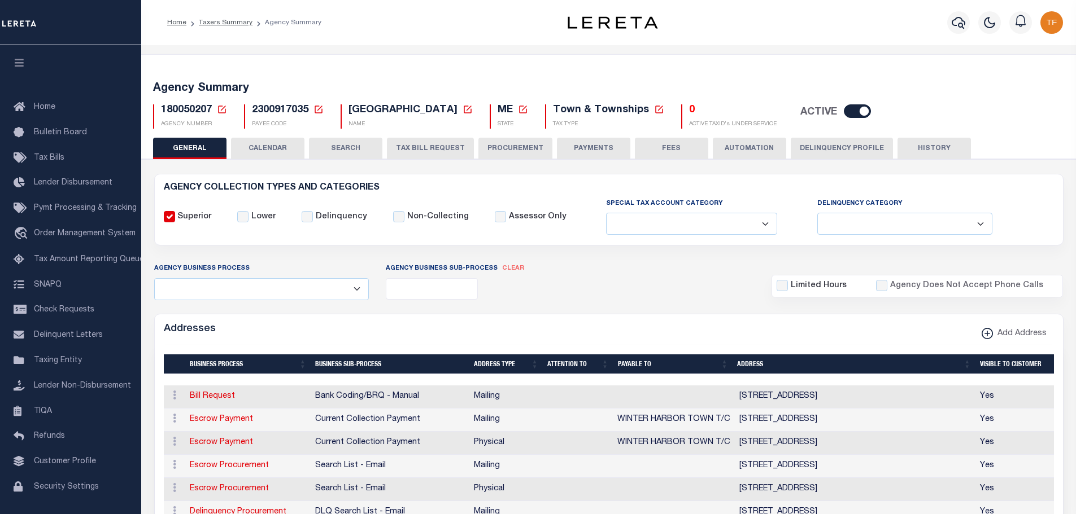
click at [587, 146] on button "PAYMENTS" at bounding box center [593, 148] width 73 height 21
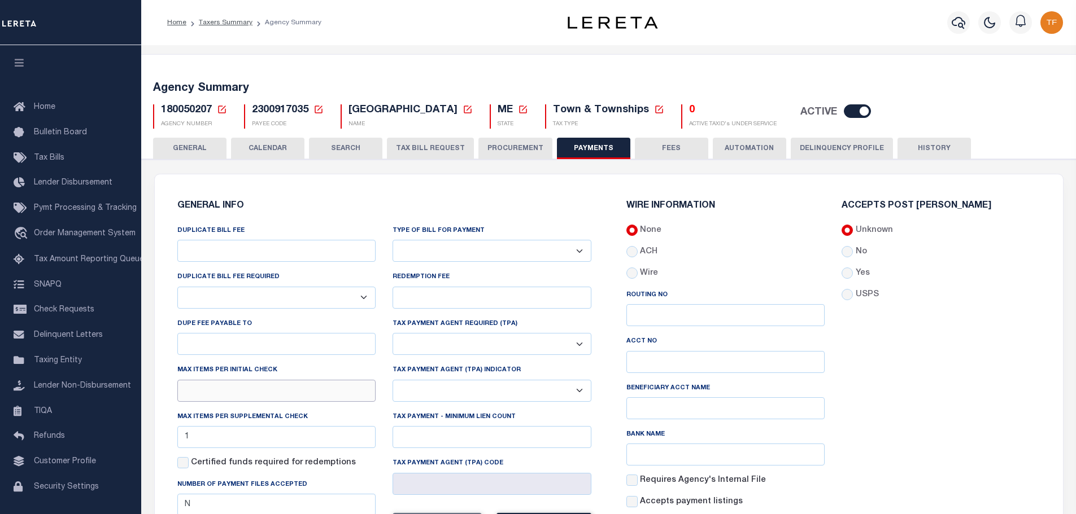
drag, startPoint x: 258, startPoint y: 394, endPoint x: 256, endPoint y: 388, distance: 5.9
click at [258, 394] on input "text" at bounding box center [276, 391] width 199 height 22
type input "1"
click at [884, 453] on div "Accepts Post Mark Unknown No Yes" at bounding box center [941, 371] width 216 height 338
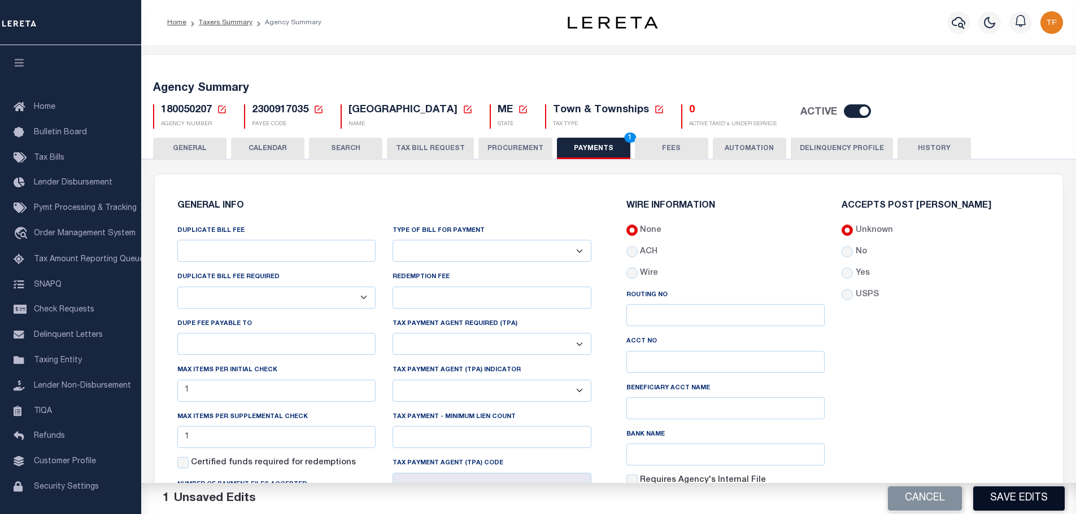
click at [981, 501] on button "Save Edits" at bounding box center [1018, 499] width 91 height 24
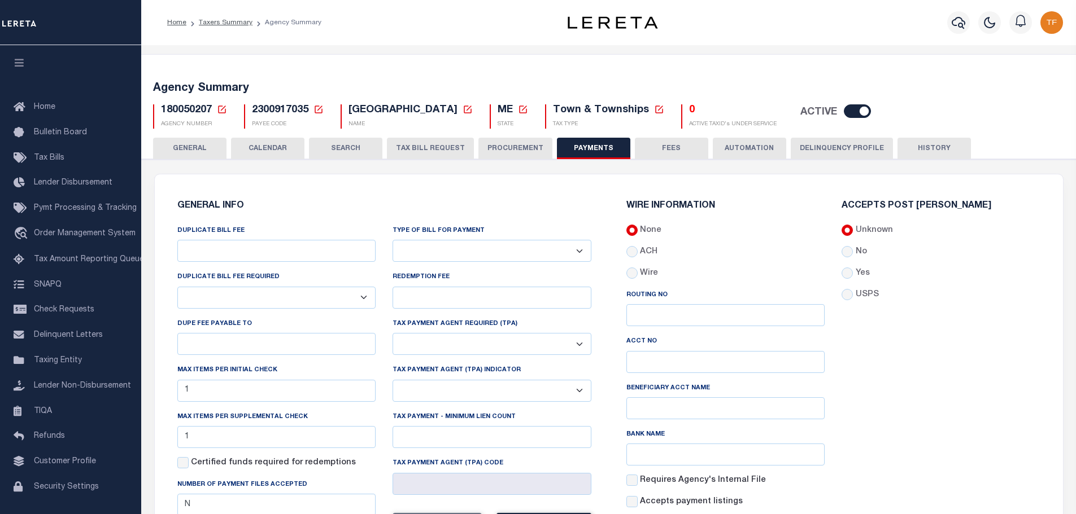
drag, startPoint x: 187, startPoint y: 147, endPoint x: 881, endPoint y: 352, distance: 723.8
click at [187, 147] on button "GENERAL" at bounding box center [189, 148] width 73 height 21
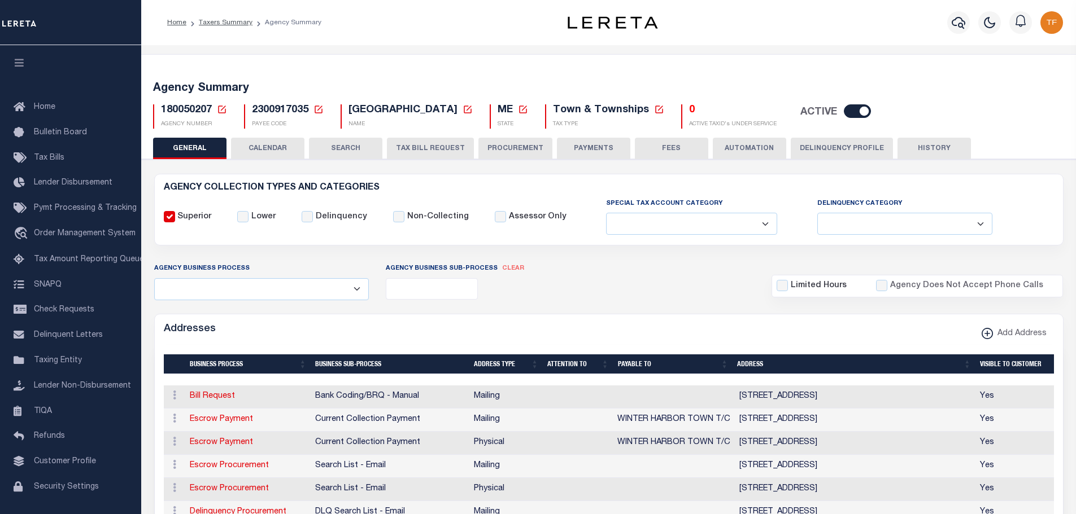
drag, startPoint x: 220, startPoint y: 111, endPoint x: 250, endPoint y: 141, distance: 42.7
click at [220, 111] on icon at bounding box center [222, 109] width 10 height 10
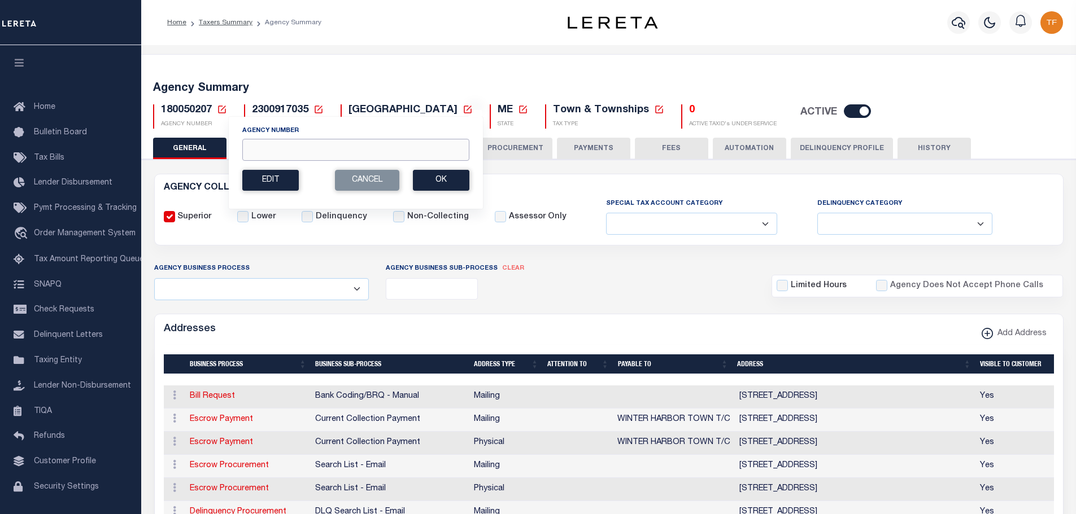
click at [256, 146] on input "Agency Number" at bounding box center [355, 150] width 227 height 22
type input "210390422"
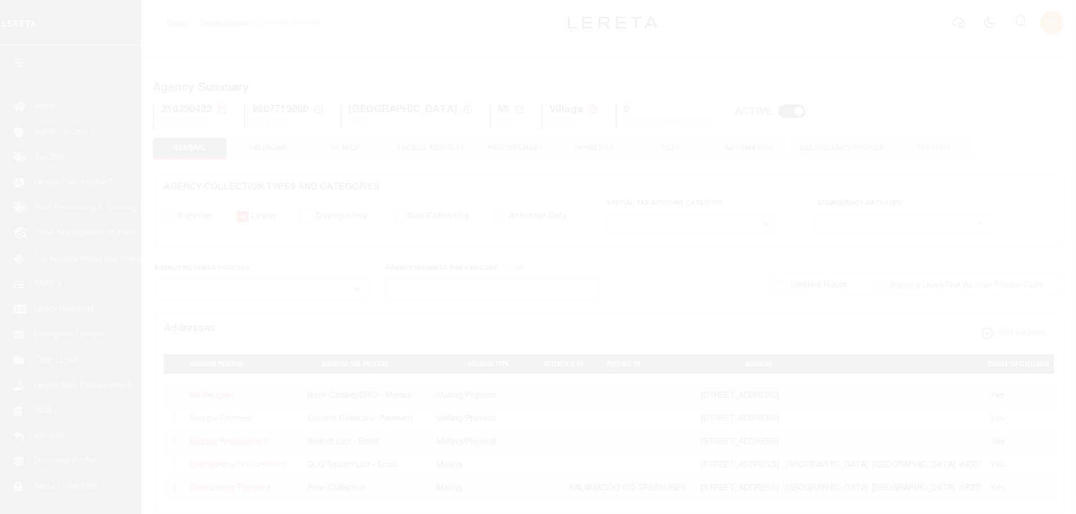
select select
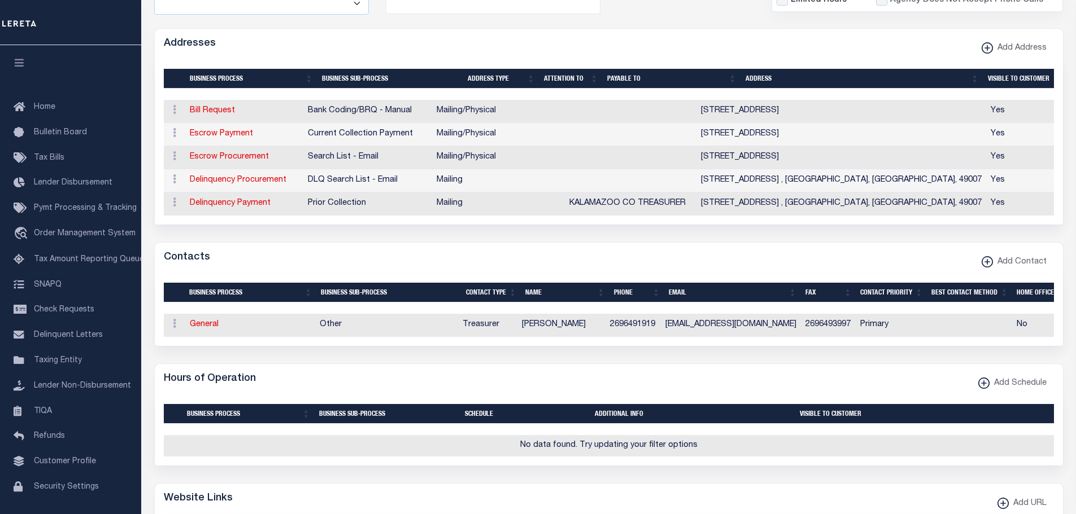
scroll to position [339, 0]
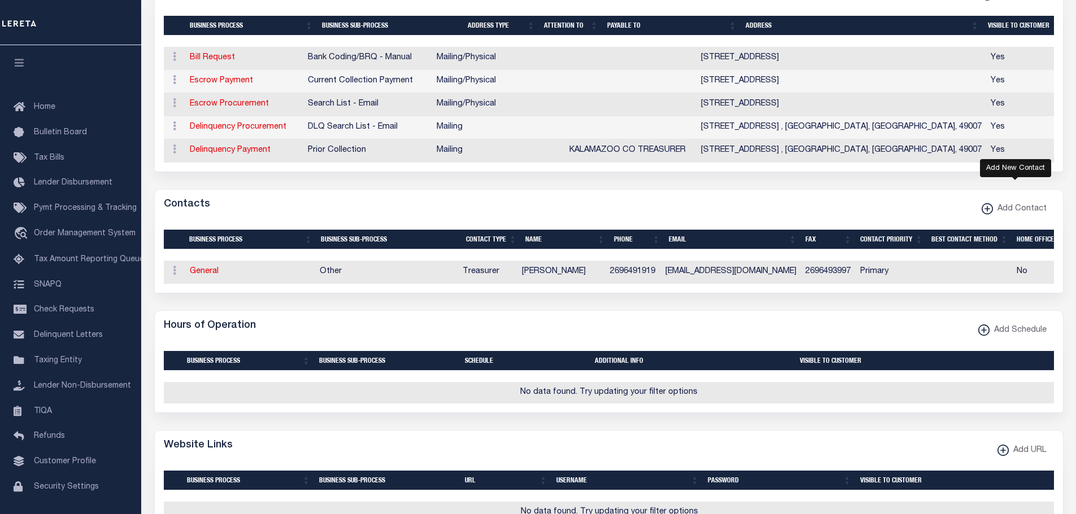
click at [990, 215] on xmlns\ "button" at bounding box center [986, 208] width 11 height 11
select select "1"
checkbox input "false"
checkbox input "true"
select select
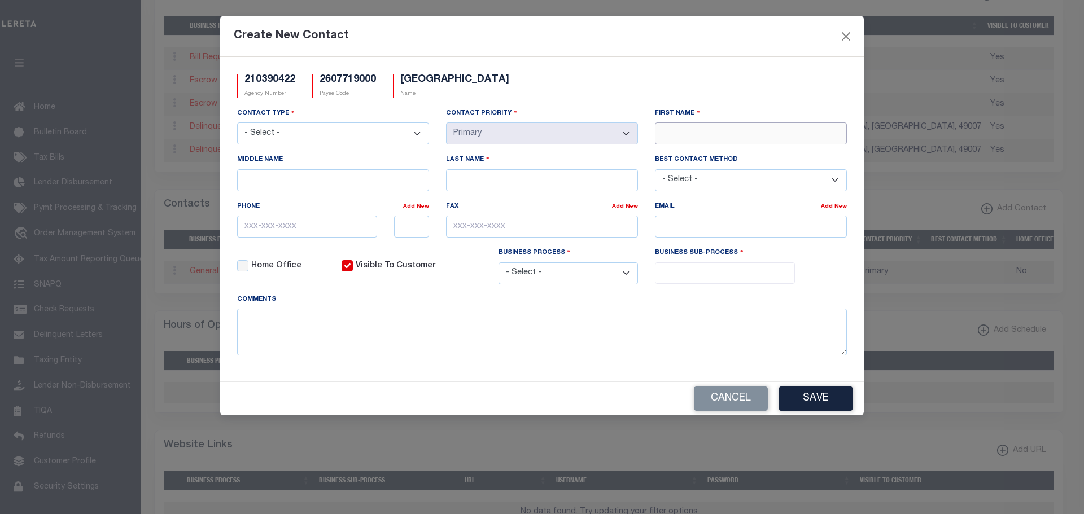
click at [718, 134] on input "First Name" at bounding box center [751, 134] width 192 height 22
type input "[PERSON_NAME]"
drag, startPoint x: 415, startPoint y: 136, endPoint x: 396, endPoint y: 139, distance: 18.9
click at [415, 137] on select "- Select - Assessor Clerk Internal Contacts 1 Internal Contacts 2 Internal Cont…" at bounding box center [333, 134] width 192 height 22
click at [237, 123] on select "- Select - Assessor Clerk Internal Contacts 1 Internal Contacts 2 Internal Cont…" at bounding box center [333, 134] width 192 height 22
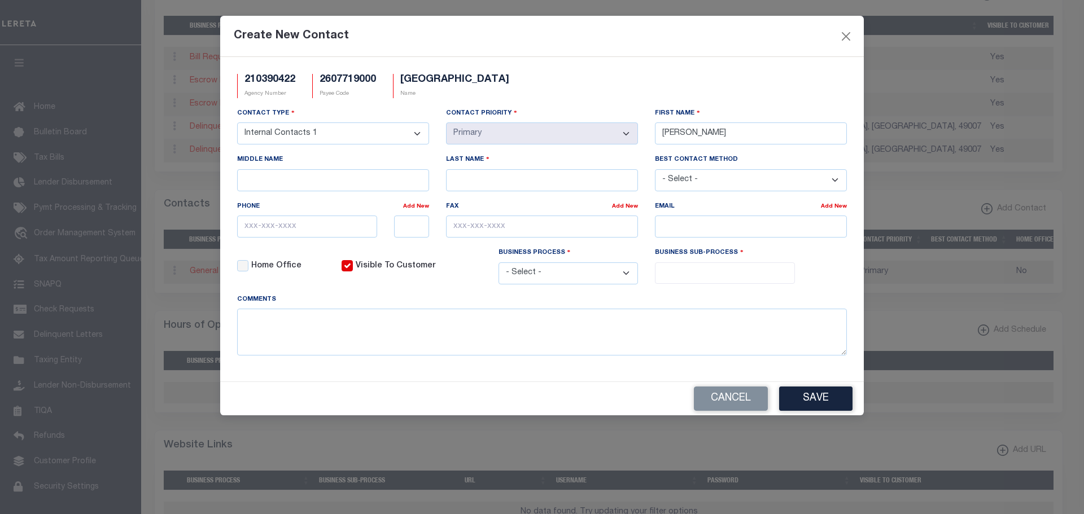
click at [417, 133] on select "- Select - Assessor Clerk Internal Contacts 1 Internal Contacts 2 Internal Cont…" at bounding box center [333, 134] width 192 height 22
select select "2"
click at [237, 123] on select "- Select - Assessor Clerk Internal Contacts 1 Internal Contacts 2 Internal Cont…" at bounding box center [333, 134] width 192 height 22
click at [576, 184] on input "Last Name" at bounding box center [542, 180] width 192 height 22
type input "LOCEY"
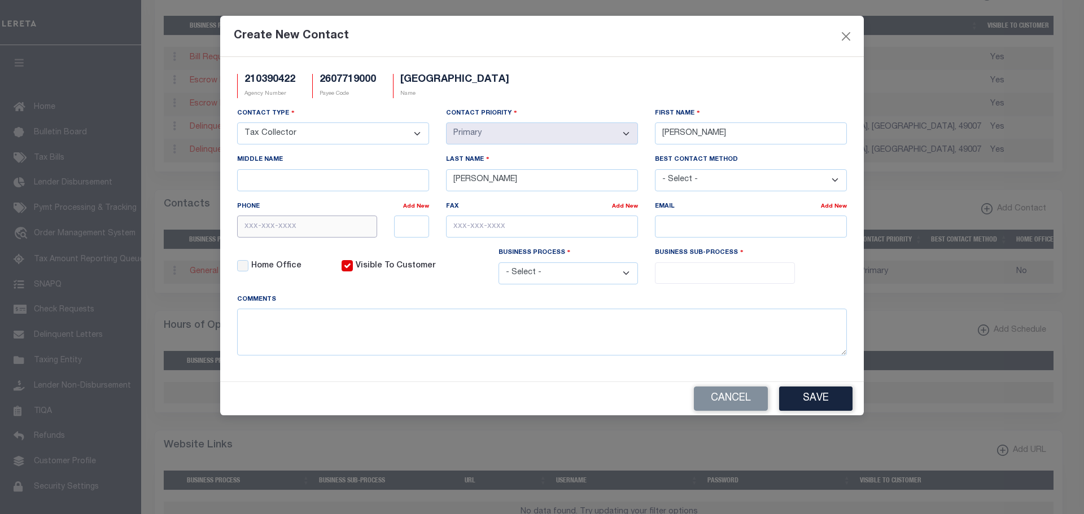
click at [326, 232] on input "text" at bounding box center [307, 227] width 140 height 22
paste input "269-649-19"
type input "269-649-1919"
click at [687, 227] on input "email" at bounding box center [751, 227] width 192 height 22
paste input "TESSEX@VICKSBURGMI.O"
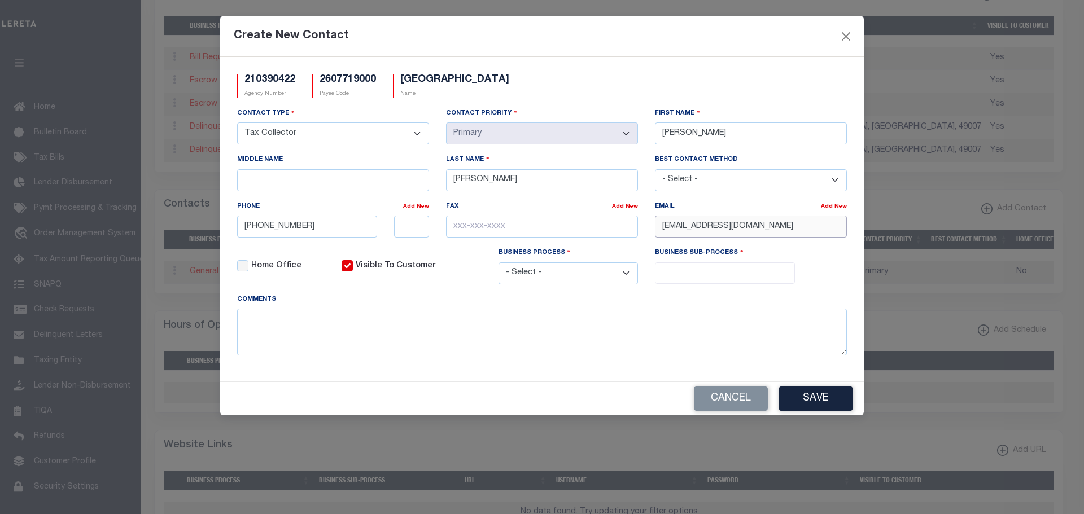
type input "TESSEX@VICKSBURGMI.ORG"
click at [827, 403] on button "Save" at bounding box center [815, 399] width 73 height 24
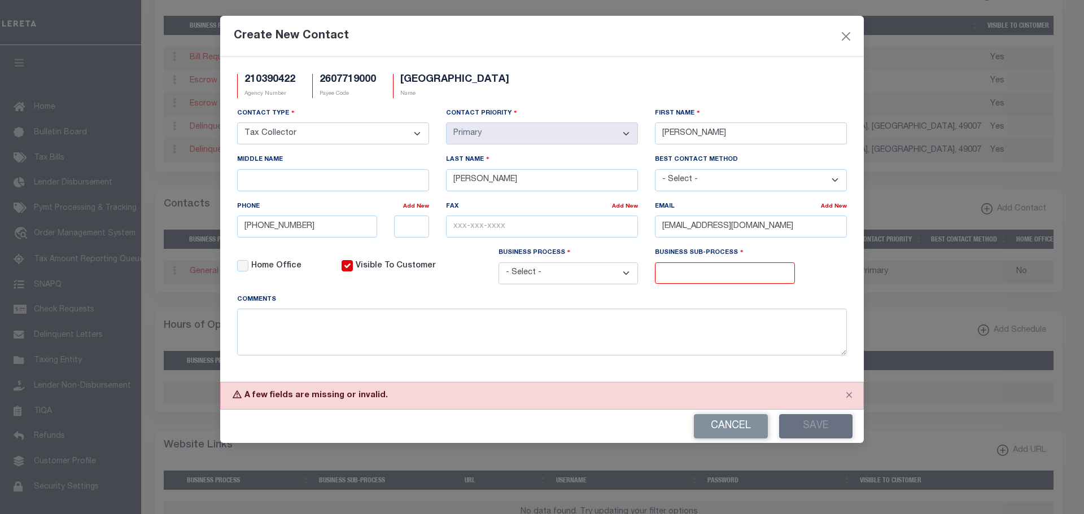
click at [626, 276] on select "- Select - All Automation Bill Request Delinquency Payment Delinquency Procurem…" at bounding box center [569, 274] width 140 height 22
select select "0"
click at [499, 264] on select "- Select - All Automation Bill Request Delinquency Payment Delinquency Procurem…" at bounding box center [569, 274] width 140 height 22
select select "0"
click at [801, 424] on button "Save" at bounding box center [815, 427] width 73 height 24
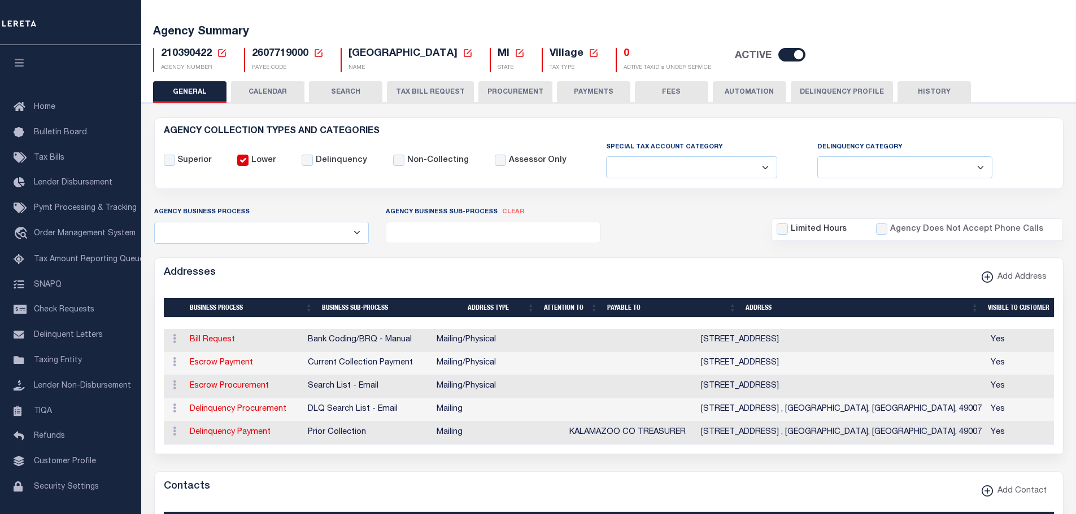
scroll to position [0, 0]
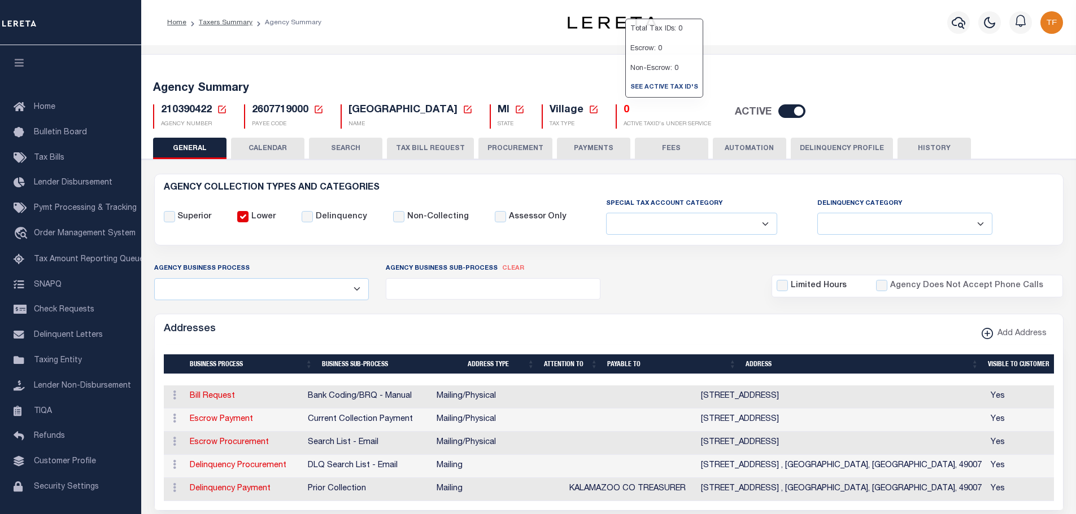
drag, startPoint x: 594, startPoint y: 142, endPoint x: 660, endPoint y: 174, distance: 73.2
click at [594, 142] on button "PAYMENTS" at bounding box center [593, 148] width 73 height 21
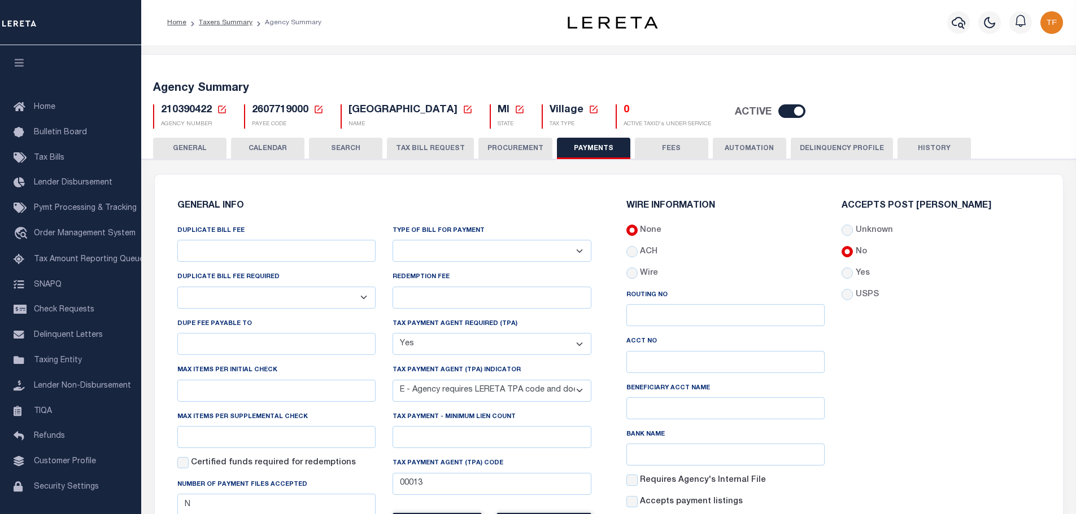
click at [178, 151] on button "GENERAL" at bounding box center [189, 148] width 73 height 21
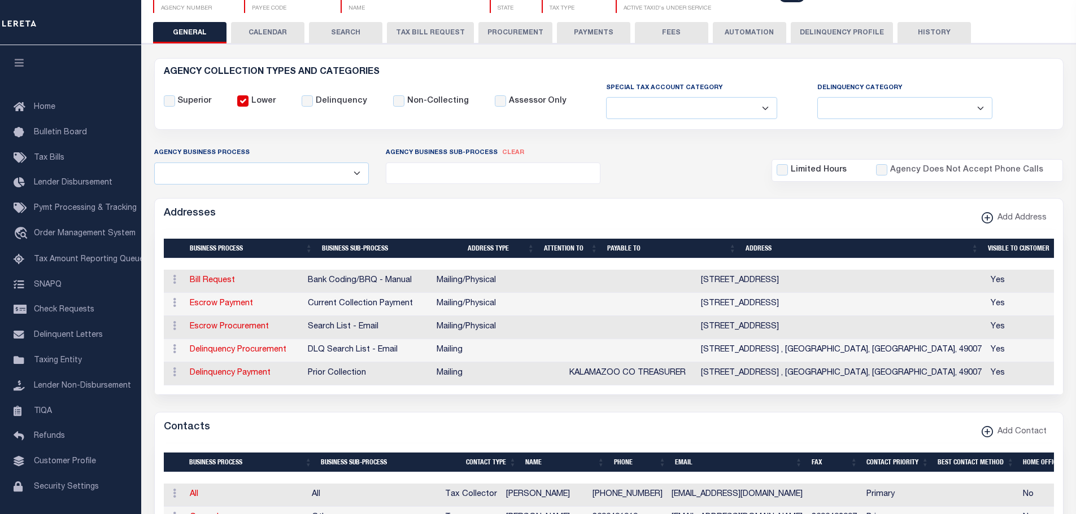
scroll to position [169, 0]
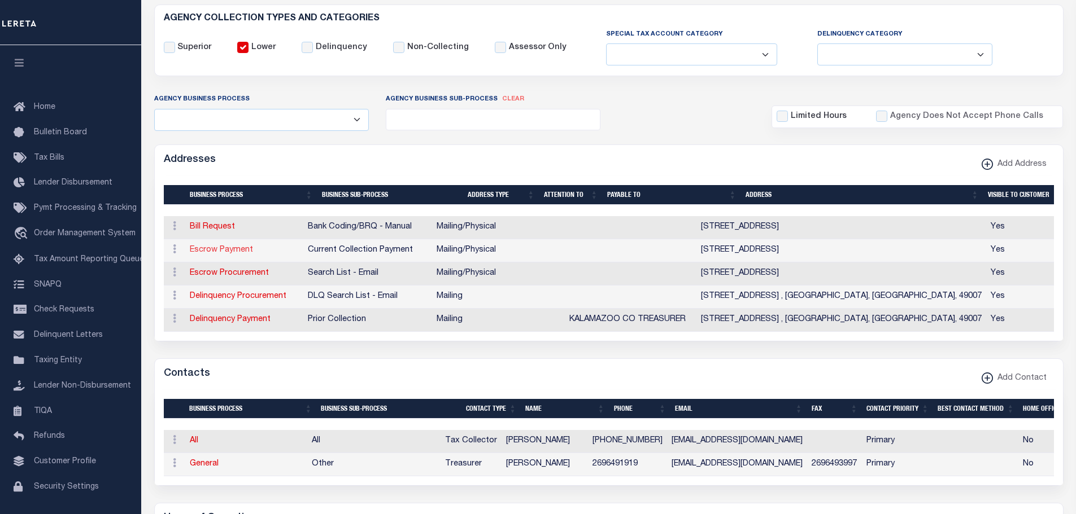
drag, startPoint x: 232, startPoint y: 249, endPoint x: 267, endPoint y: 265, distance: 38.7
click at [232, 250] on link "Escrow Payment" at bounding box center [221, 250] width 63 height 8
select select "11"
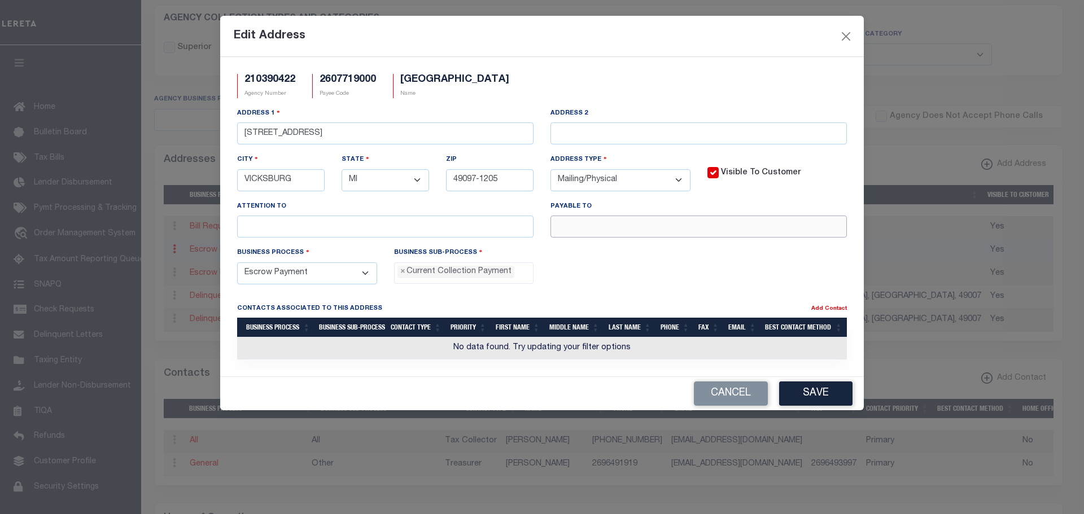
click at [616, 226] on input "text" at bounding box center [699, 227] width 296 height 22
type input "TREASURER"
click at [823, 387] on button "Save" at bounding box center [815, 394] width 73 height 24
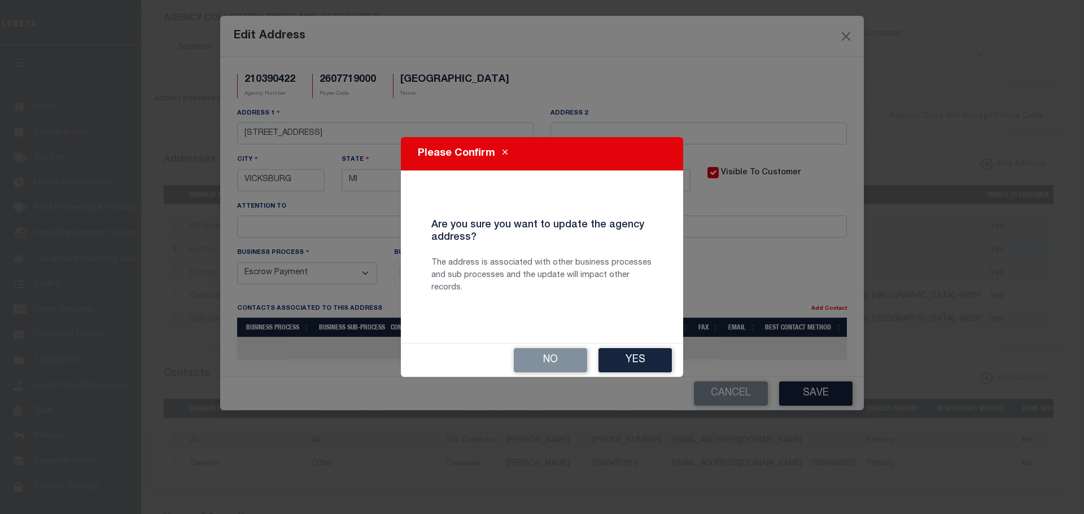
drag, startPoint x: 630, startPoint y: 360, endPoint x: 715, endPoint y: 359, distance: 84.7
click at [630, 360] on button "Yes" at bounding box center [635, 360] width 73 height 24
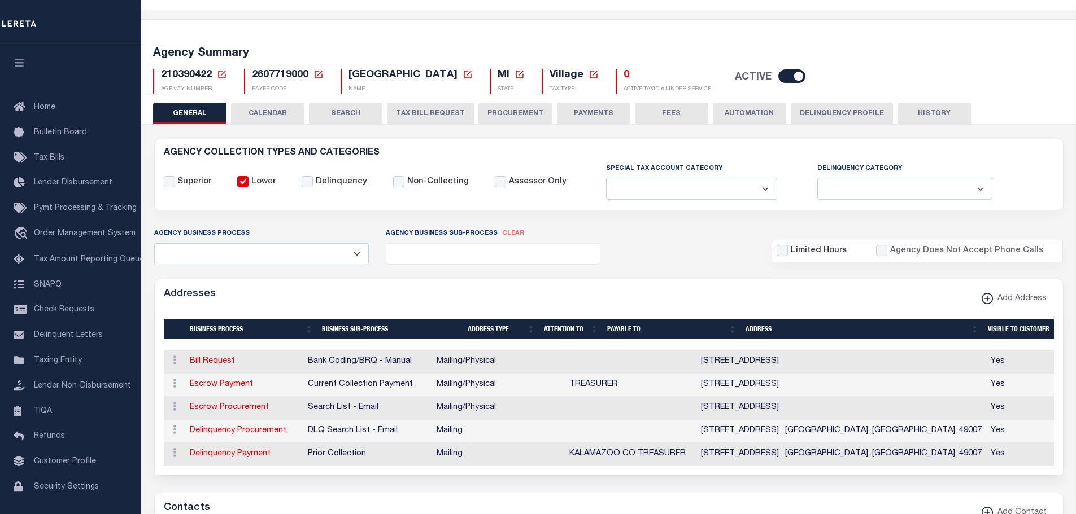
scroll to position [0, 0]
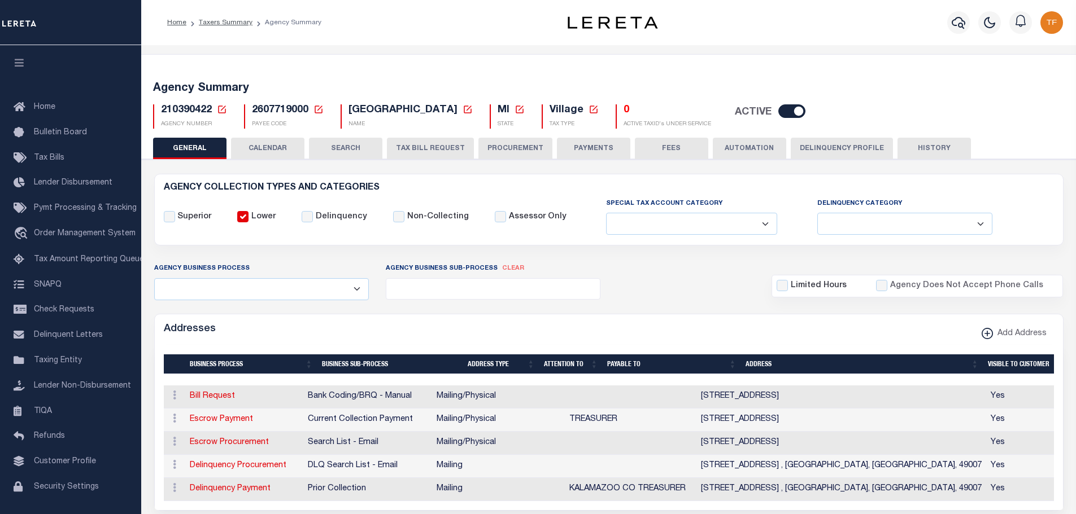
click at [914, 149] on button "HISTORY" at bounding box center [933, 148] width 73 height 21
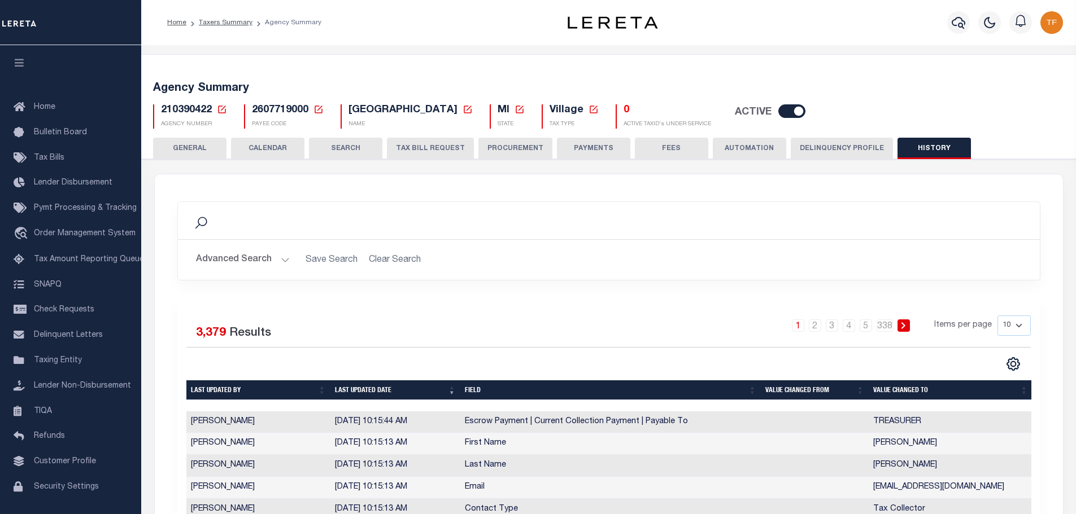
drag, startPoint x: 181, startPoint y: 141, endPoint x: 893, endPoint y: 268, distance: 723.9
click at [181, 142] on button "GENERAL" at bounding box center [189, 148] width 73 height 21
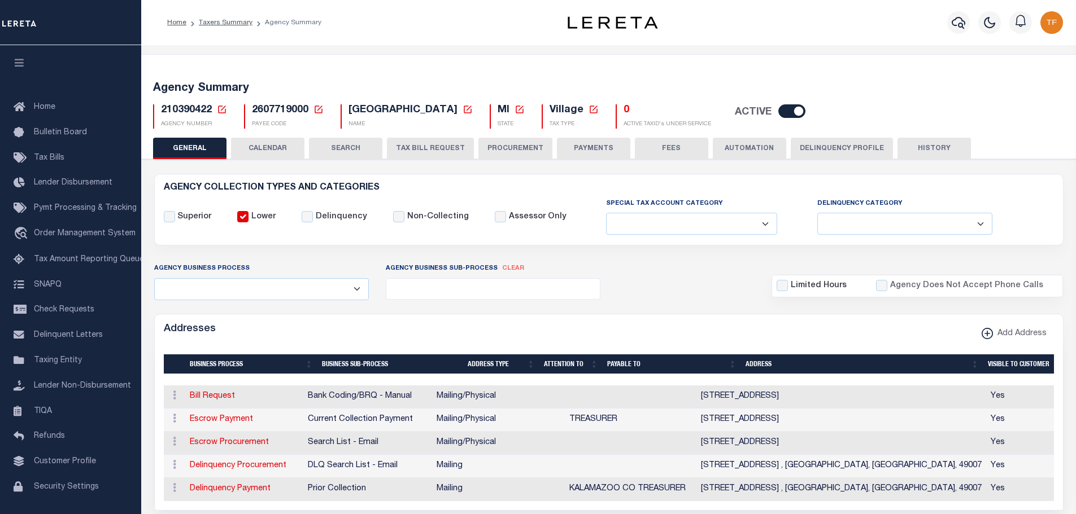
click at [221, 112] on icon at bounding box center [222, 109] width 10 height 10
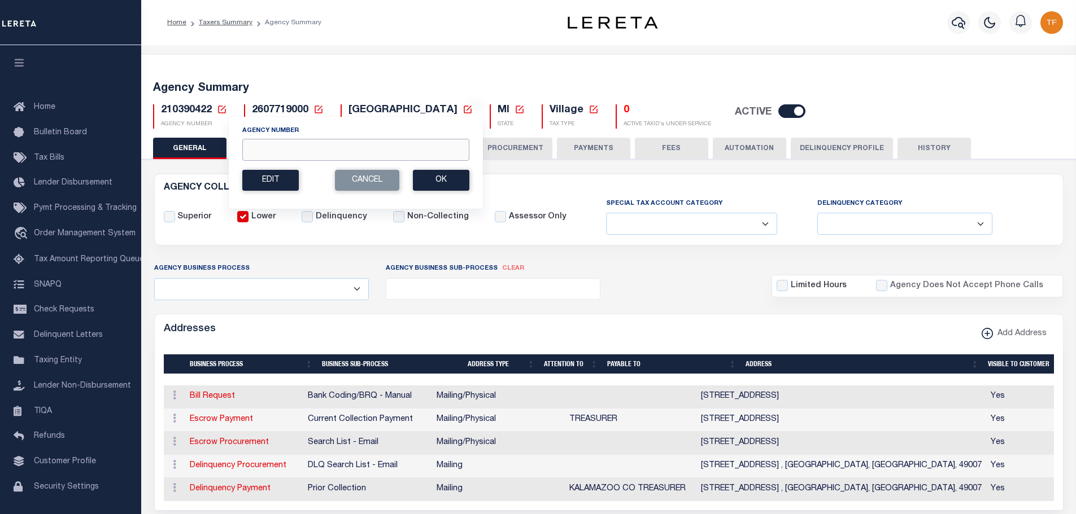
drag, startPoint x: 265, startPoint y: 149, endPoint x: 257, endPoint y: 115, distance: 34.8
click at [265, 149] on input "Agency Number" at bounding box center [355, 150] width 227 height 22
type input "420111401"
click at [447, 184] on button "Ok" at bounding box center [441, 180] width 56 height 21
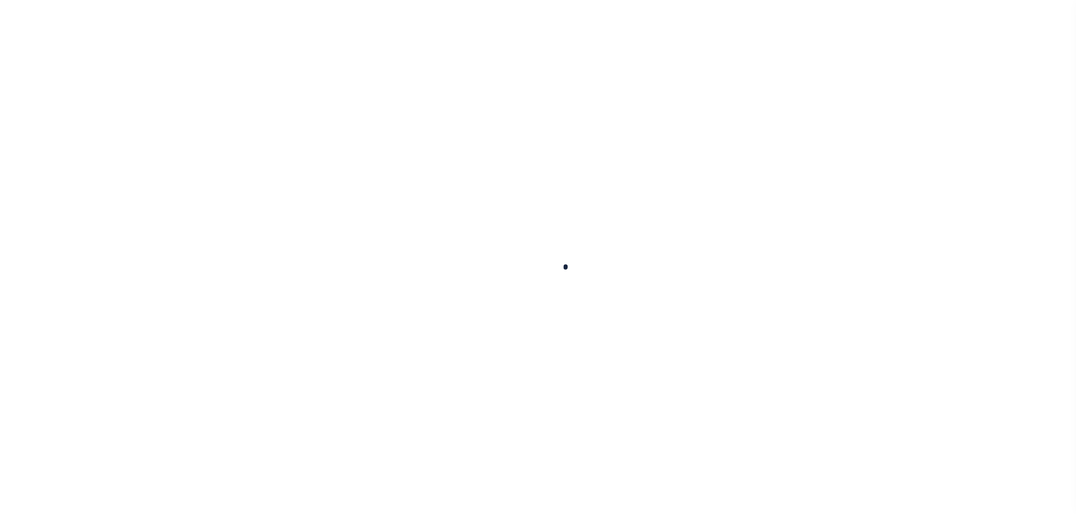
select select "1"
select select
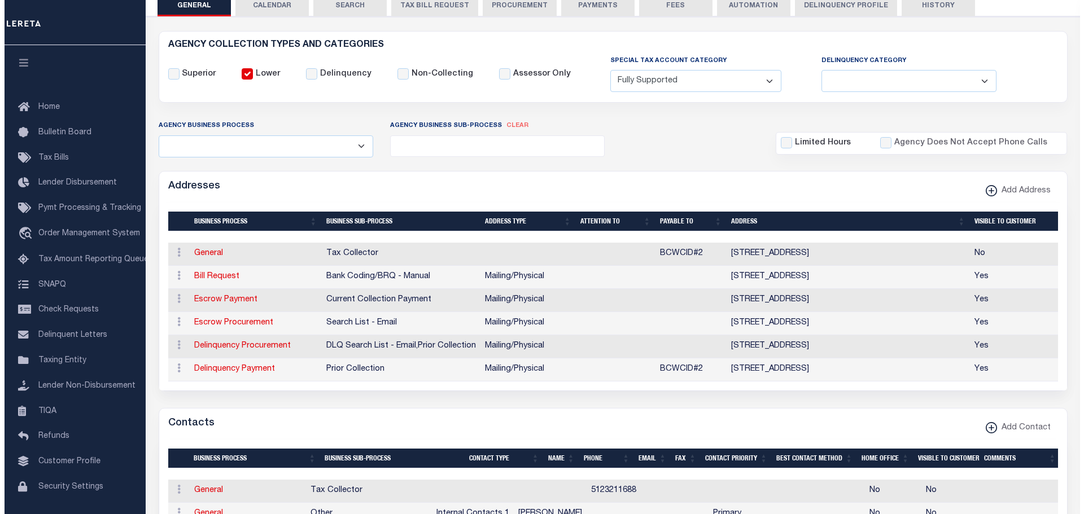
scroll to position [339, 0]
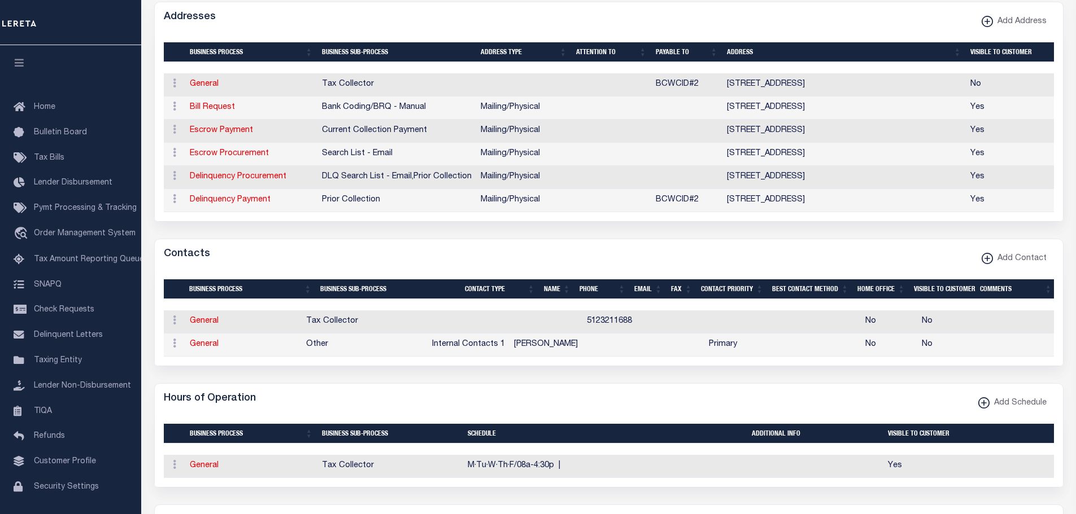
drag, startPoint x: 200, startPoint y: 302, endPoint x: 255, endPoint y: 307, distance: 55.1
click at [200, 317] on link "General" at bounding box center [204, 321] width 29 height 8
checkbox input "false"
select select
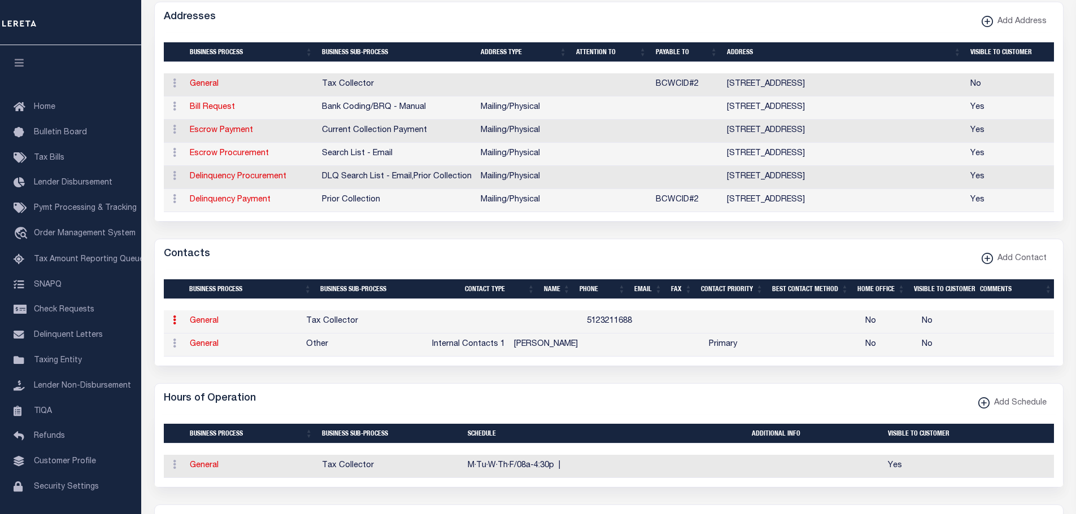
select select
type input "5123211688"
checkbox input "false"
select select "6"
select select "31"
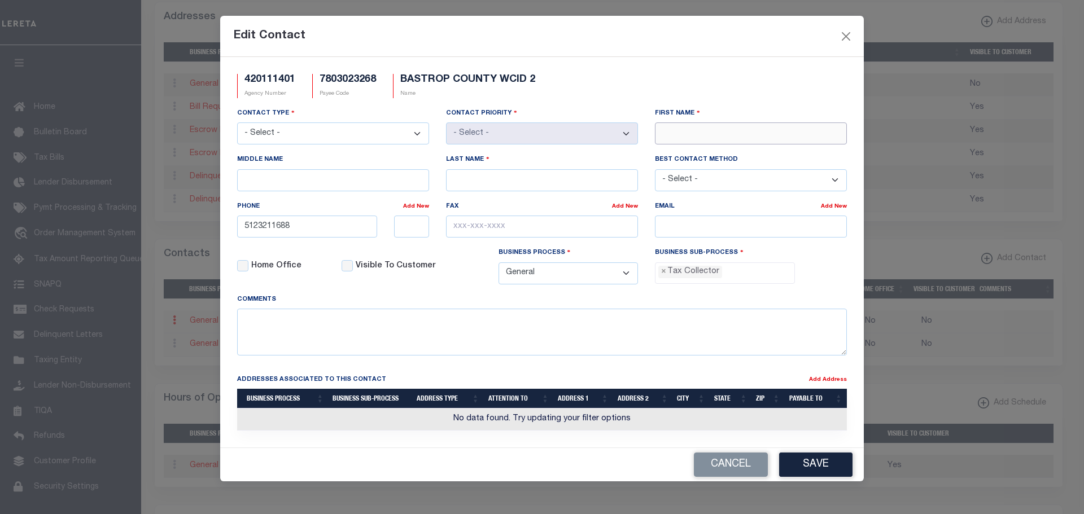
click at [668, 134] on input "First Name" at bounding box center [751, 134] width 192 height 22
type input "NICKI"
type input "MCPHERSON"
click at [719, 226] on input "email" at bounding box center [751, 227] width 192 height 22
paste input "NICKI@BCWCID2.ORG"
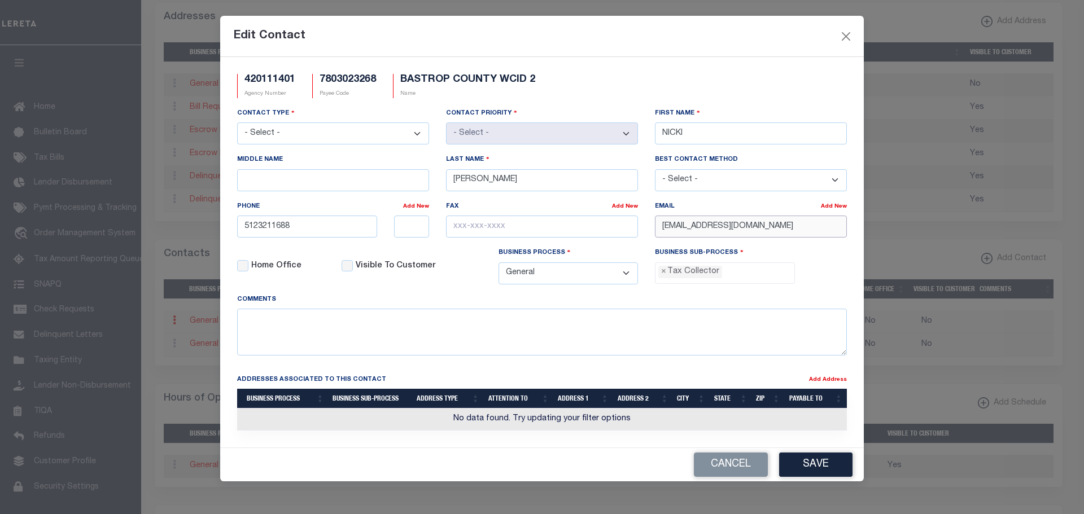
type input "NICKI@BCWCID2.ORG"
drag, startPoint x: 687, startPoint y: 136, endPoint x: 637, endPoint y: 119, distance: 53.2
click at [639, 113] on div "Contact Type - Select - Assessor Clerk Internal Contacts 1 Internal Contacts 2 …" at bounding box center [542, 200] width 627 height 186
type input "OFFICE MANAGER"
type input "NICKI"
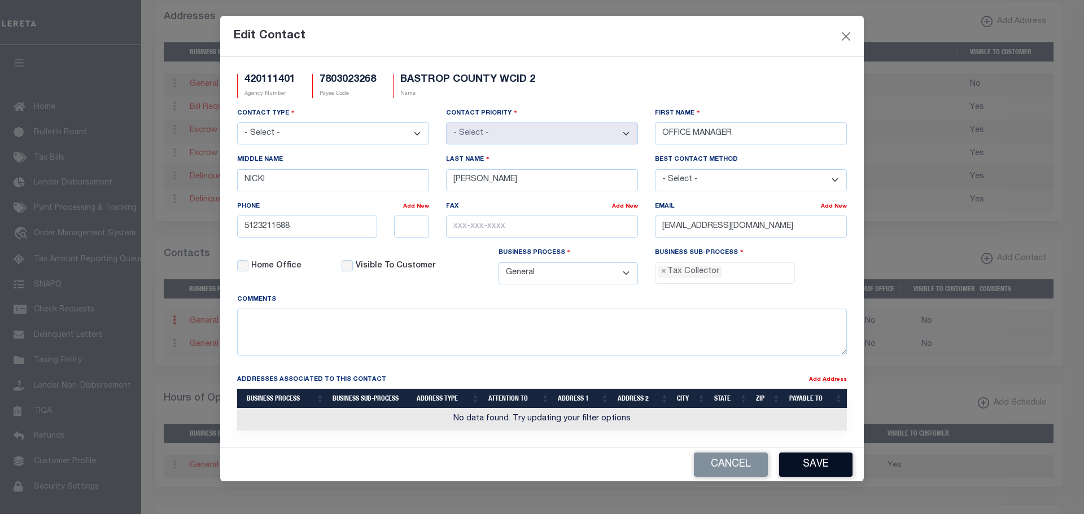
click at [817, 470] on button "Save" at bounding box center [815, 465] width 73 height 24
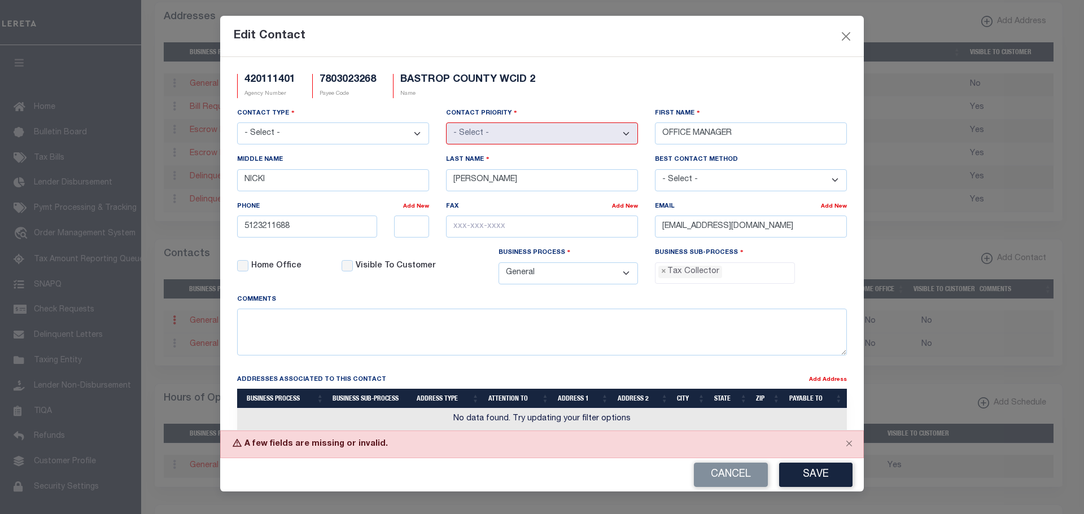
click at [412, 136] on select "- Select - Assessor Clerk Internal Contacts 1 Internal Contacts 2 Internal Cont…" at bounding box center [333, 134] width 192 height 22
select select "5"
click at [237, 123] on select "- Select - Assessor Clerk Internal Contacts 1 Internal Contacts 2 Internal Cont…" at bounding box center [333, 134] width 192 height 22
select select "1"
click at [811, 470] on button "Save" at bounding box center [815, 475] width 73 height 24
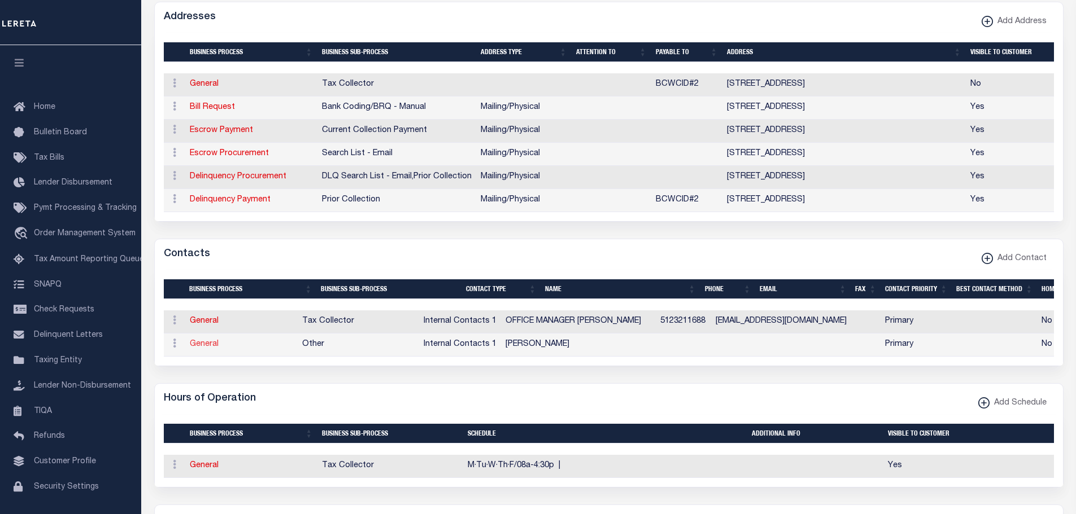
drag, startPoint x: 211, startPoint y: 319, endPoint x: 227, endPoint y: 329, distance: 19.1
click at [211, 341] on link "General" at bounding box center [204, 345] width 29 height 8
select select
checkbox input "false"
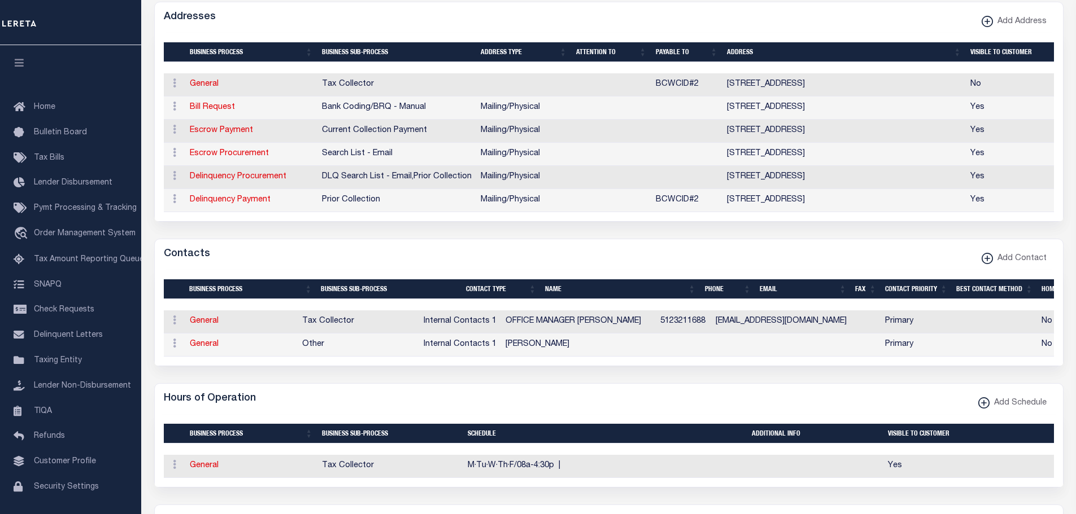
select select
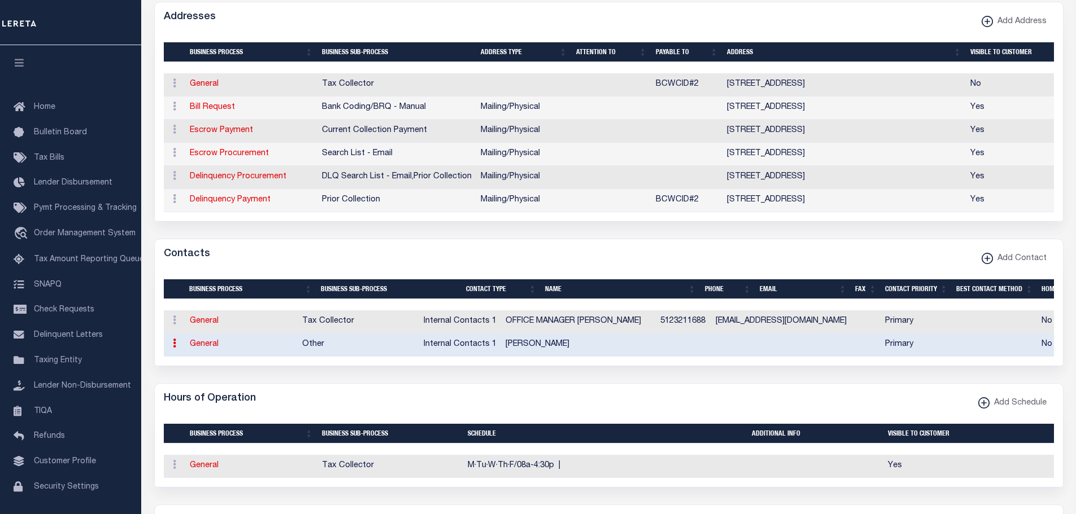
select select "5"
select select "1"
type input "ALMA"
select select "6"
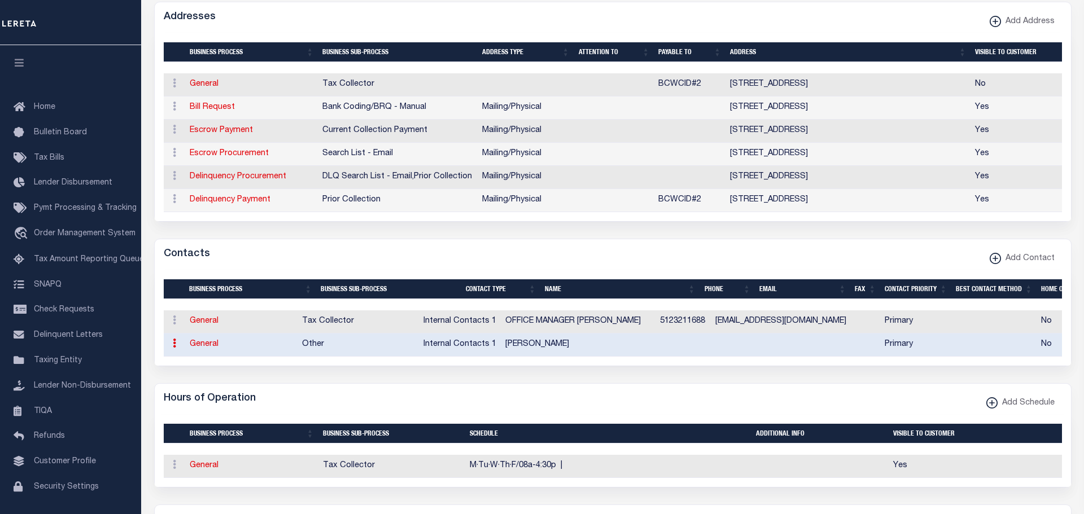
select select "39"
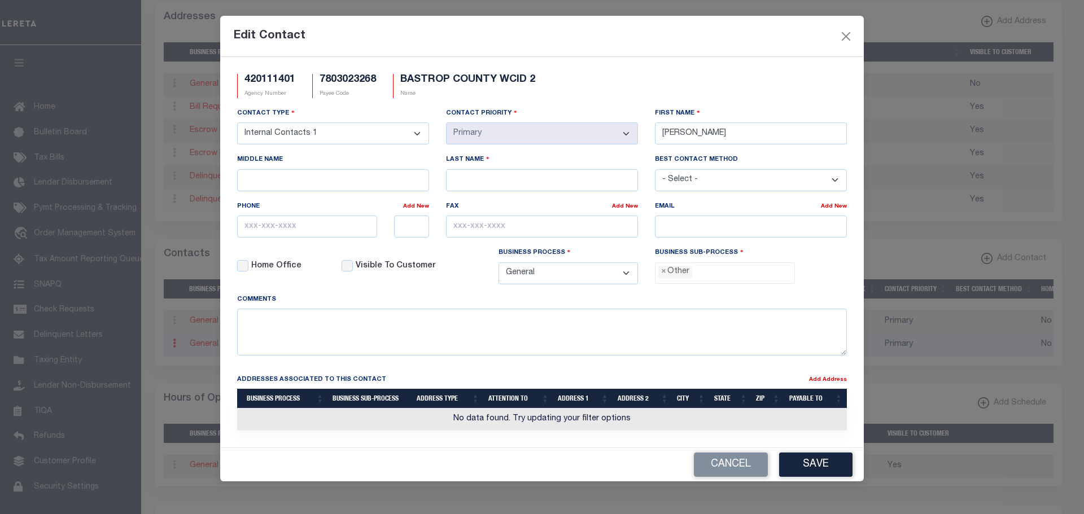
click at [416, 136] on select "- Select - Assessor Clerk Internal Contacts 1 Internal Contacts 2 Internal Cont…" at bounding box center [333, 134] width 192 height 22
select select "6"
click at [237, 123] on select "- Select - Assessor Clerk Internal Contacts 1 Internal Contacts 2 Internal Cont…" at bounding box center [333, 134] width 192 height 22
drag, startPoint x: 690, startPoint y: 132, endPoint x: 601, endPoint y: 116, distance: 89.5
click at [601, 116] on div "Contact Type - Select - Assessor Clerk Internal Contacts 1 Internal Contacts 2 …" at bounding box center [542, 200] width 627 height 186
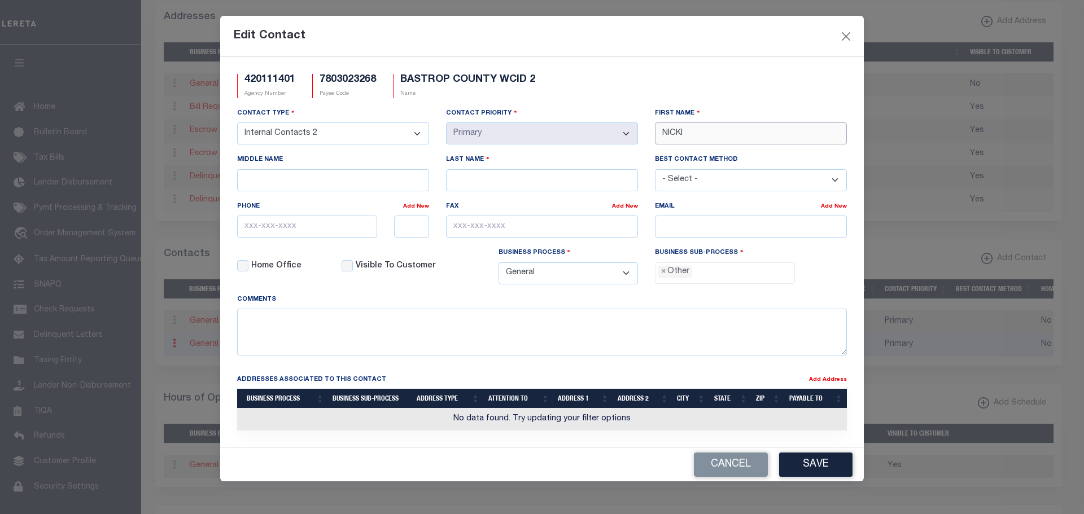
type input "NICKI"
type input "SWAIN"
click at [269, 238] on input "text" at bounding box center [307, 227] width 140 height 22
paste input "512-321-1688"
type input "512-321-1688"
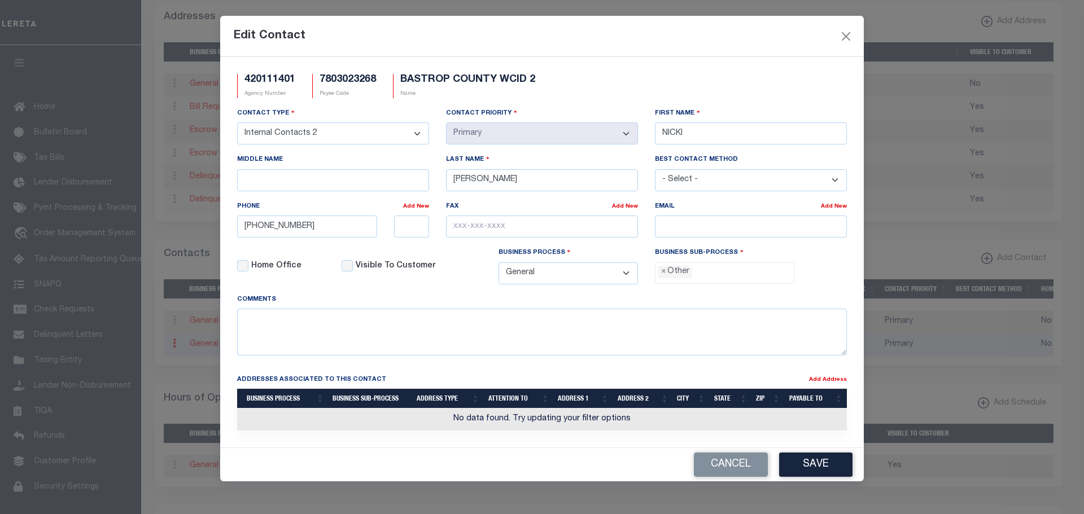
click at [539, 277] on select "- Select - All Automation Bill Request Delinquency Payment Delinquency Procurem…" at bounding box center [569, 274] width 140 height 22
click at [666, 275] on span "×" at bounding box center [663, 272] width 5 height 12
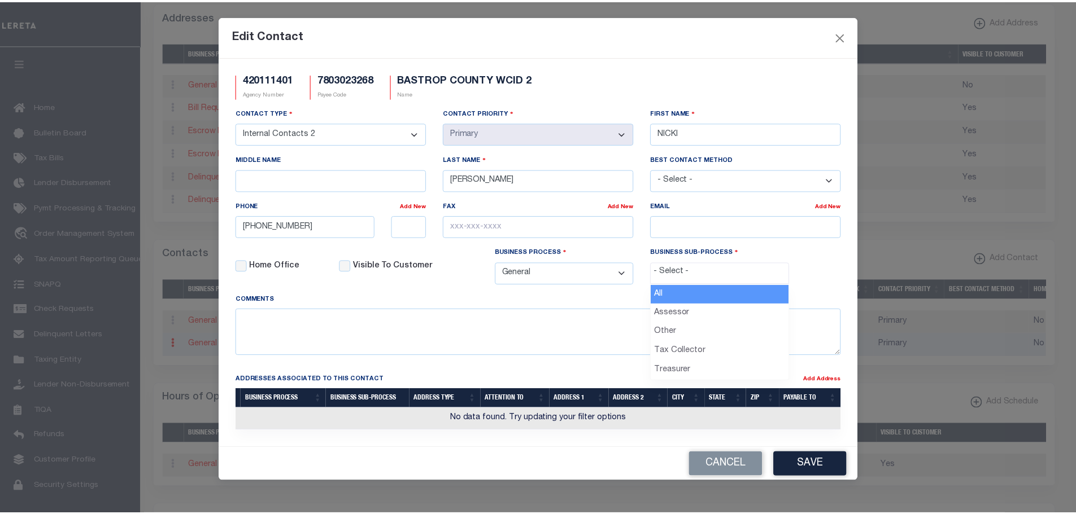
scroll to position [20, 0]
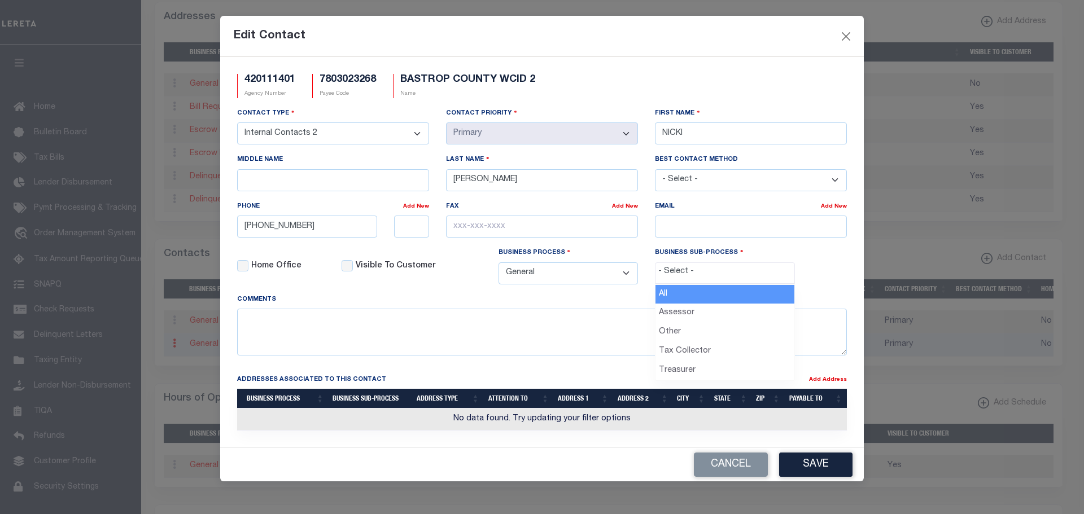
click at [609, 278] on select "- Select - All Automation Bill Request Delinquency Payment Delinquency Procurem…" at bounding box center [569, 274] width 140 height 22
click at [681, 272] on input "search" at bounding box center [724, 272] width 133 height 12
select select "0"
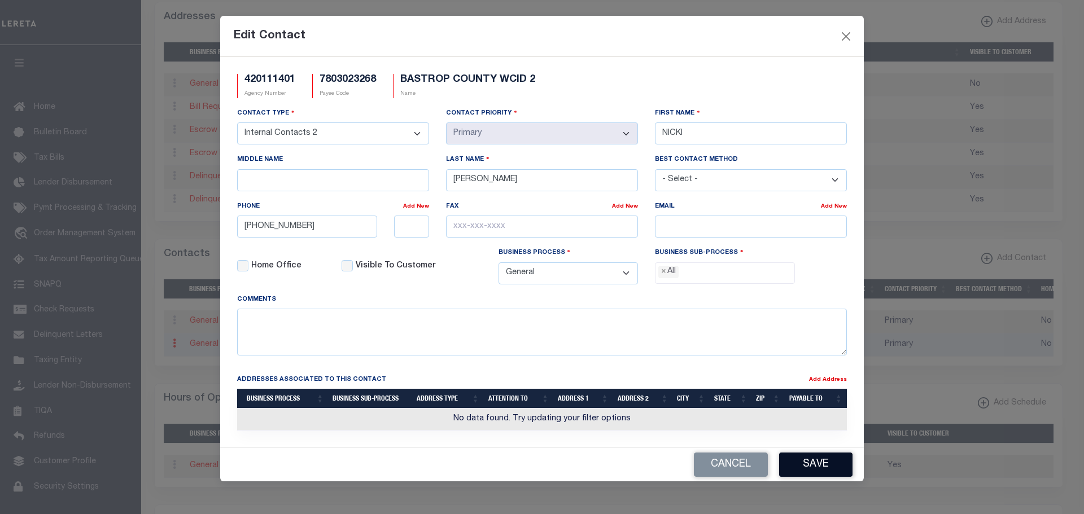
click at [809, 466] on button "Save" at bounding box center [815, 465] width 73 height 24
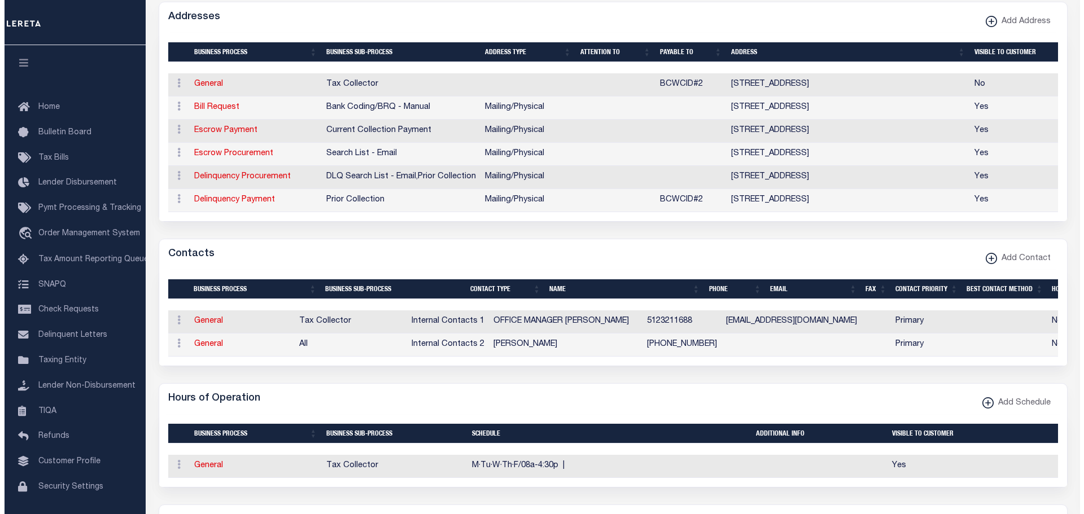
scroll to position [113, 0]
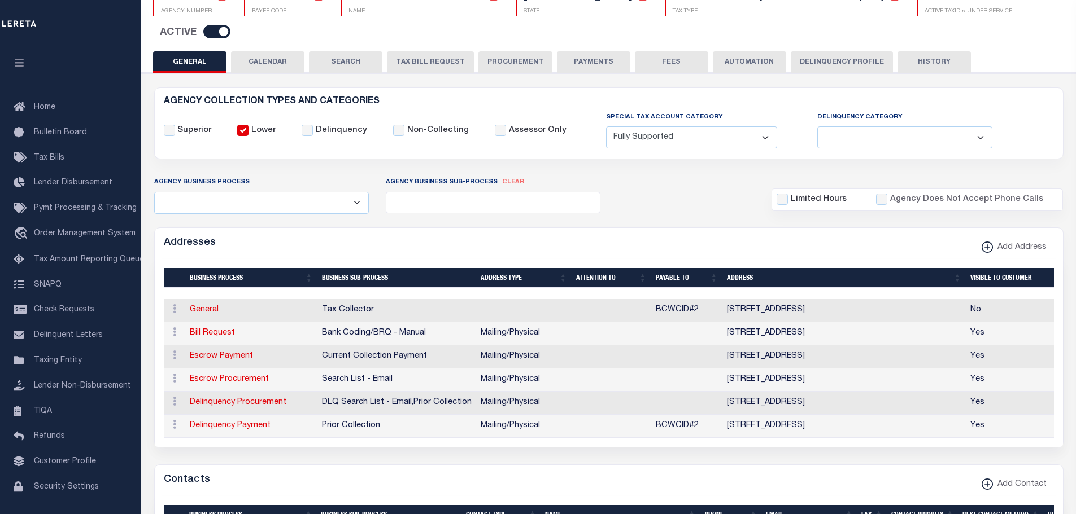
click at [580, 51] on button "PAYMENTS" at bounding box center [593, 61] width 73 height 21
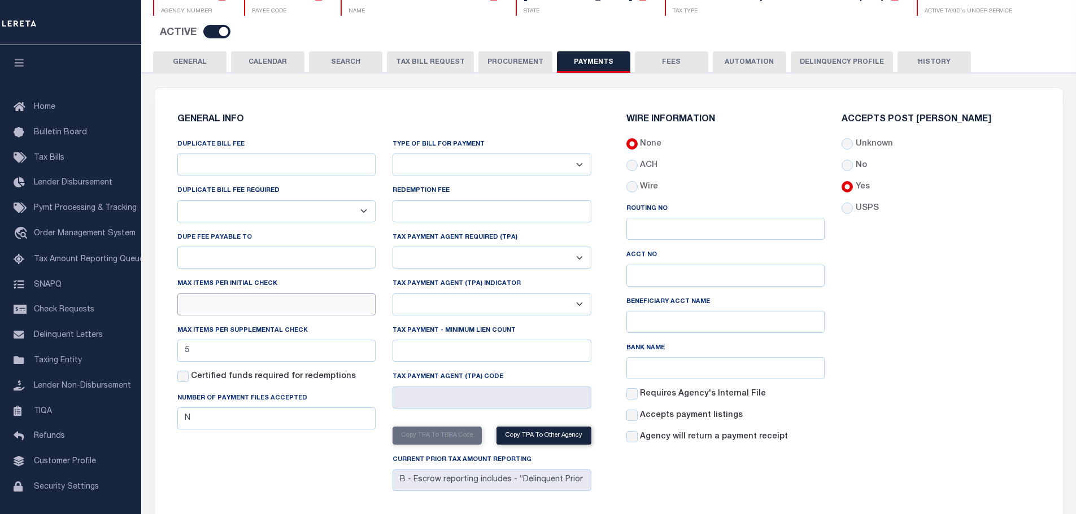
click at [216, 294] on input "text" at bounding box center [276, 305] width 199 height 22
type input "5"
click at [923, 456] on div "WIRE INFORMATION None ACH Routing No Acct No Bank Name" at bounding box center [833, 306] width 449 height 408
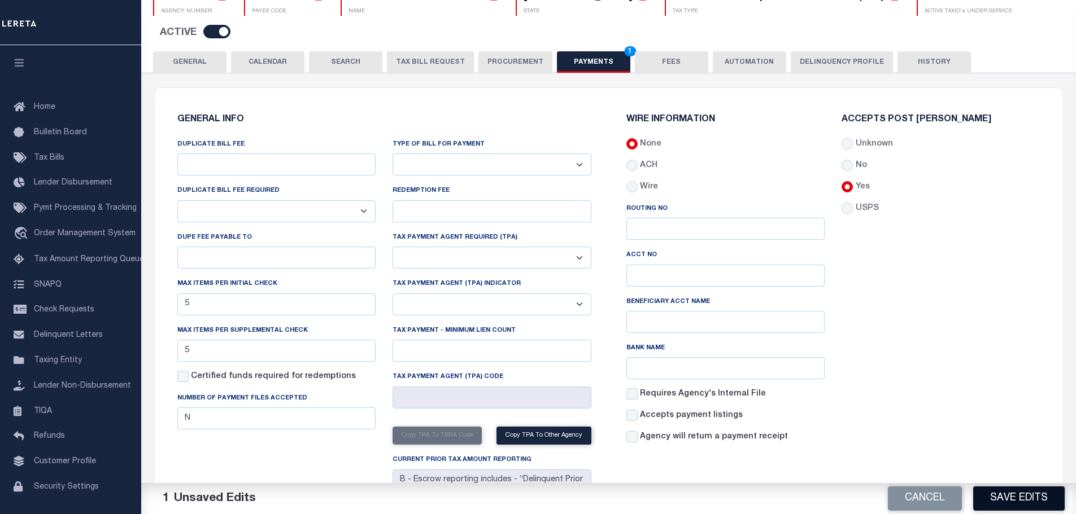
click at [985, 503] on button "Save Edits" at bounding box center [1018, 499] width 91 height 24
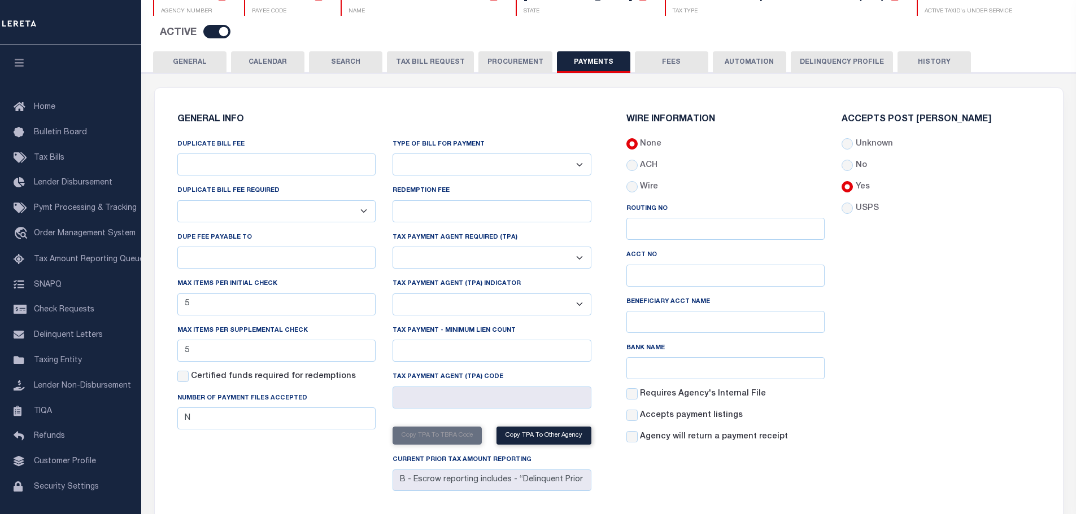
drag, startPoint x: 180, startPoint y: 33, endPoint x: 830, endPoint y: 112, distance: 654.9
click at [180, 51] on button "GENERAL" at bounding box center [189, 61] width 73 height 21
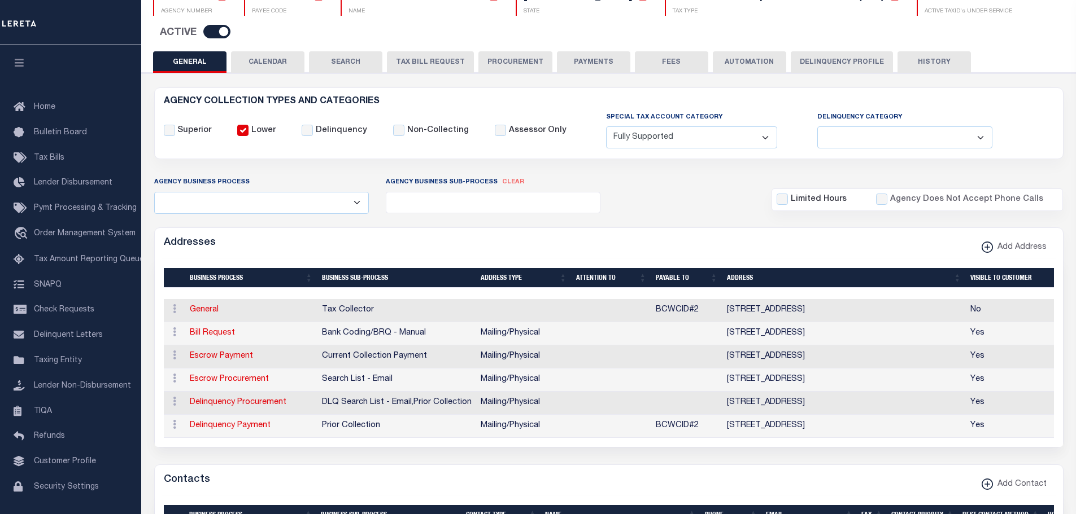
click at [221, 352] on link "Escrow Payment" at bounding box center [221, 356] width 63 height 8
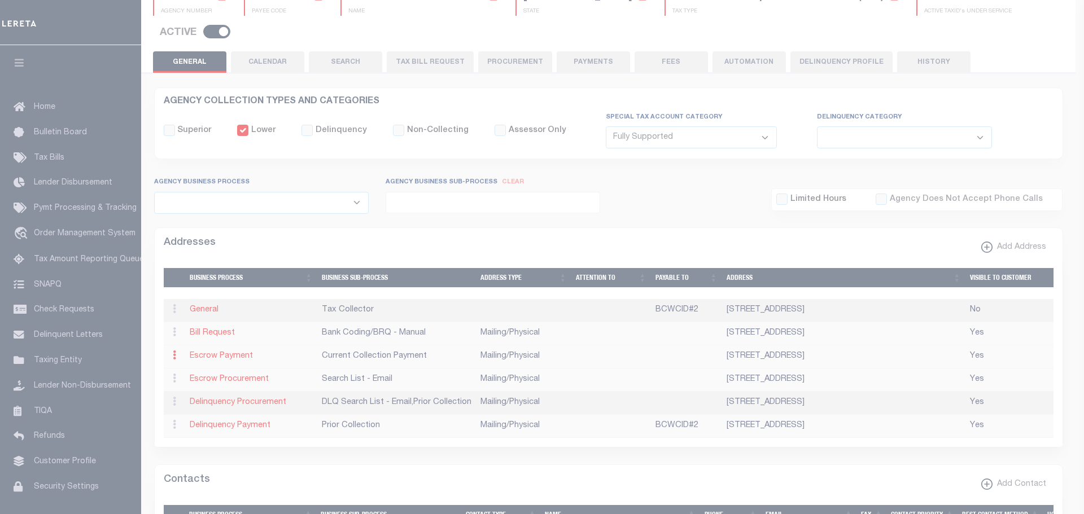
type input "112 CORPORATE DR"
type input "BASTROP"
select select "[GEOGRAPHIC_DATA]"
type input "78602"
select select "5"
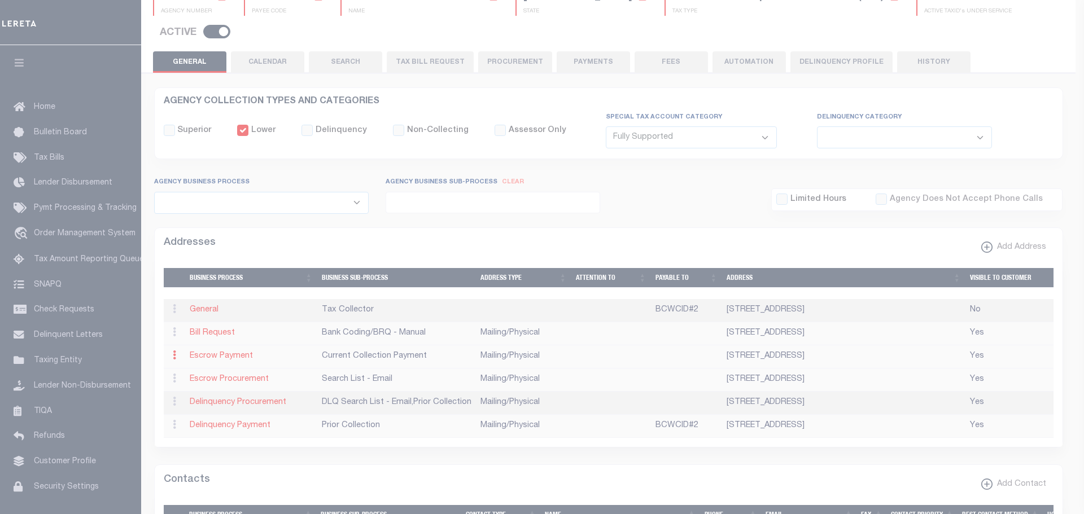
checkbox input "true"
select select "3"
select select "11"
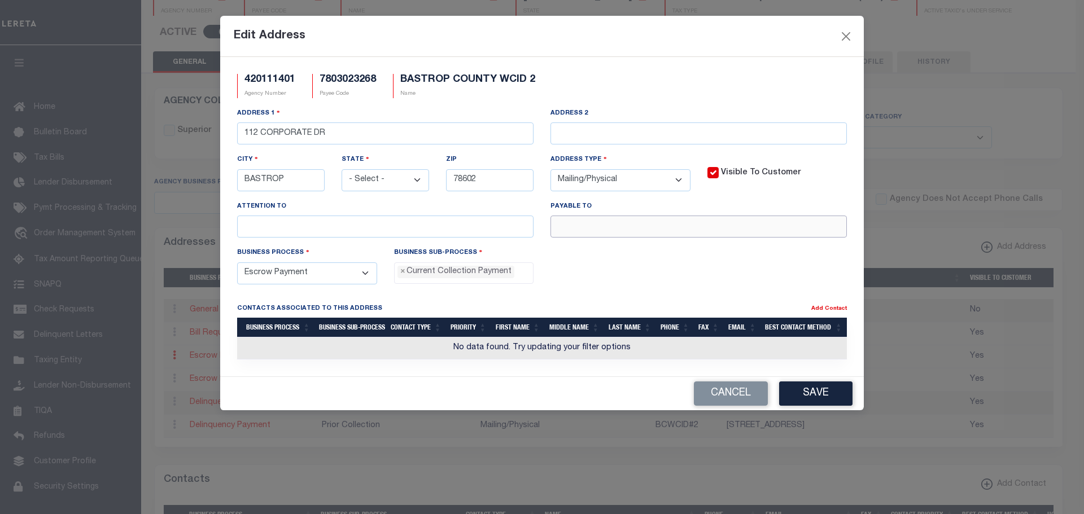
click at [604, 229] on input "text" at bounding box center [699, 227] width 296 height 22
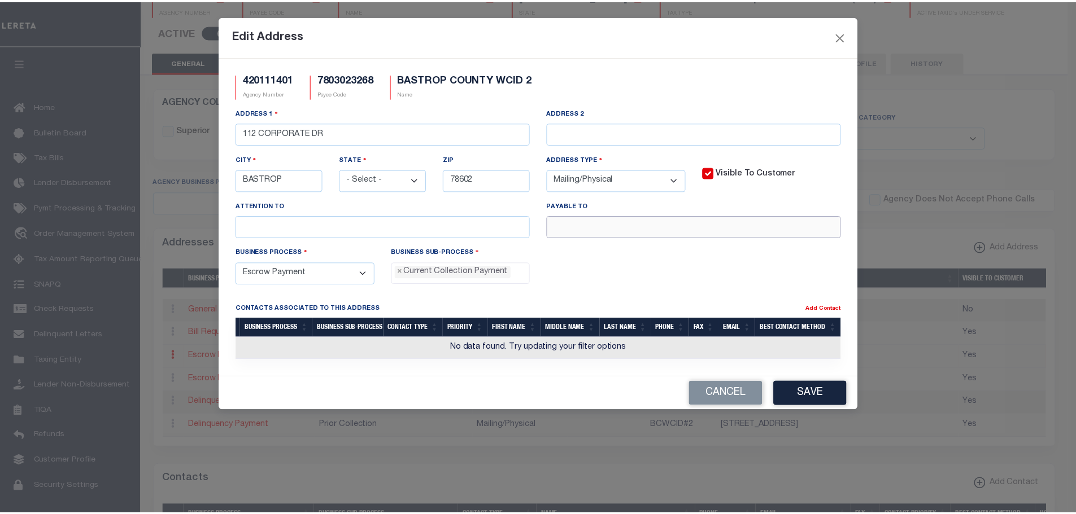
scroll to position [10, 0]
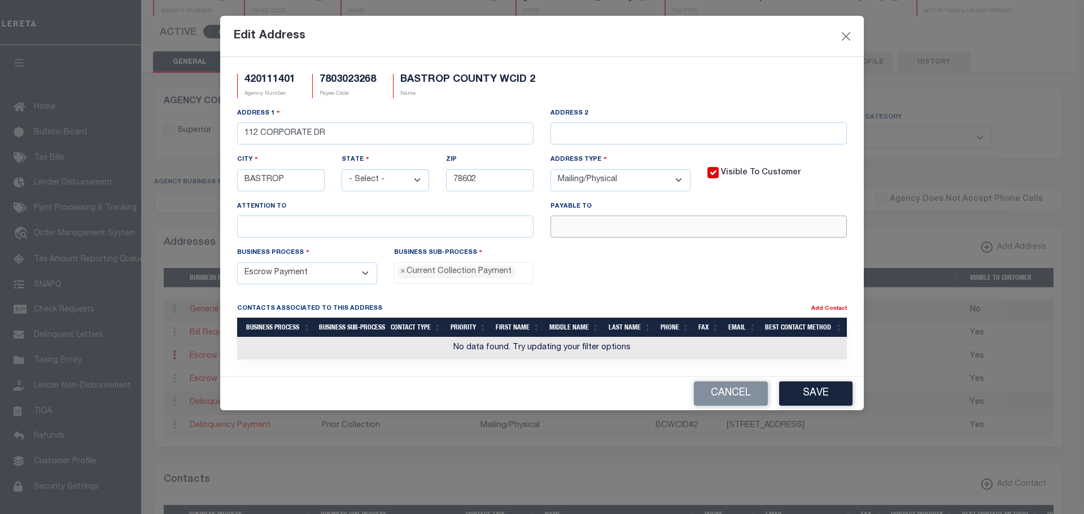
paste input "BCWCID#2"
type input "BCWCID#2"
click at [819, 391] on button "Save" at bounding box center [815, 394] width 73 height 24
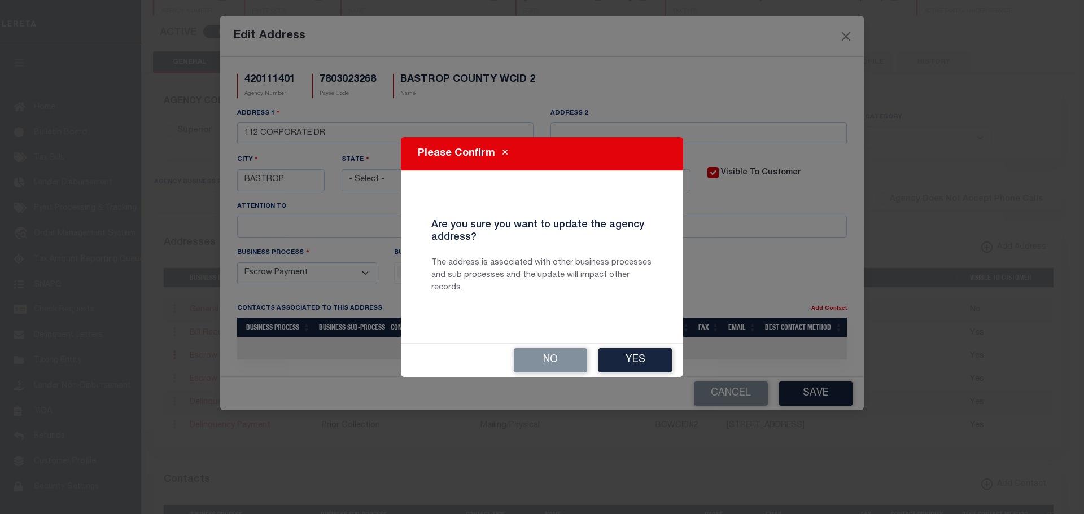
click at [645, 360] on button "Yes" at bounding box center [635, 360] width 73 height 24
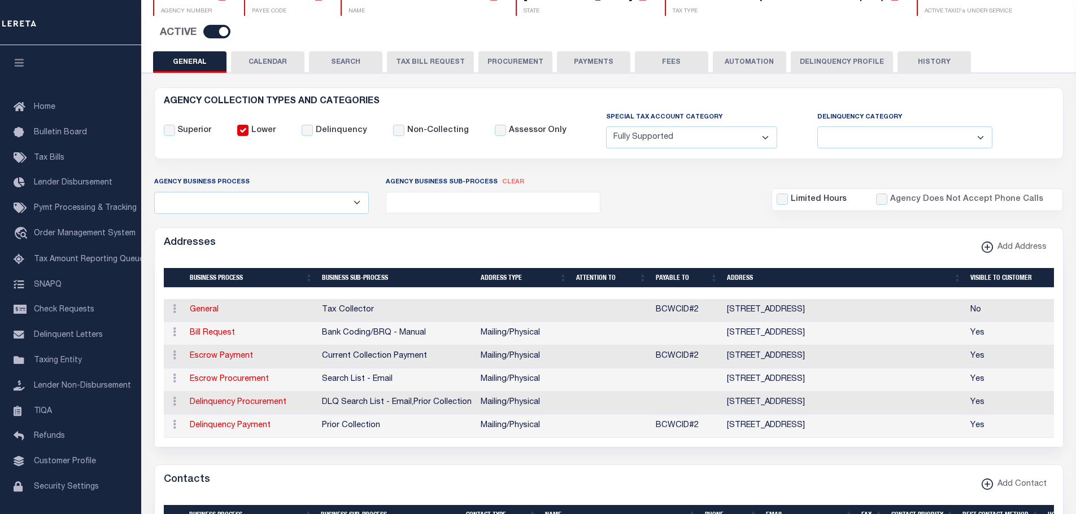
scroll to position [0, 0]
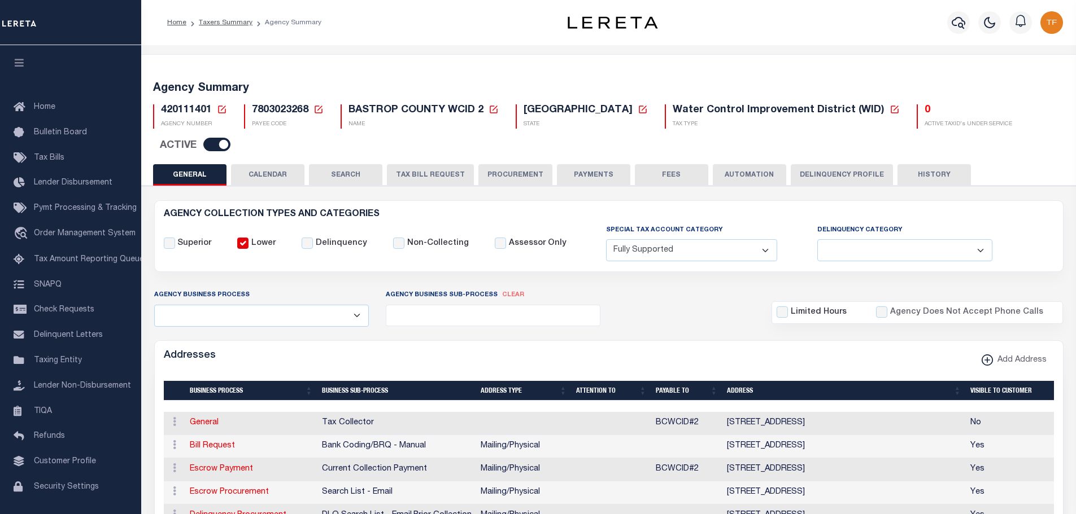
click at [222, 107] on icon at bounding box center [222, 109] width 10 height 10
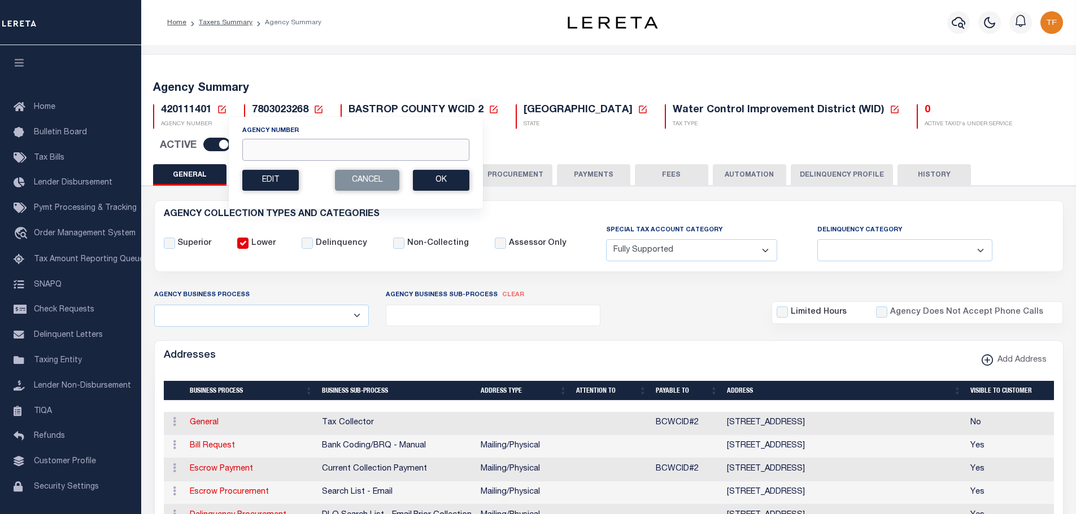
click at [254, 148] on input "Agency Number" at bounding box center [355, 150] width 227 height 22
type input "450840204"
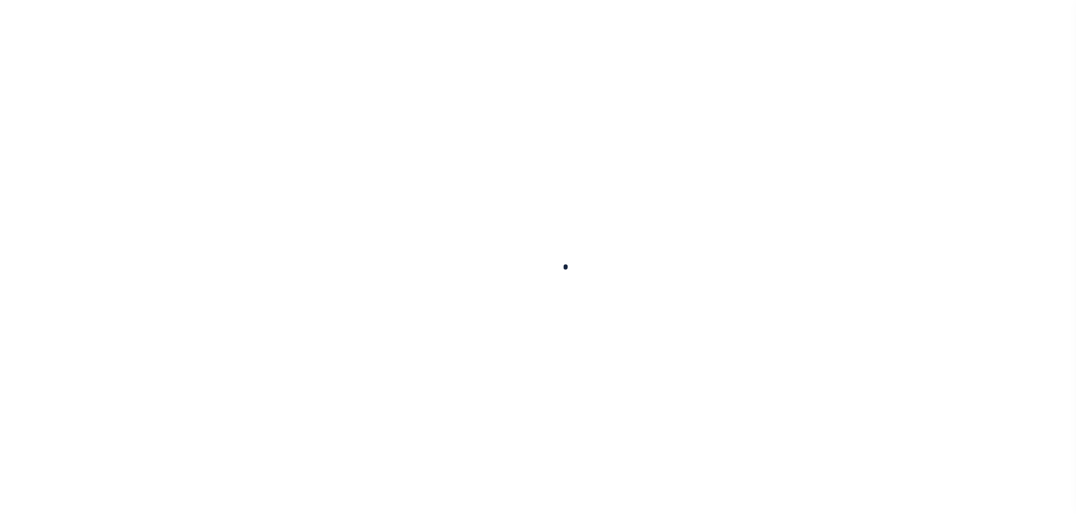
select select
checkbox input "false"
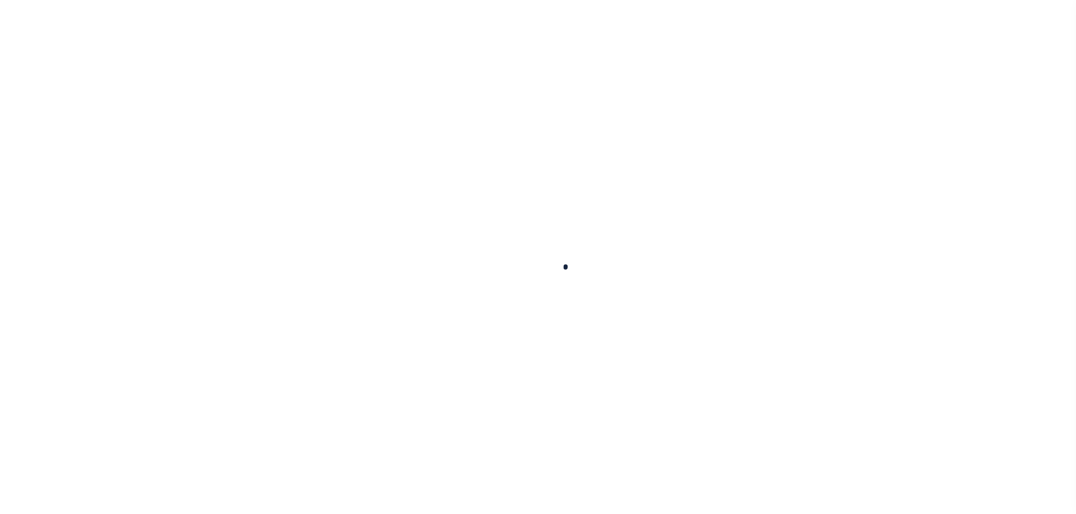
checkbox input "false"
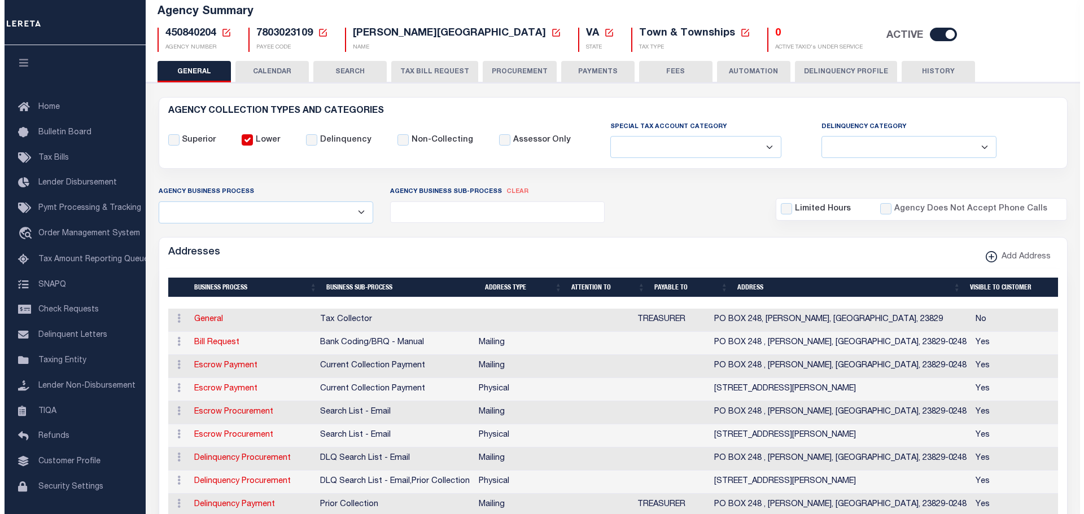
scroll to position [282, 0]
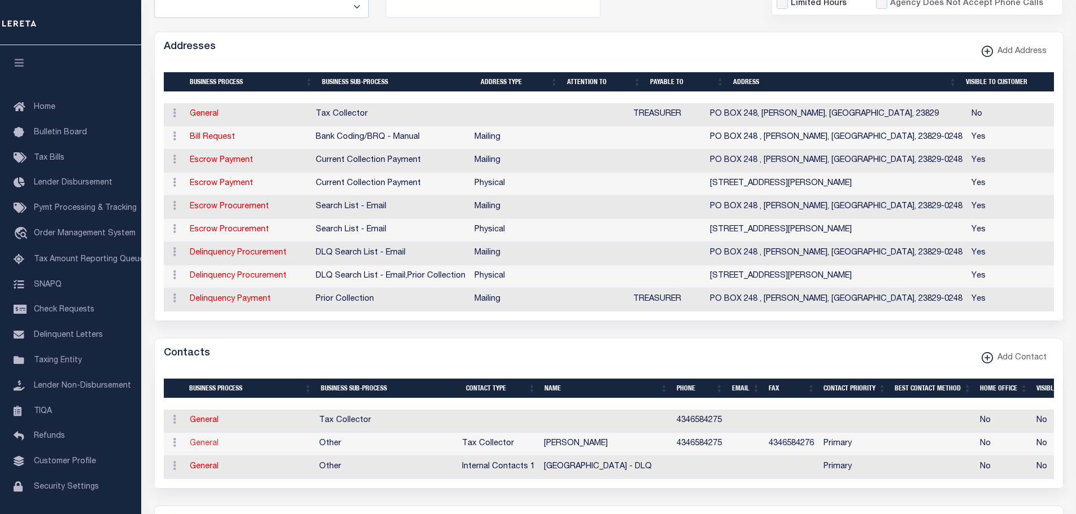
click at [195, 448] on link "General" at bounding box center [204, 444] width 29 height 8
checkbox input "false"
select select
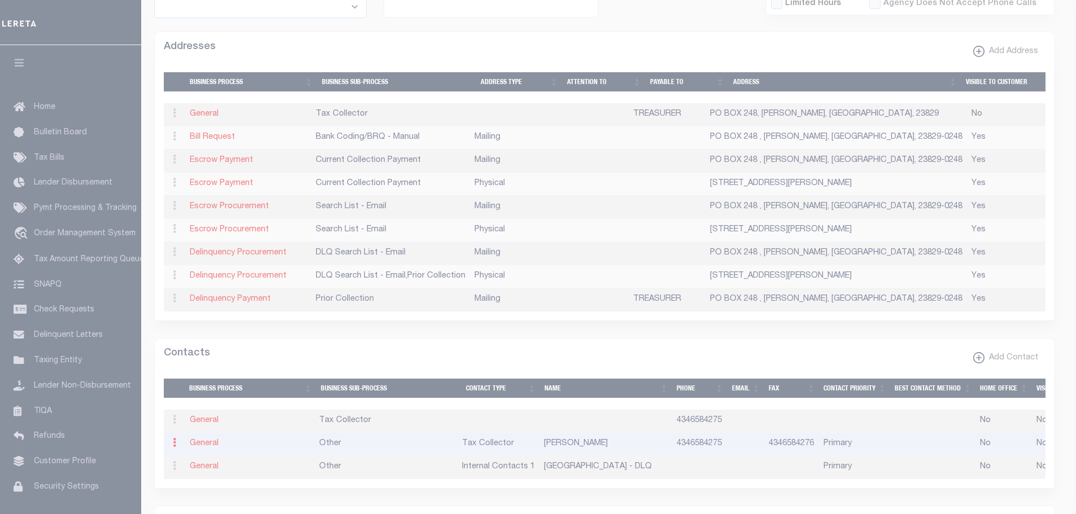
select select "2"
select select "1"
type input "[PERSON_NAME]"
type input "L"
type input "JUSTICE"
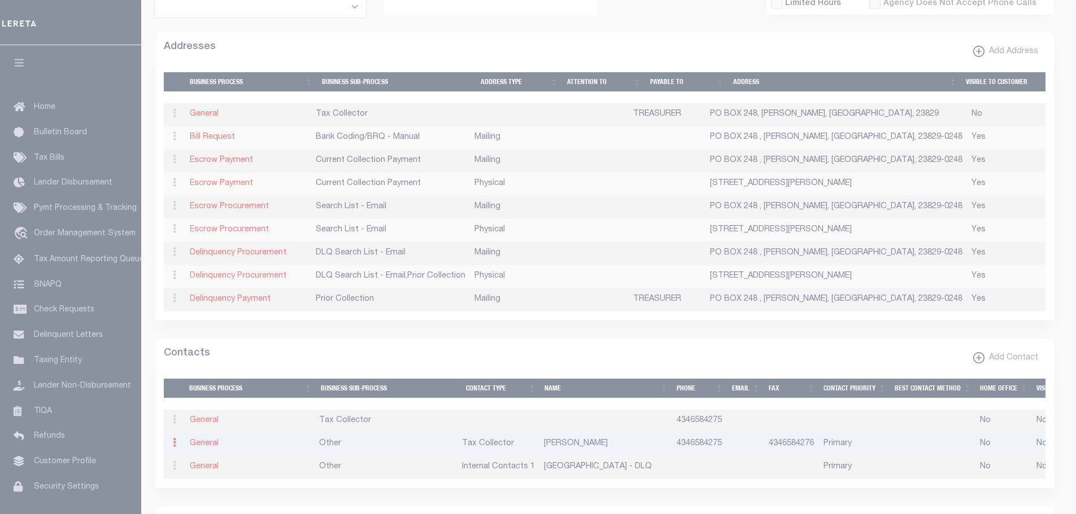
type input "4346584275"
type input "4346584276"
select select "6"
select select "39"
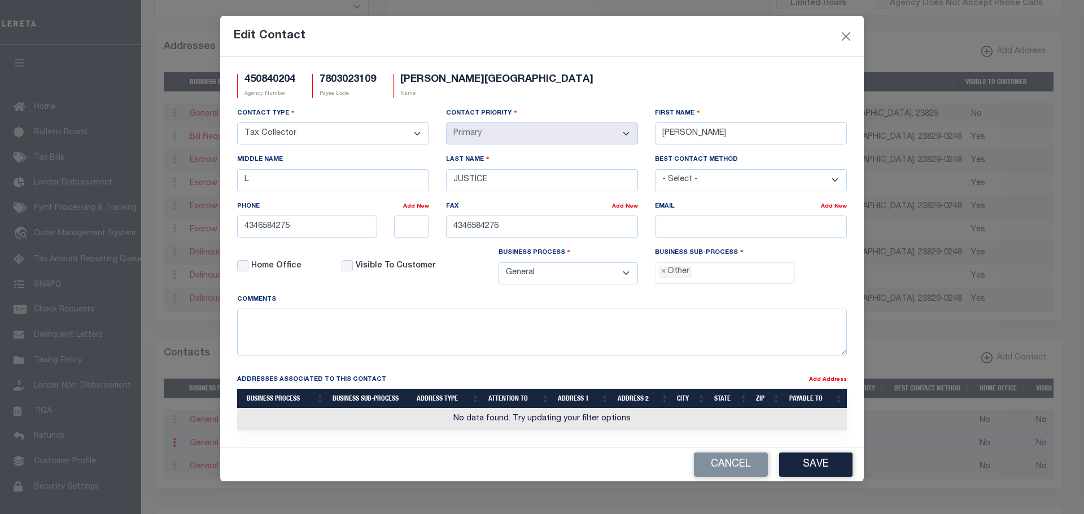
click at [416, 139] on select "- Select - Assessor Clerk Internal Contacts 1 Internal Contacts 2 Internal Cont…" at bounding box center [333, 134] width 192 height 22
select select "4"
click at [237, 123] on select "- Select - Assessor Clerk Internal Contacts 1 Internal Contacts 2 Internal Cont…" at bounding box center [333, 134] width 192 height 22
drag, startPoint x: 722, startPoint y: 134, endPoint x: 586, endPoint y: 130, distance: 136.2
click at [597, 121] on div "Contact Type - Select - Assessor Clerk Internal Contacts 1 Internal Contacts 2 …" at bounding box center [542, 200] width 627 height 186
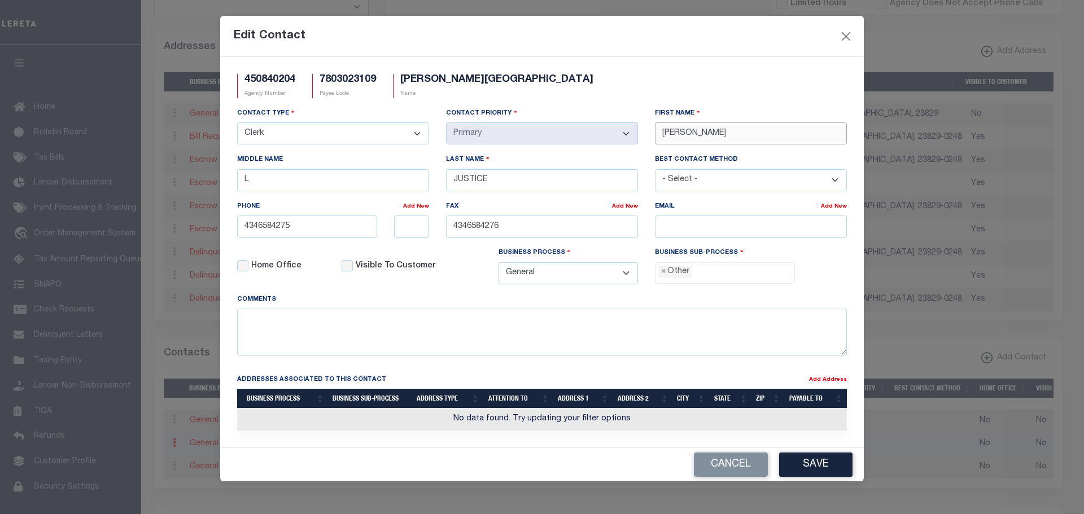
type input "[PERSON_NAME]"
click at [237, 182] on div "Middle Name L" at bounding box center [333, 177] width 209 height 46
click at [235, 177] on div "Middle Name L" at bounding box center [333, 177] width 209 height 46
type input "[PERSON_NAME]"
click at [694, 221] on input "email" at bounding box center [751, 227] width 192 height 22
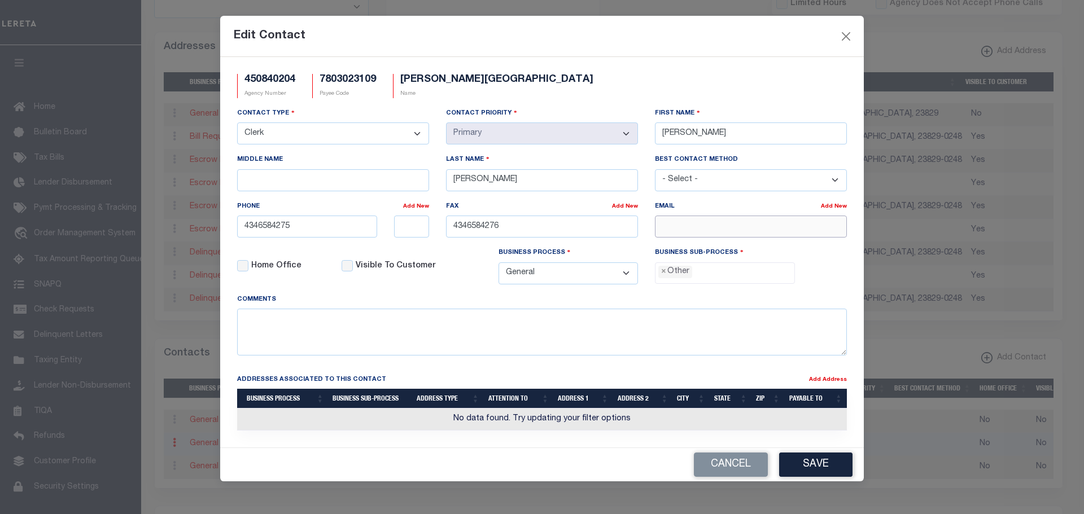
paste input "TOWNOFCAPRO"
drag, startPoint x: 731, startPoint y: 225, endPoint x: 616, endPoint y: 214, distance: 115.7
click at [617, 211] on div "Contact Type - Select - Assessor Clerk Internal Contacts 1 Internal Contacts 2 …" at bounding box center [542, 200] width 627 height 186
paste input "[EMAIL_ADDRESS][DOMAIN_NAME]"
type input "[EMAIL_ADDRESS][DOMAIN_NAME]"
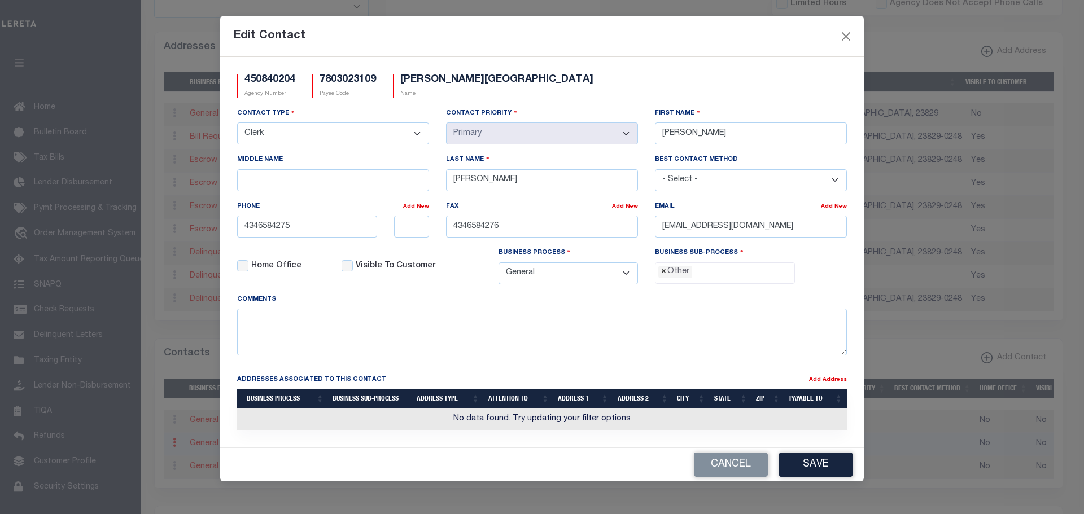
click at [664, 276] on span "×" at bounding box center [663, 272] width 5 height 12
select select "0"
drag, startPoint x: 818, startPoint y: 469, endPoint x: 821, endPoint y: 474, distance: 6.3
click at [819, 469] on button "Save" at bounding box center [815, 465] width 73 height 24
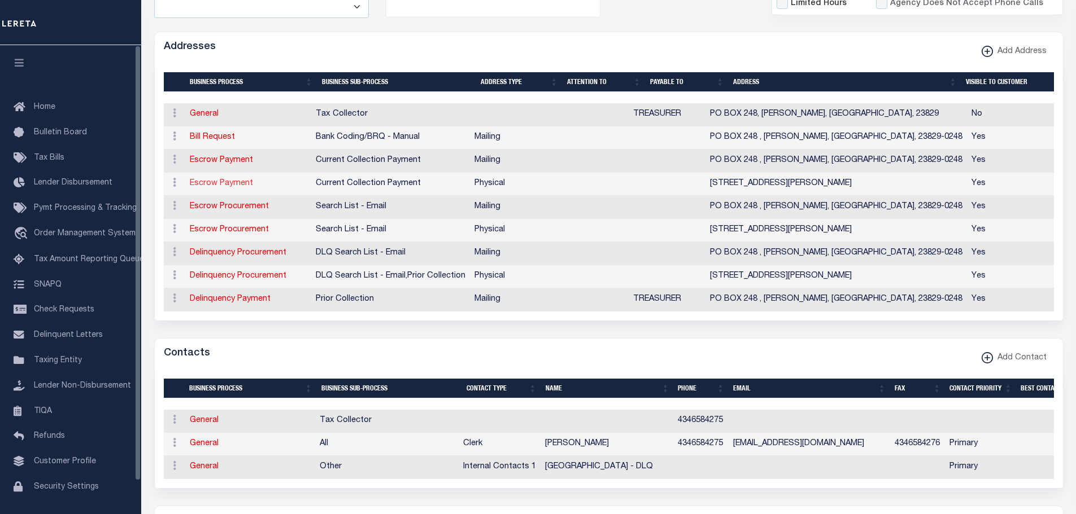
click at [212, 183] on link "Escrow Payment" at bounding box center [221, 184] width 63 height 8
select select "1"
checkbox input "false"
select select
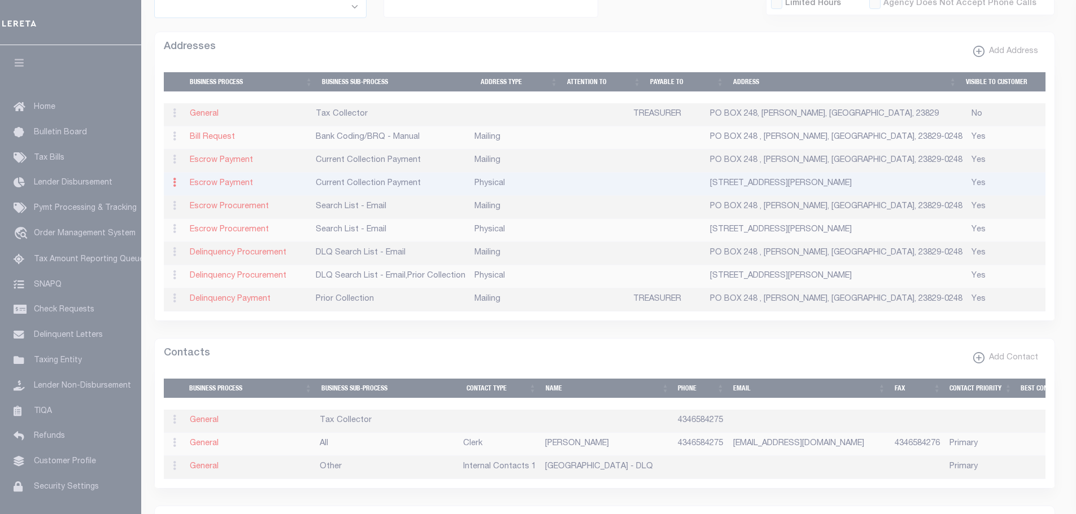
type input "22688 MAIN ST"
type input "[PERSON_NAME]"
select select "VA"
type input "23829"
select select "2"
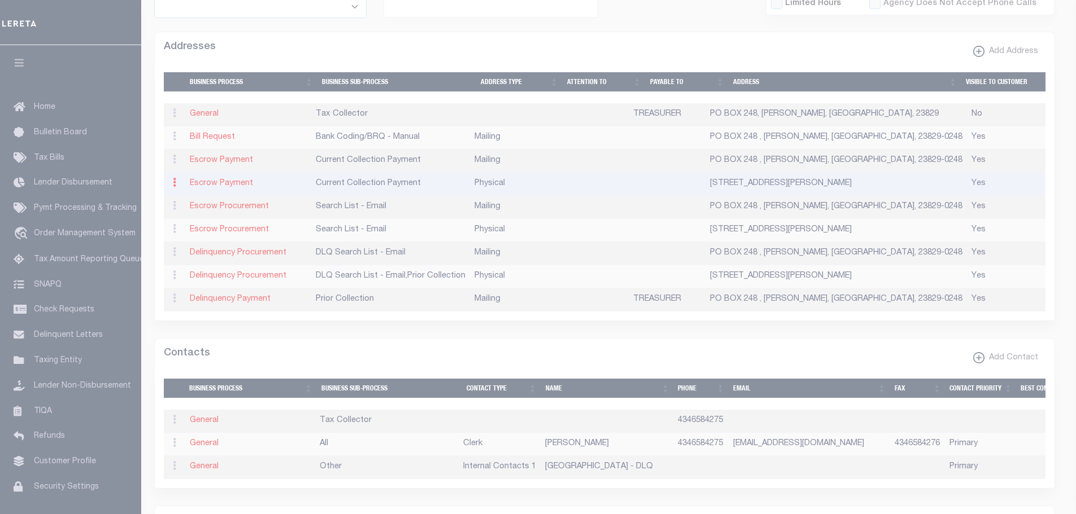
checkbox input "true"
select select "3"
select select "11"
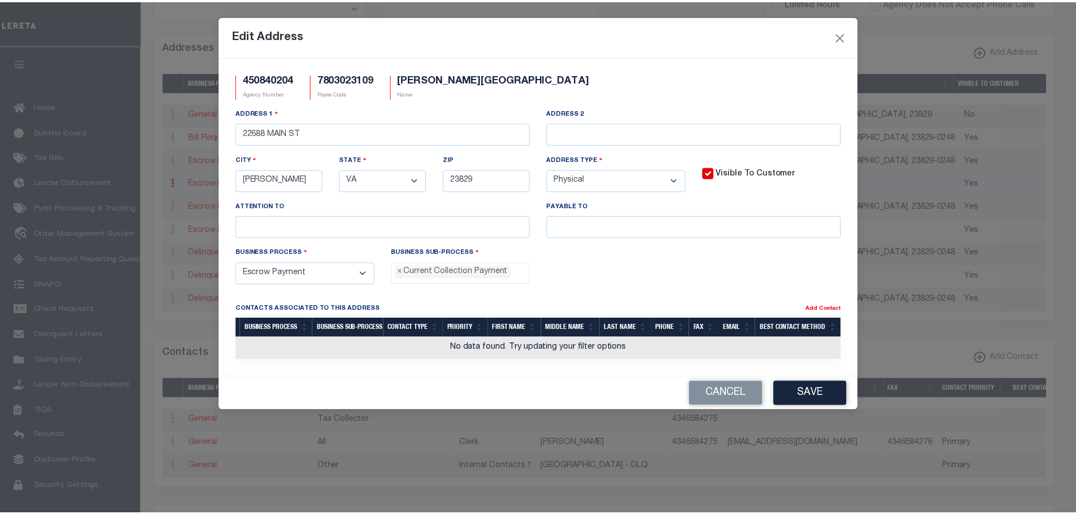
scroll to position [10, 0]
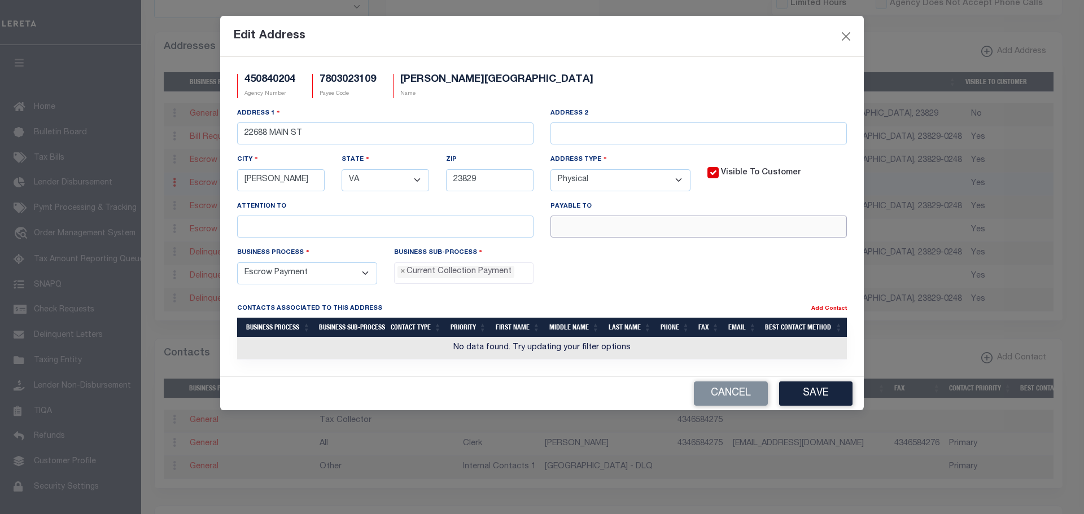
click at [597, 225] on input "text" at bounding box center [699, 227] width 296 height 22
type input "TREASURER"
click at [801, 397] on button "Save" at bounding box center [815, 394] width 73 height 24
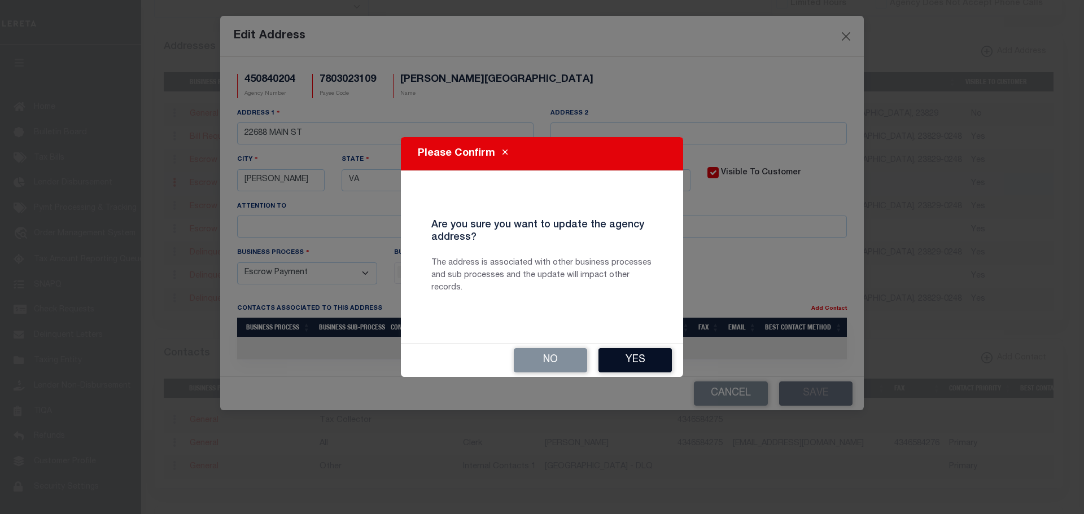
click at [652, 360] on button "Yes" at bounding box center [635, 360] width 73 height 24
